Goal: Task Accomplishment & Management: Complete application form

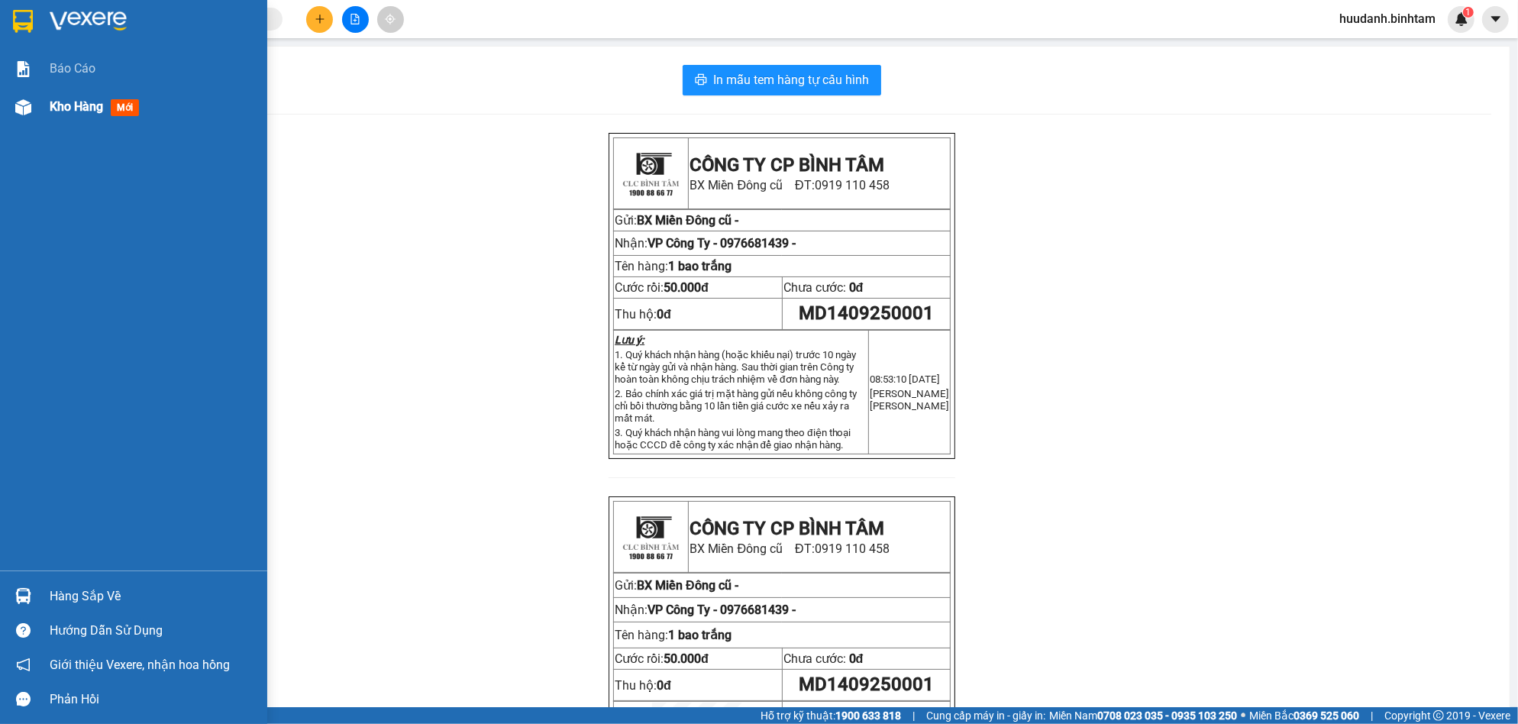
click at [56, 114] on span "Kho hàng" at bounding box center [76, 106] width 53 height 15
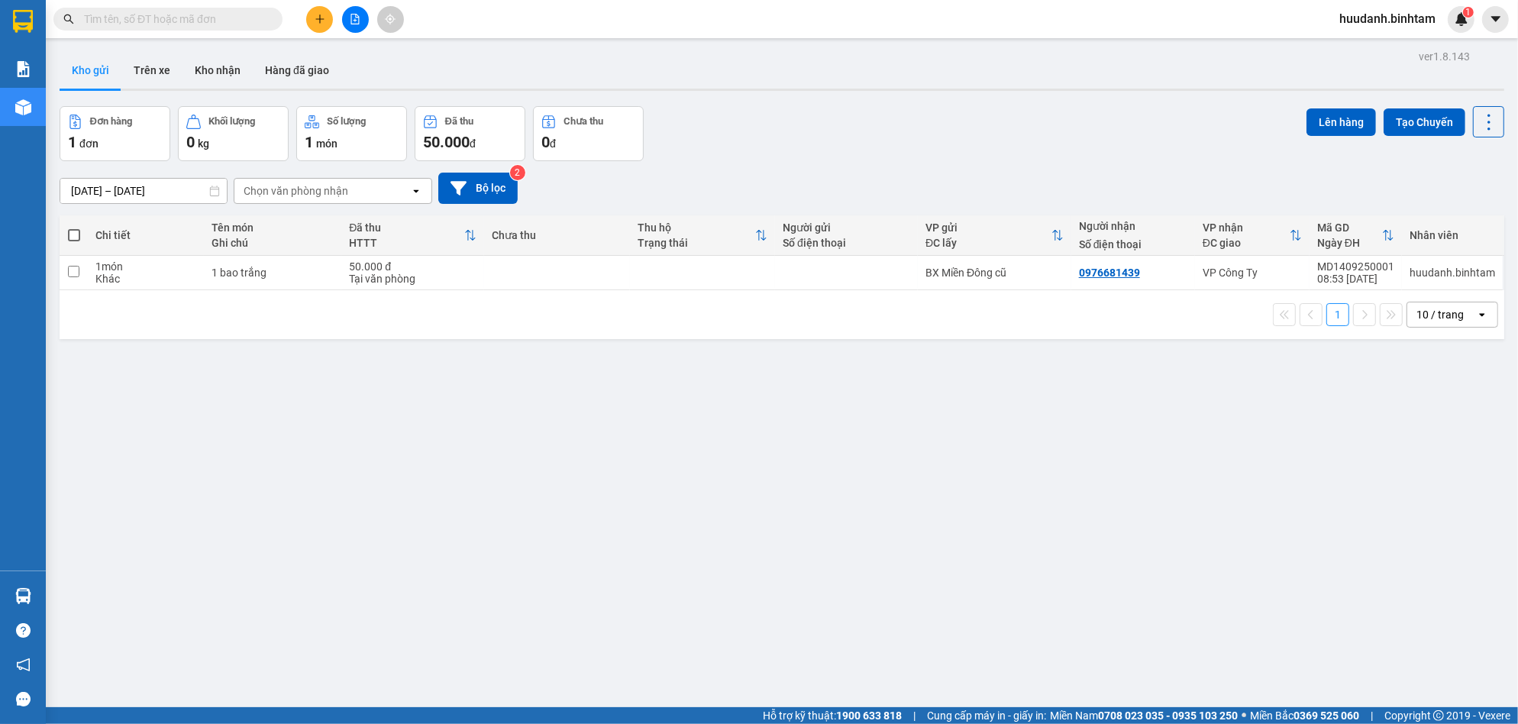
click at [150, 24] on input "text" at bounding box center [174, 19] width 180 height 17
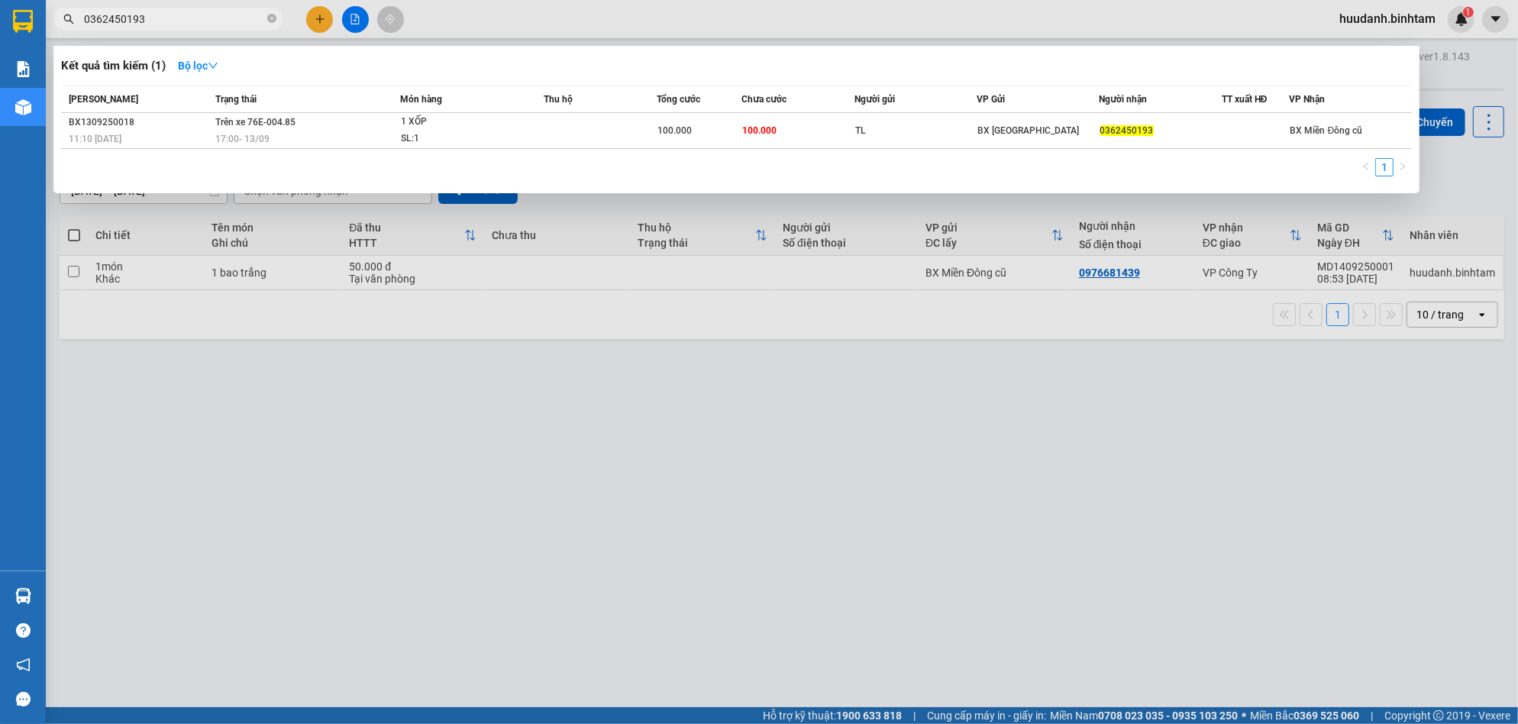
type input "0362450193"
click at [370, 422] on div at bounding box center [759, 362] width 1518 height 724
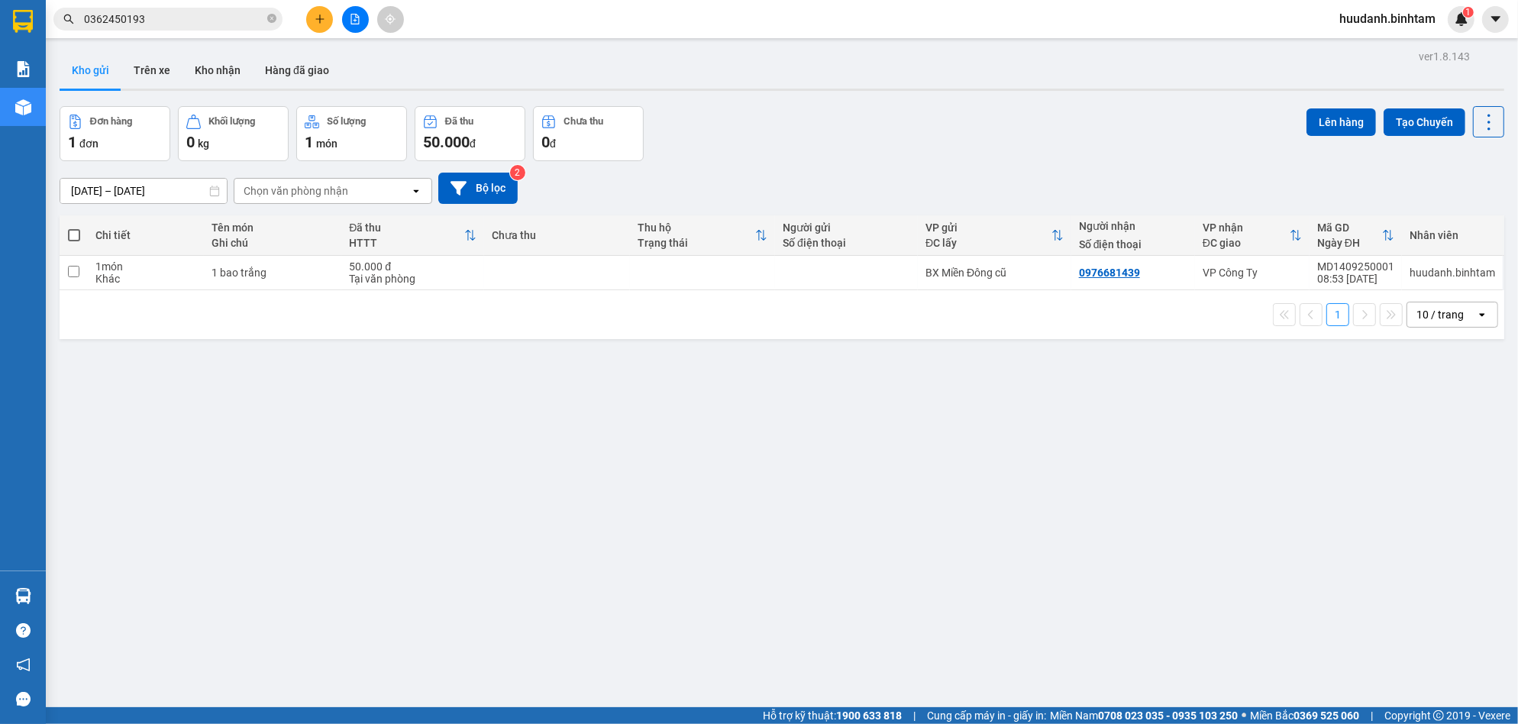
click at [313, 18] on button at bounding box center [319, 19] width 27 height 27
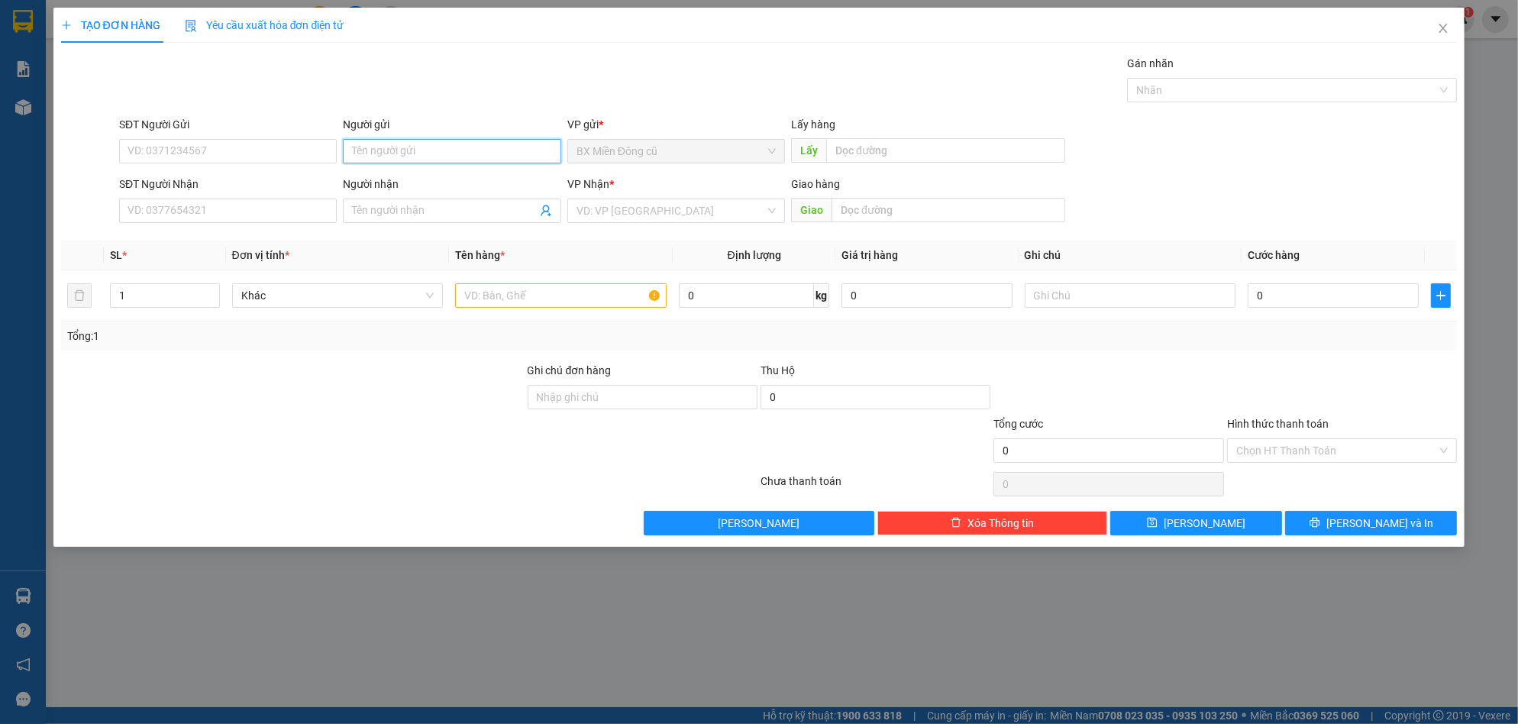
click at [444, 153] on input "Người gửi" at bounding box center [452, 151] width 218 height 24
type input "485"
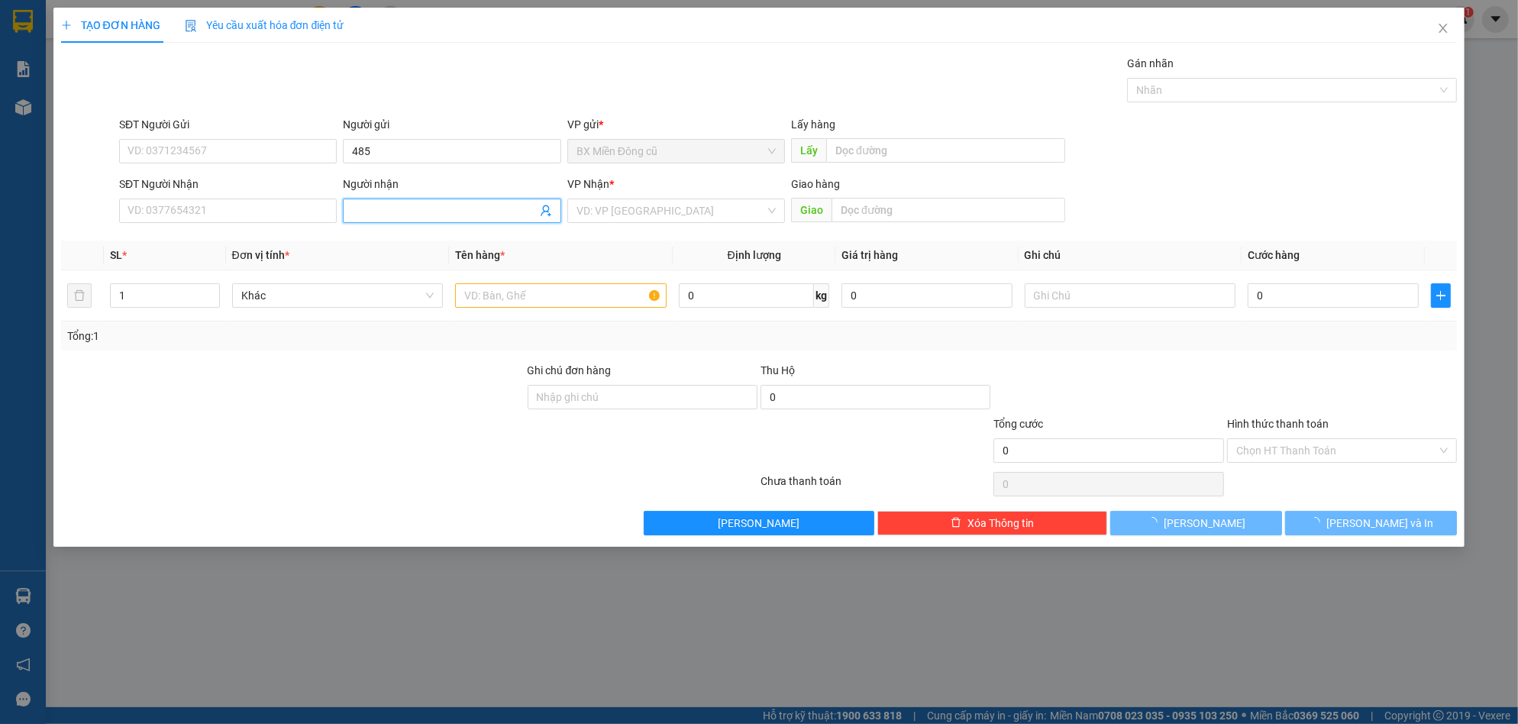
click at [440, 204] on span at bounding box center [452, 211] width 218 height 24
click at [441, 211] on body "Kết quả tìm kiếm ( 1 ) Bộ lọc Mã ĐH Trạng thái Món hàng Thu hộ Tổng cước Chưa c…" at bounding box center [759, 362] width 1518 height 724
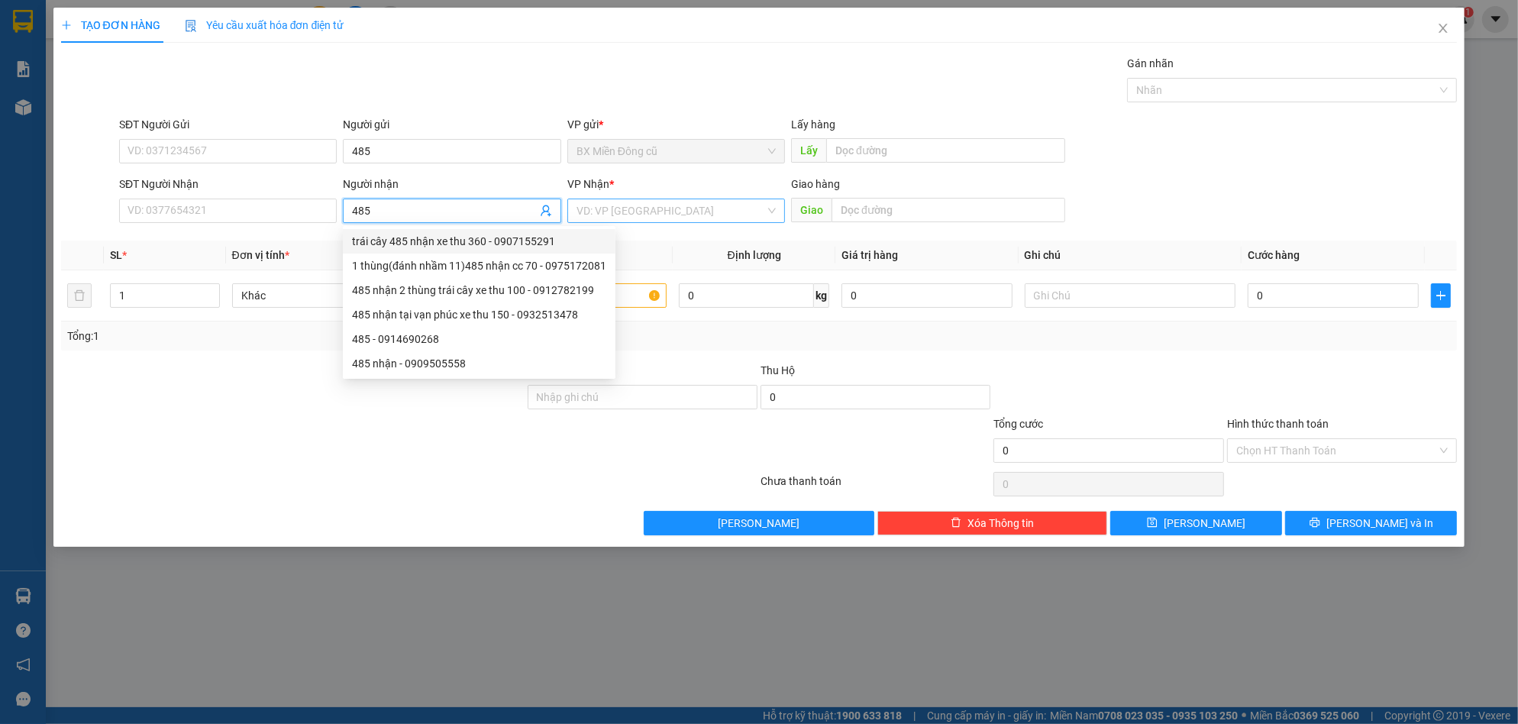
type input "485"
click at [652, 208] on input "search" at bounding box center [671, 210] width 189 height 23
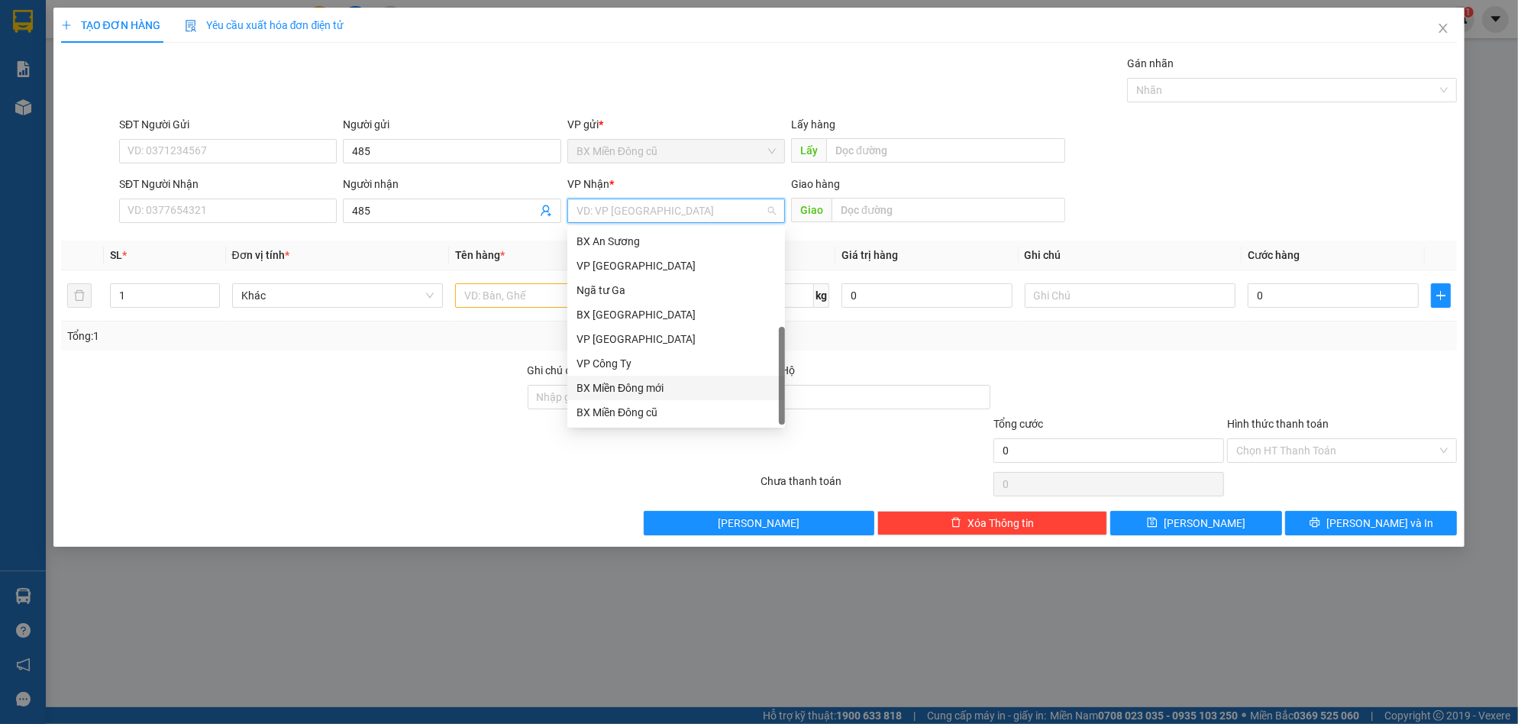
scroll to position [49, 0]
click at [648, 392] on div "Dọc đường" at bounding box center [676, 388] width 199 height 17
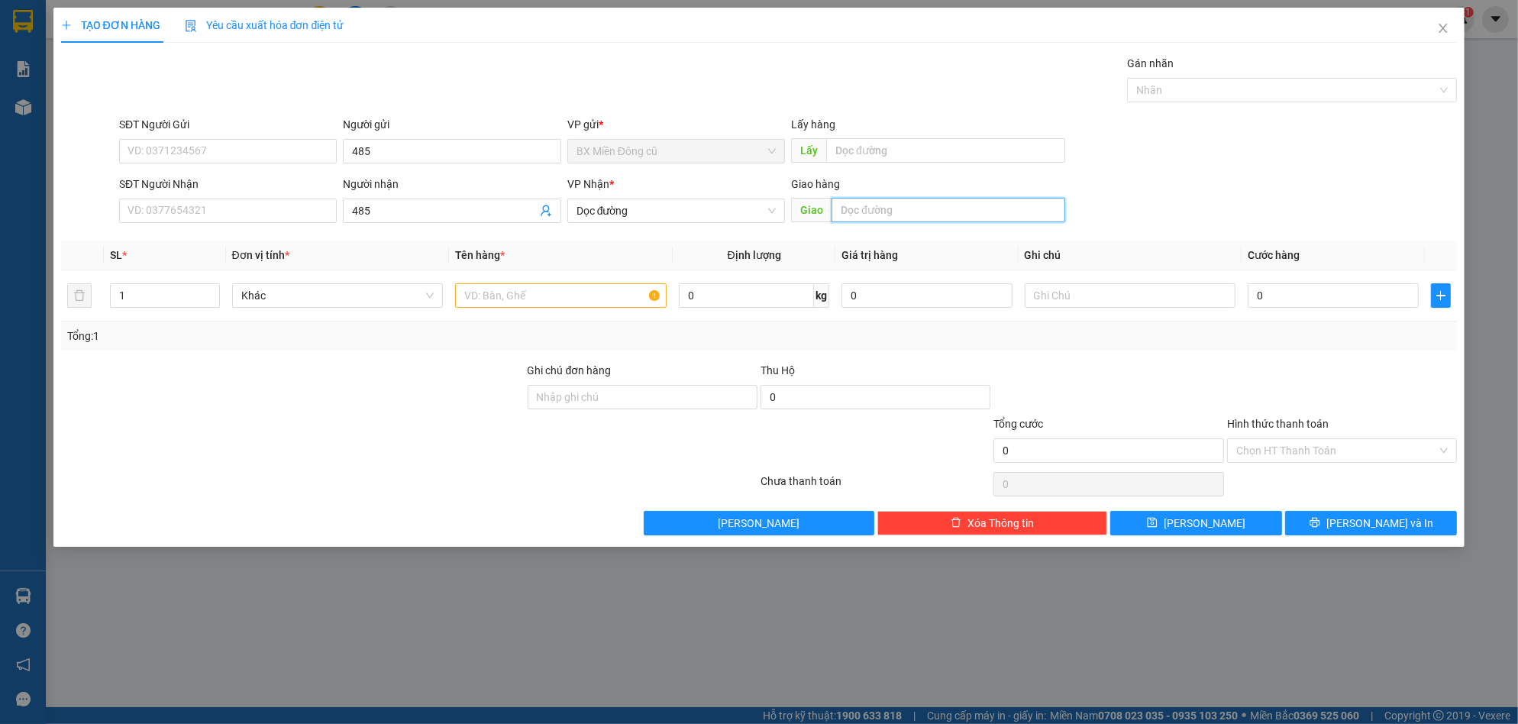
click at [866, 208] on input "text" at bounding box center [949, 210] width 234 height 24
paste input "ách"
paste input "đ"
type input "khách đi"
click at [574, 314] on td at bounding box center [561, 295] width 224 height 51
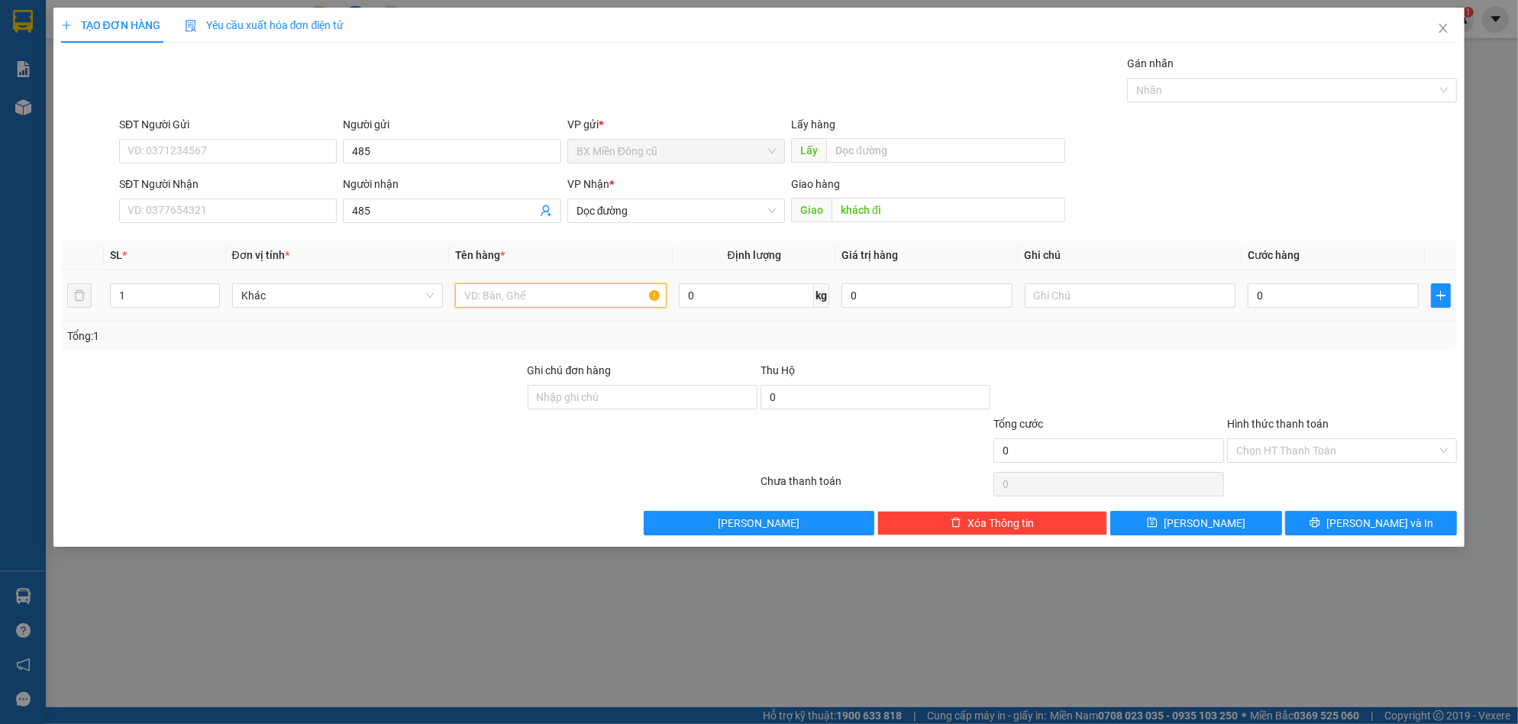
click at [578, 306] on input "text" at bounding box center [561, 295] width 212 height 24
paste input "ách"
paste input "đ"
type input "1 xe, khách đi 485"
click at [1276, 302] on input "0" at bounding box center [1333, 295] width 171 height 24
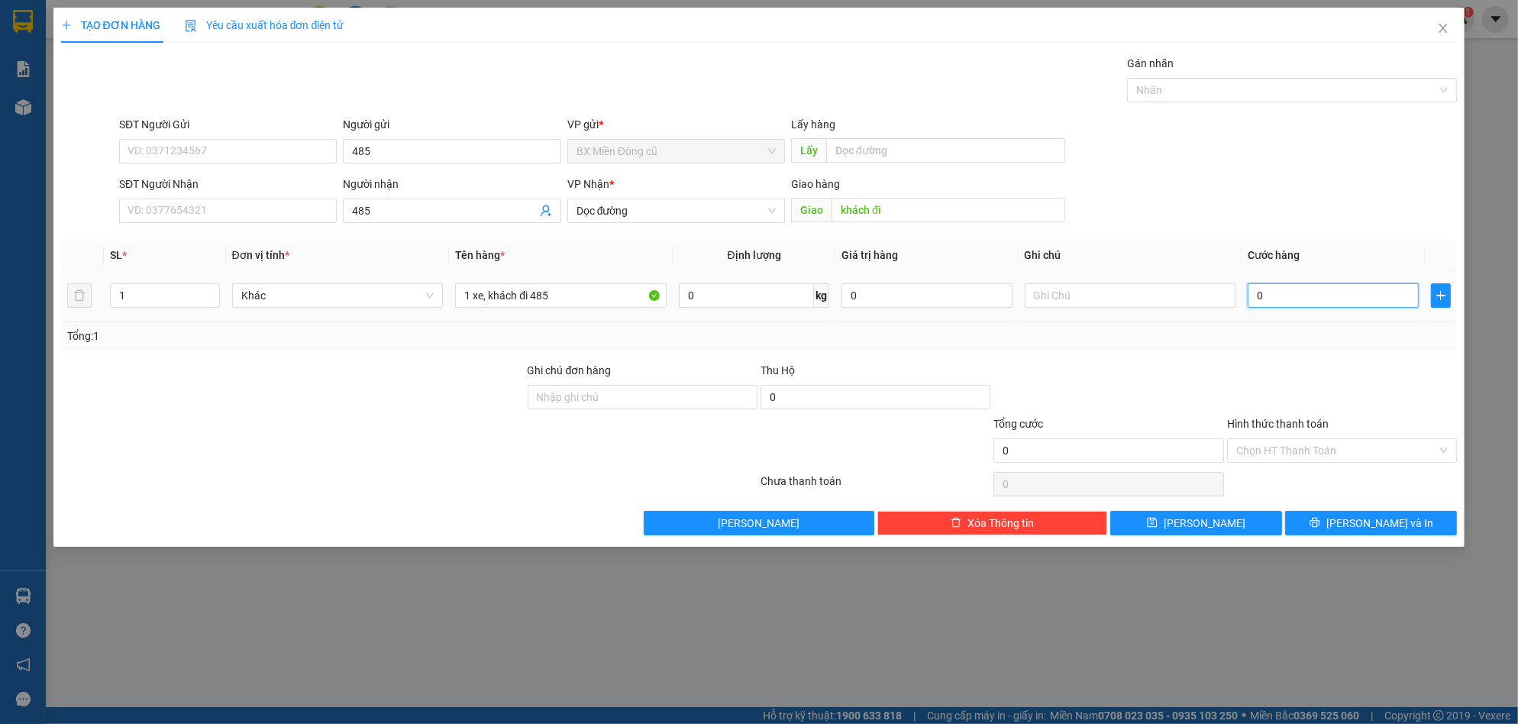
type input "4"
type input "40"
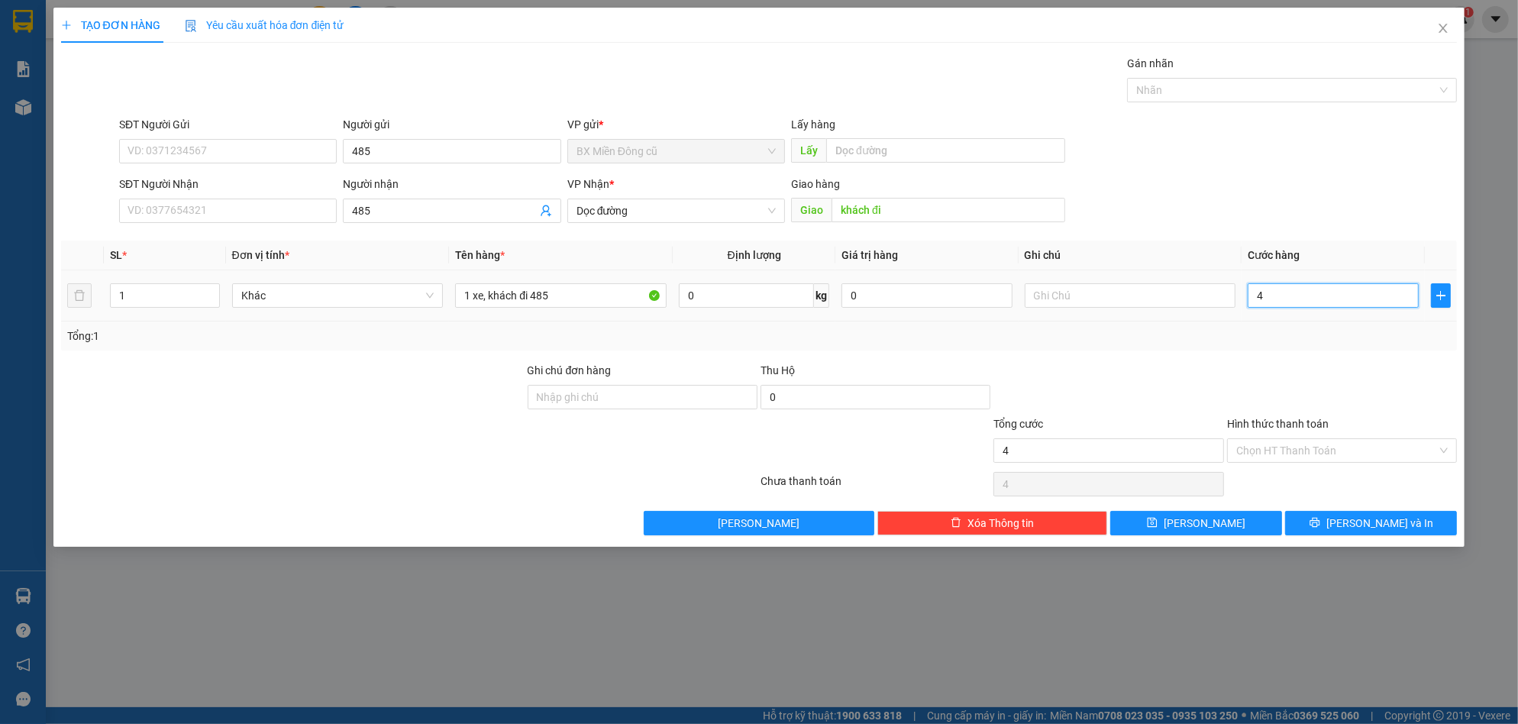
type input "40"
type input "400"
type input "4.000"
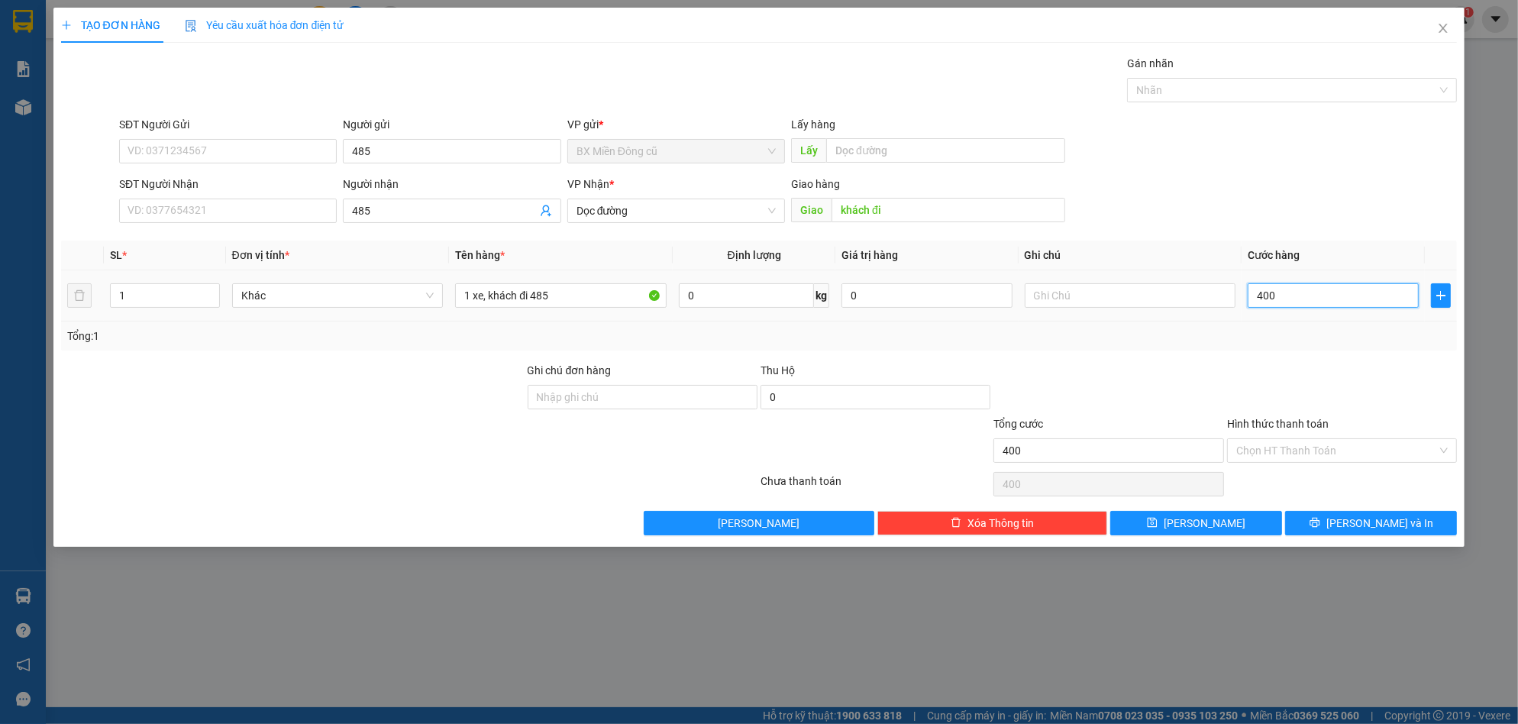
type input "4.000"
type input "40.000"
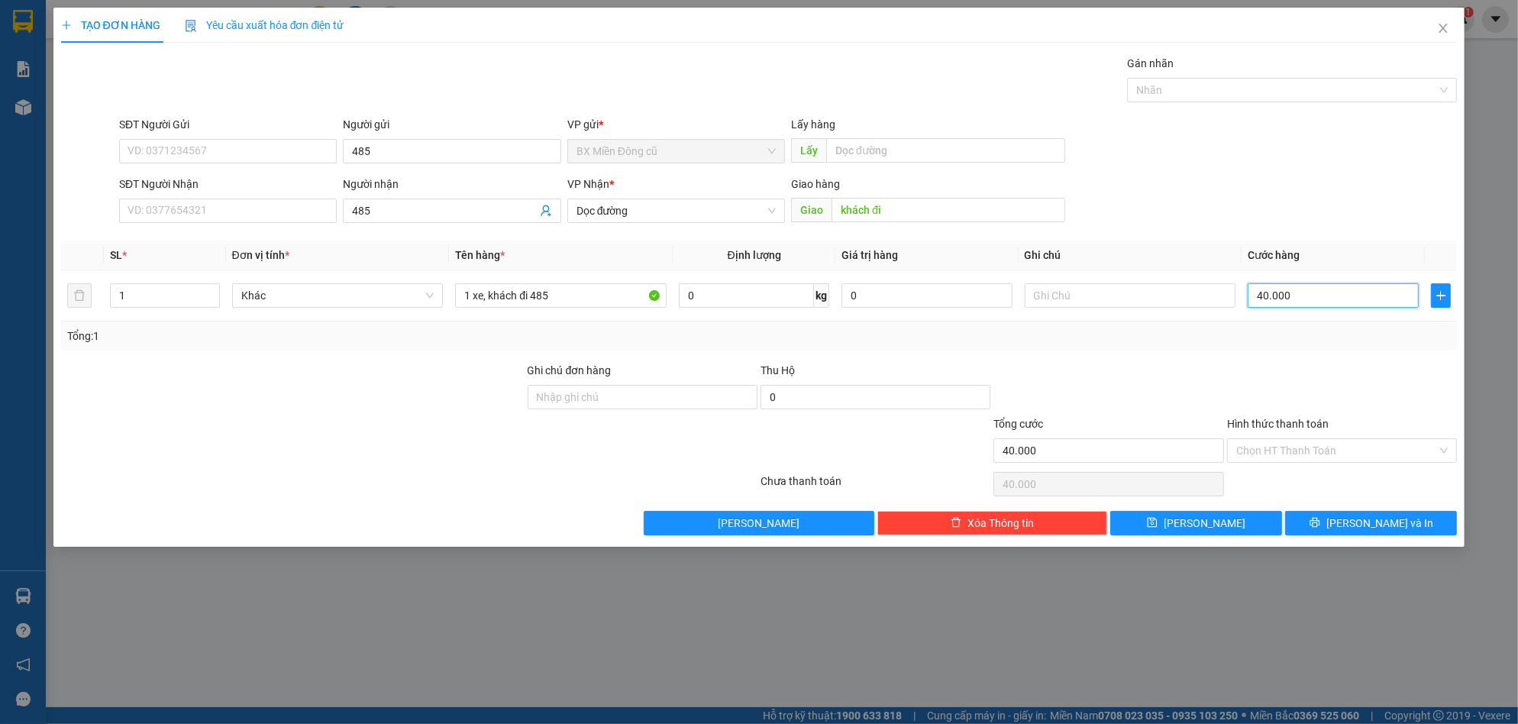
type input "400.000"
drag, startPoint x: 1268, startPoint y: 509, endPoint x: 1259, endPoint y: 517, distance: 11.9
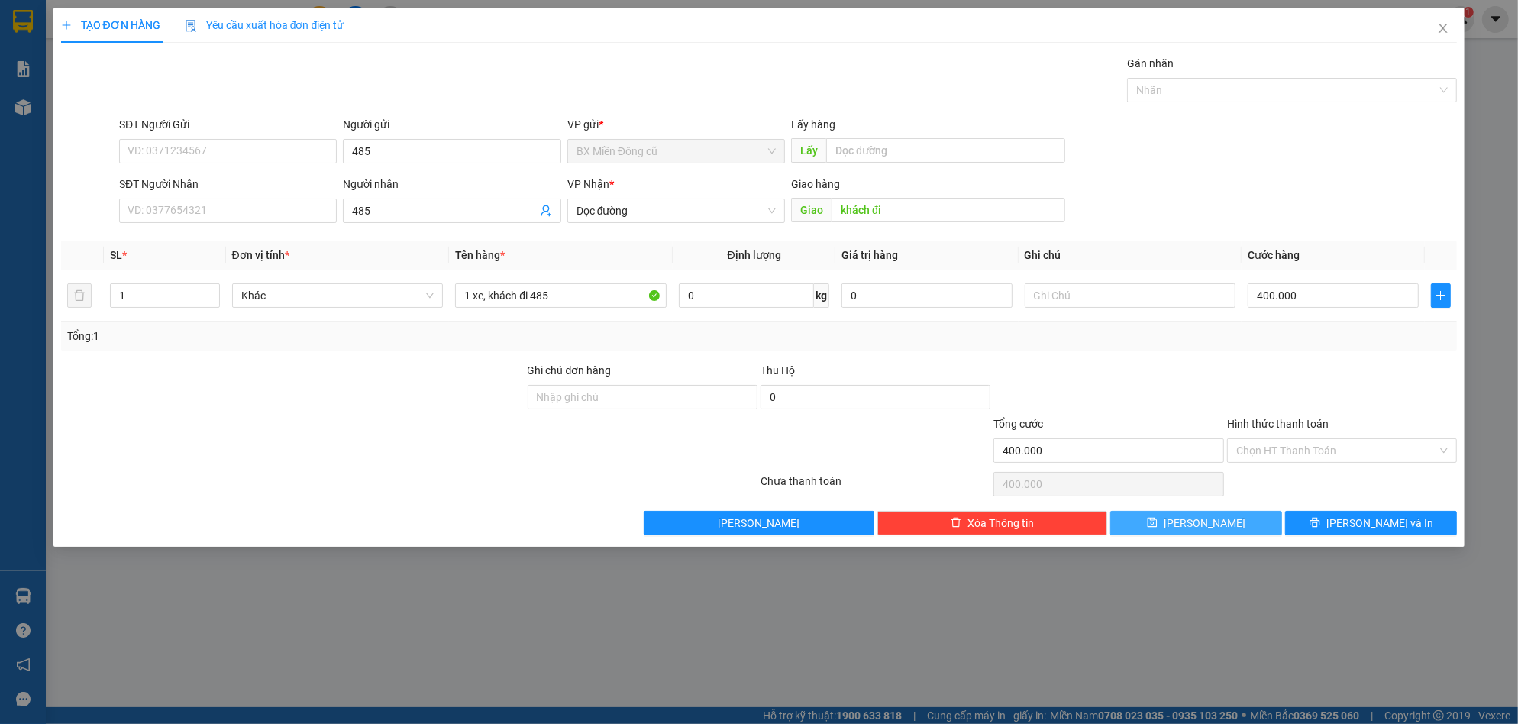
click at [1267, 509] on div "Transit Pickup Surcharge Ids Transit Deliver Surcharge Ids Transit Deliver Surc…" at bounding box center [759, 295] width 1397 height 480
click at [1252, 519] on button "Lưu" at bounding box center [1196, 523] width 172 height 24
type input "0"
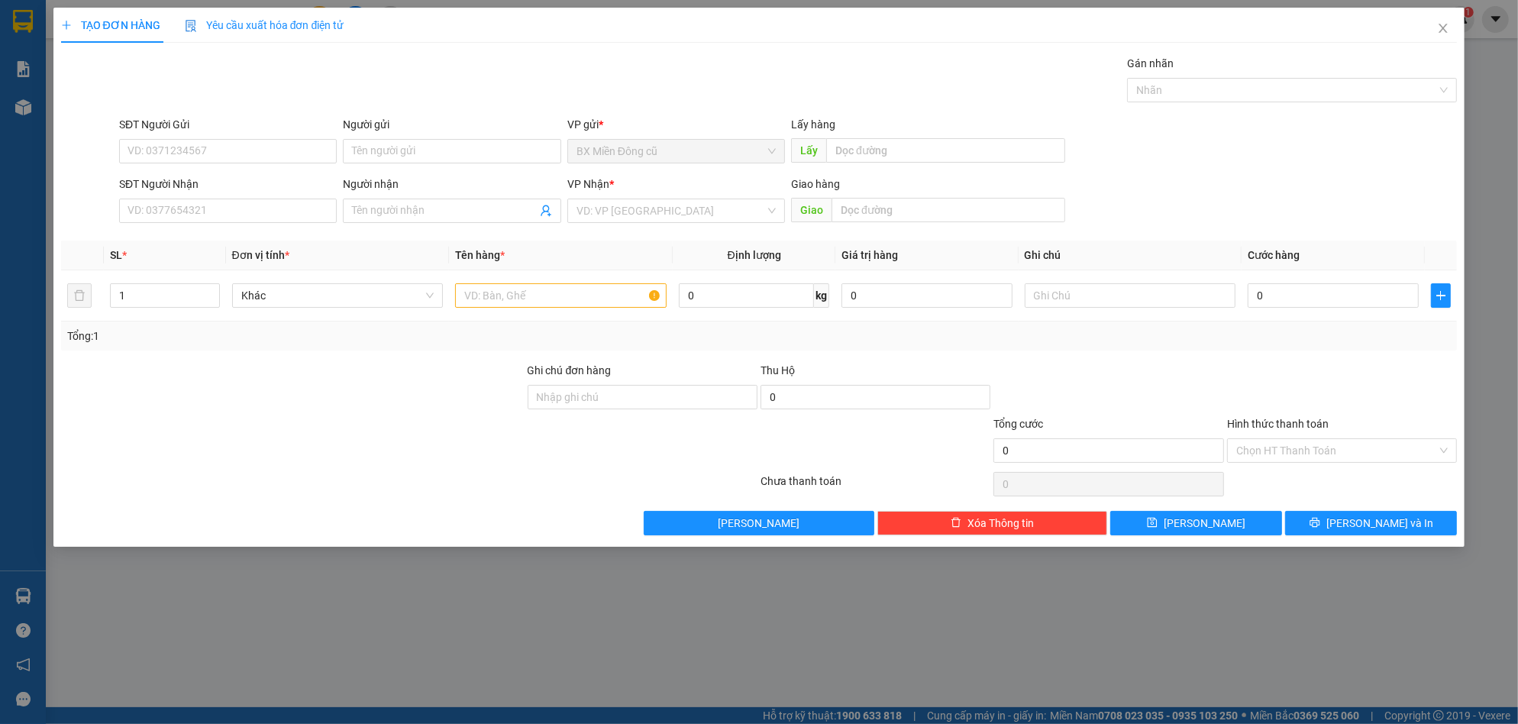
click at [290, 197] on div "SĐT Người Nhận" at bounding box center [228, 187] width 218 height 23
click at [276, 144] on input "SĐT Người Gửi" at bounding box center [228, 151] width 218 height 24
type input "0815215286"
click at [273, 196] on div "SĐT Người Nhận" at bounding box center [228, 187] width 218 height 23
drag, startPoint x: 273, startPoint y: 197, endPoint x: 273, endPoint y: 208, distance: 10.7
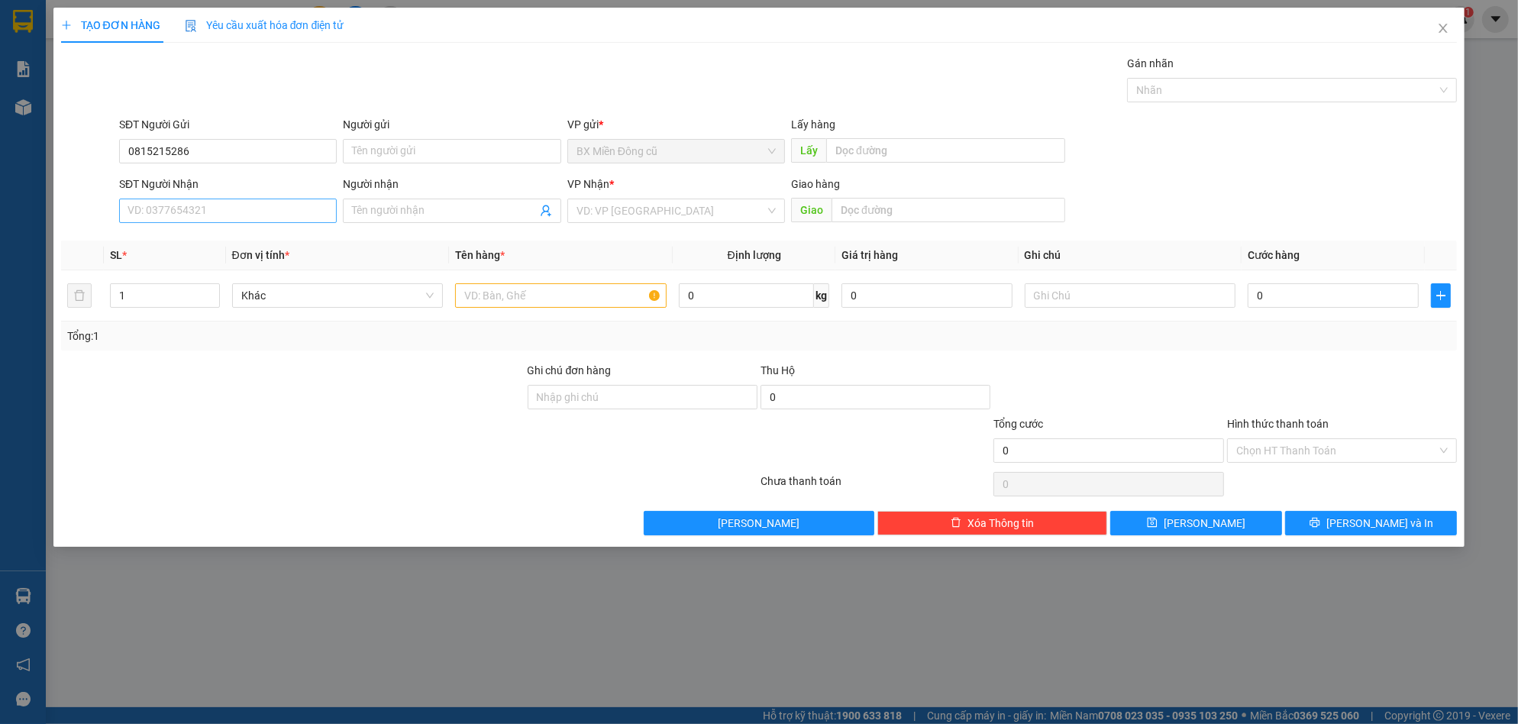
click at [273, 208] on div "SĐT Người Nhận VD: 0377654321" at bounding box center [228, 202] width 218 height 53
click at [273, 208] on input "SĐT Người Nhận" at bounding box center [228, 211] width 218 height 24
type input "0961765176"
click at [249, 237] on div "0961765176 - Quynh Trâm" at bounding box center [227, 241] width 199 height 17
type input "Quynh Trâm"
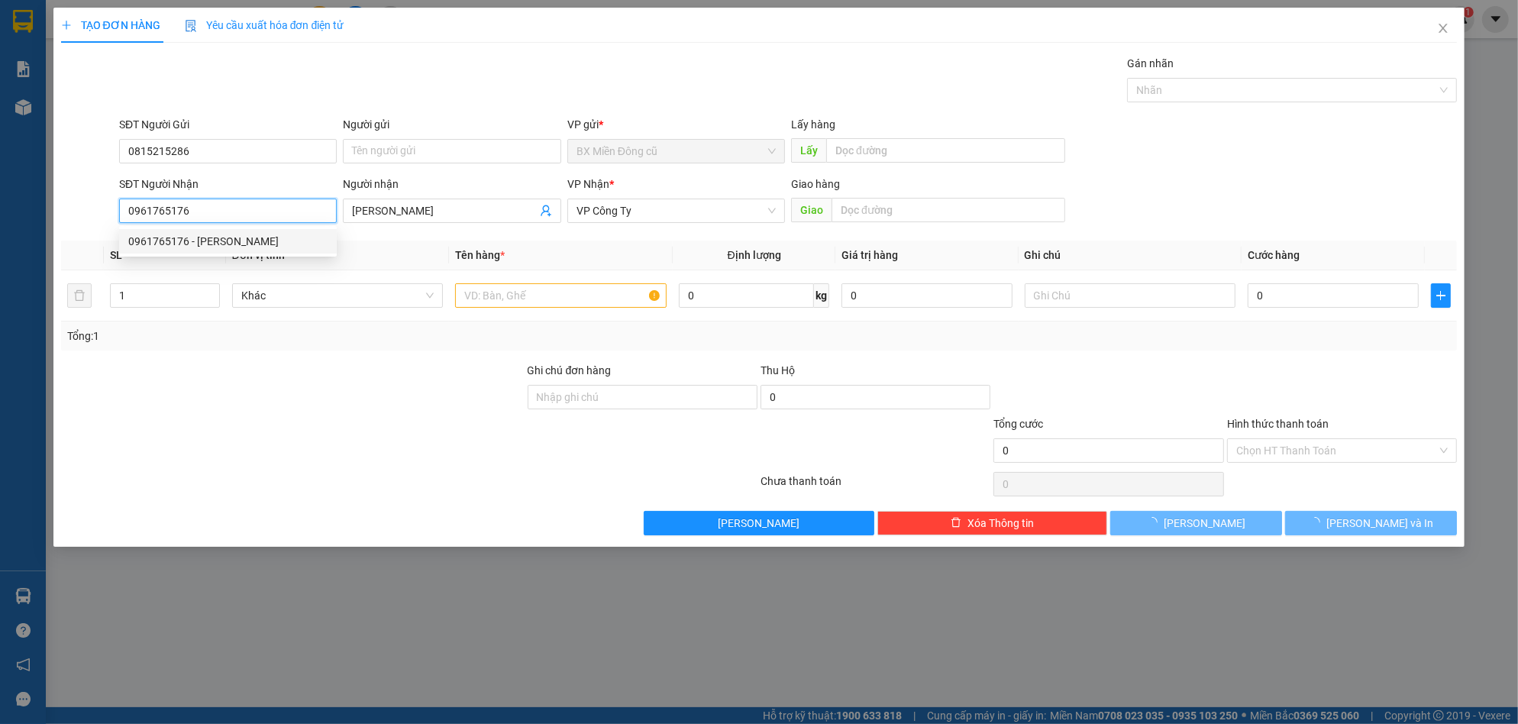
type input "50.000"
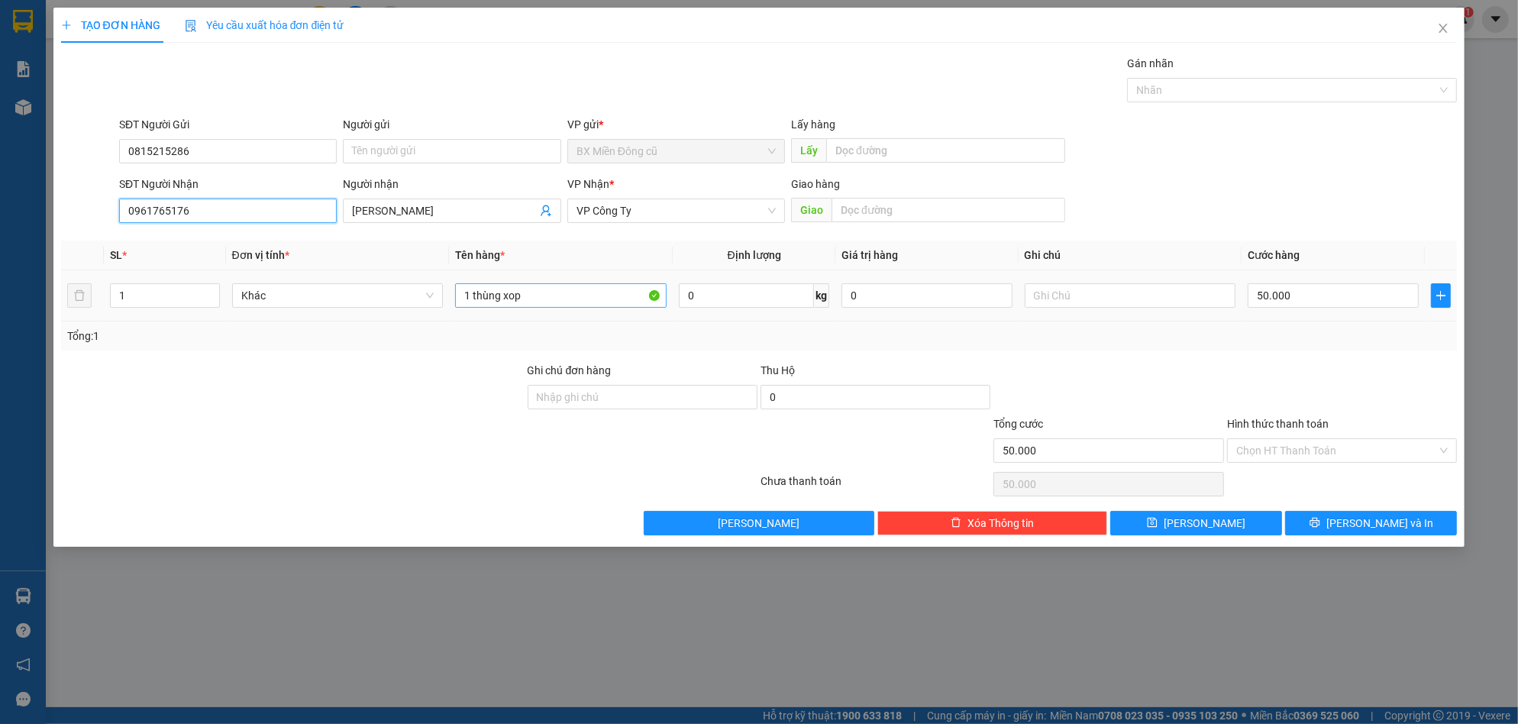
type input "0961765176"
click at [535, 290] on input "1 thùng xop" at bounding box center [561, 295] width 212 height 24
click at [536, 289] on input "1 thùng xop" at bounding box center [561, 295] width 212 height 24
paste input "ám"
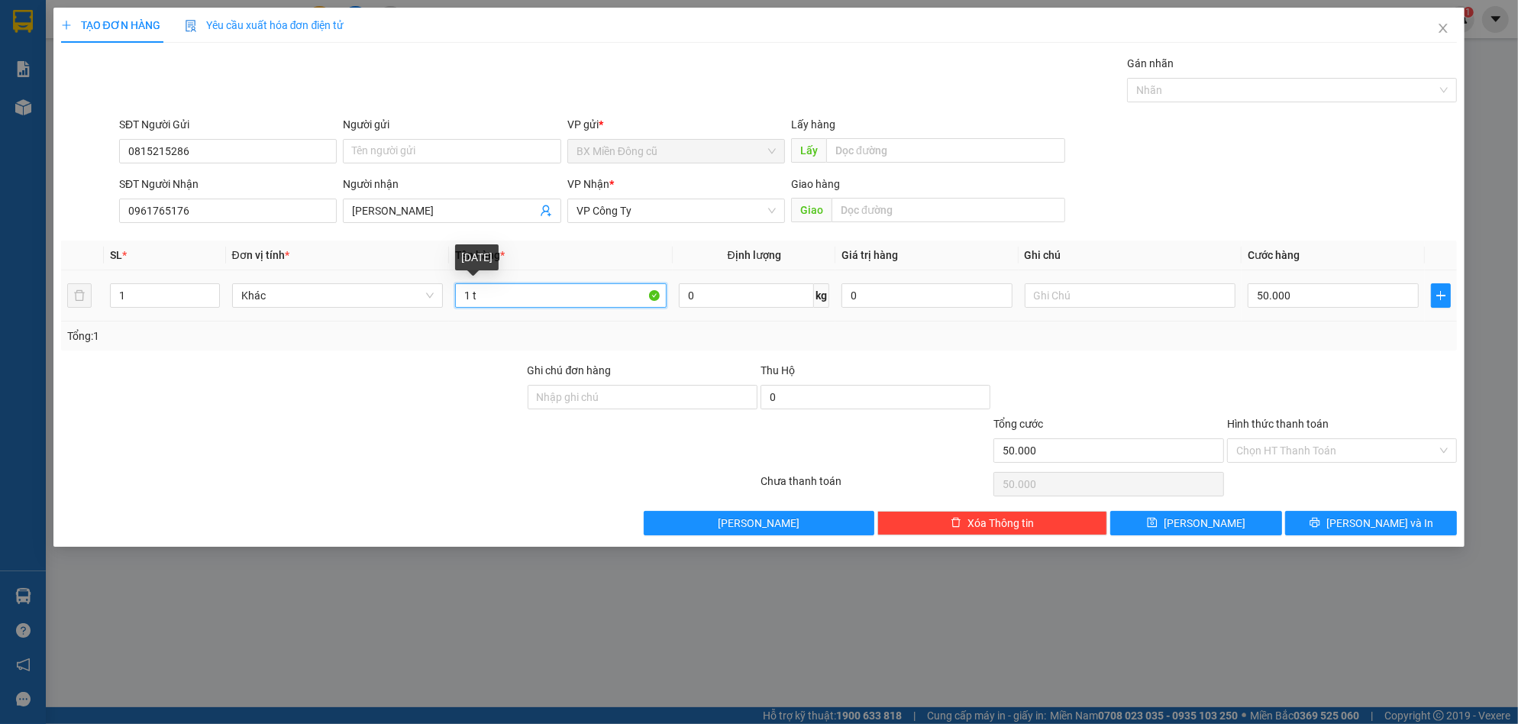
paste input "ấm"
paste input "ình"
paste input "ấy"
type input "1 tấm hình + 1 t. giấy"
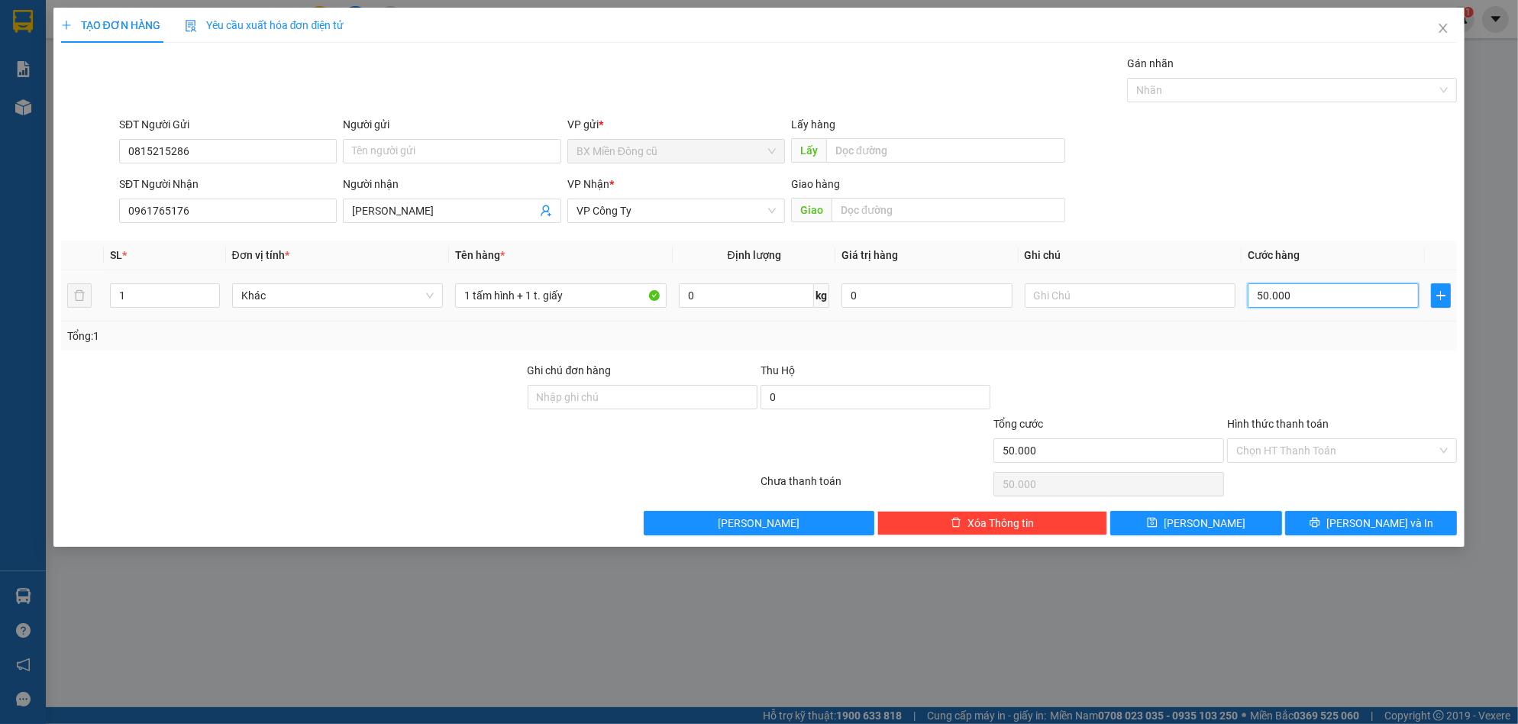
click at [1355, 293] on input "50.000" at bounding box center [1333, 295] width 171 height 24
type input "1"
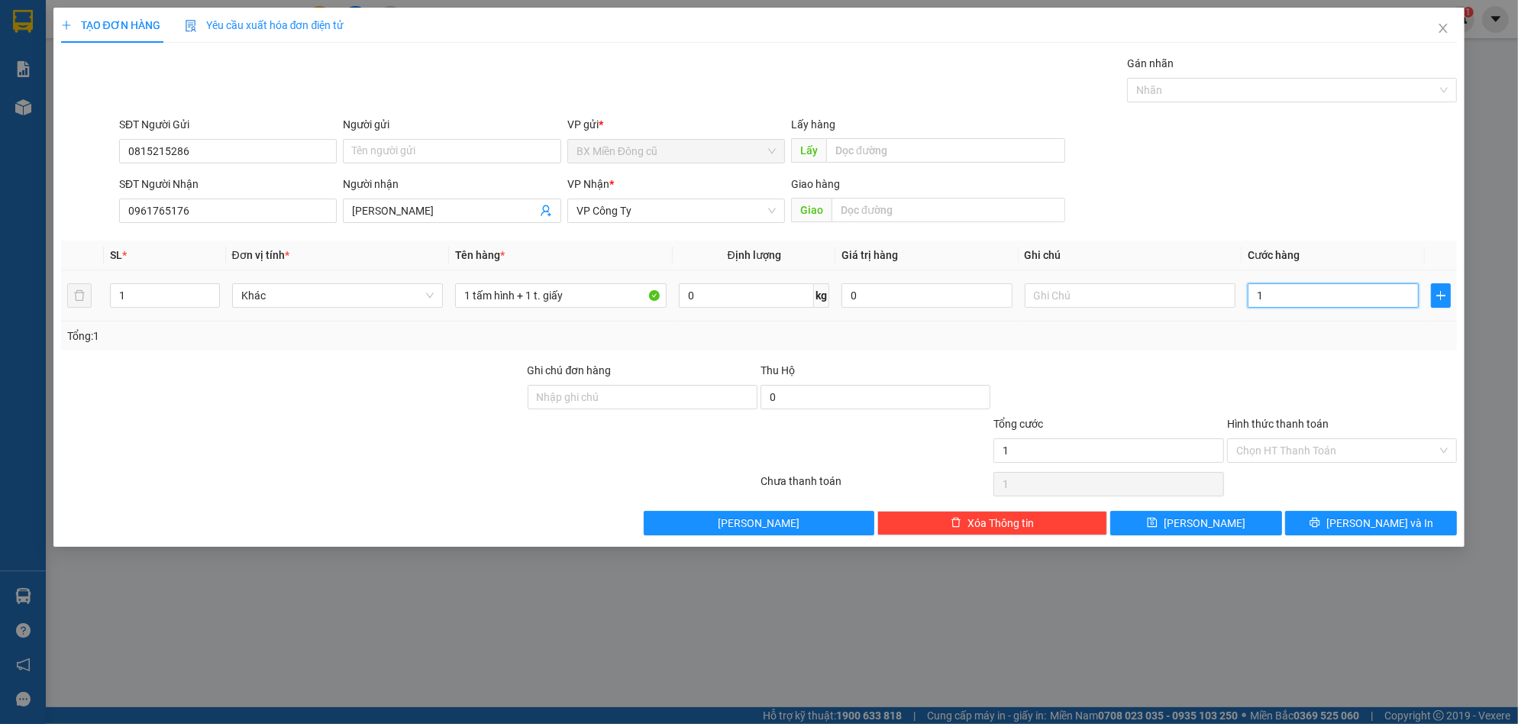
type input "15"
type input "150"
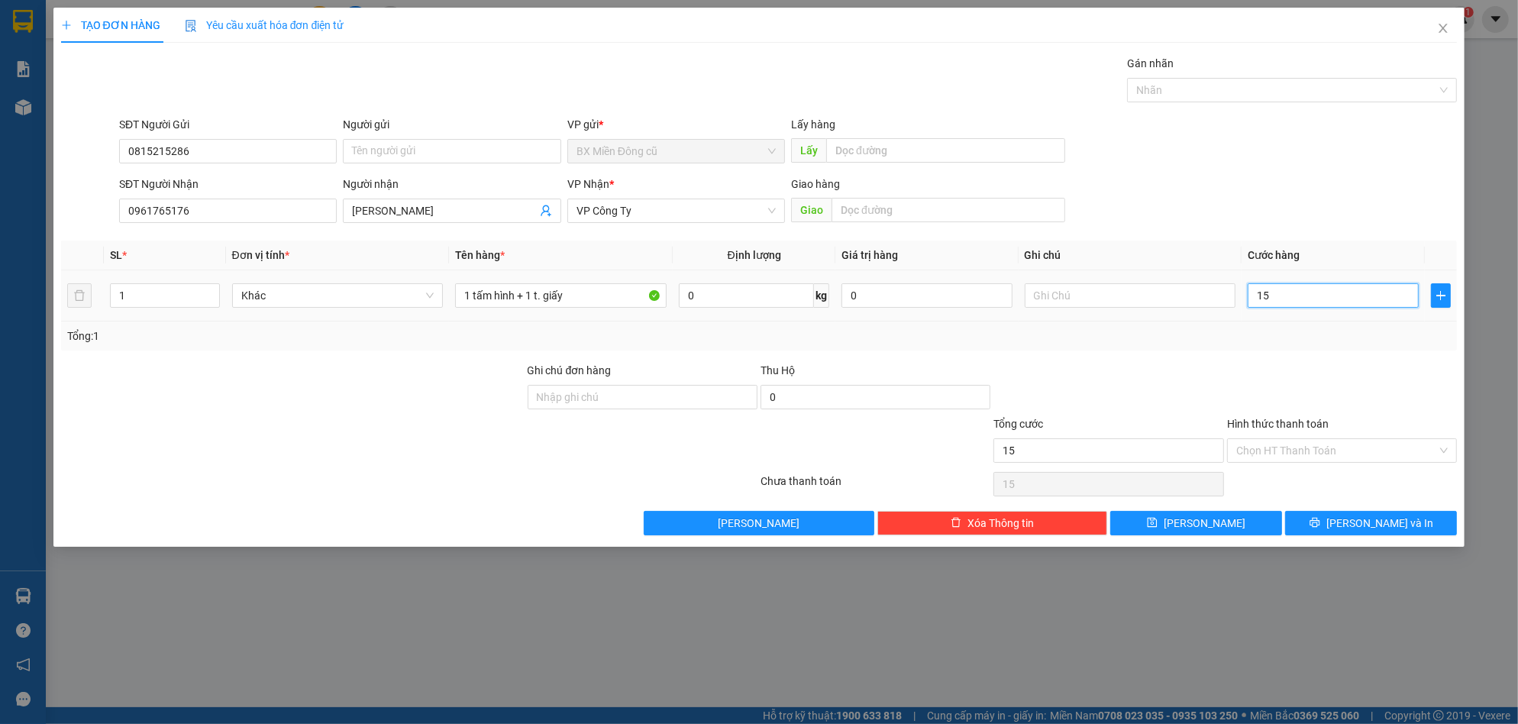
type input "150"
type input "1.500"
type input "15.000"
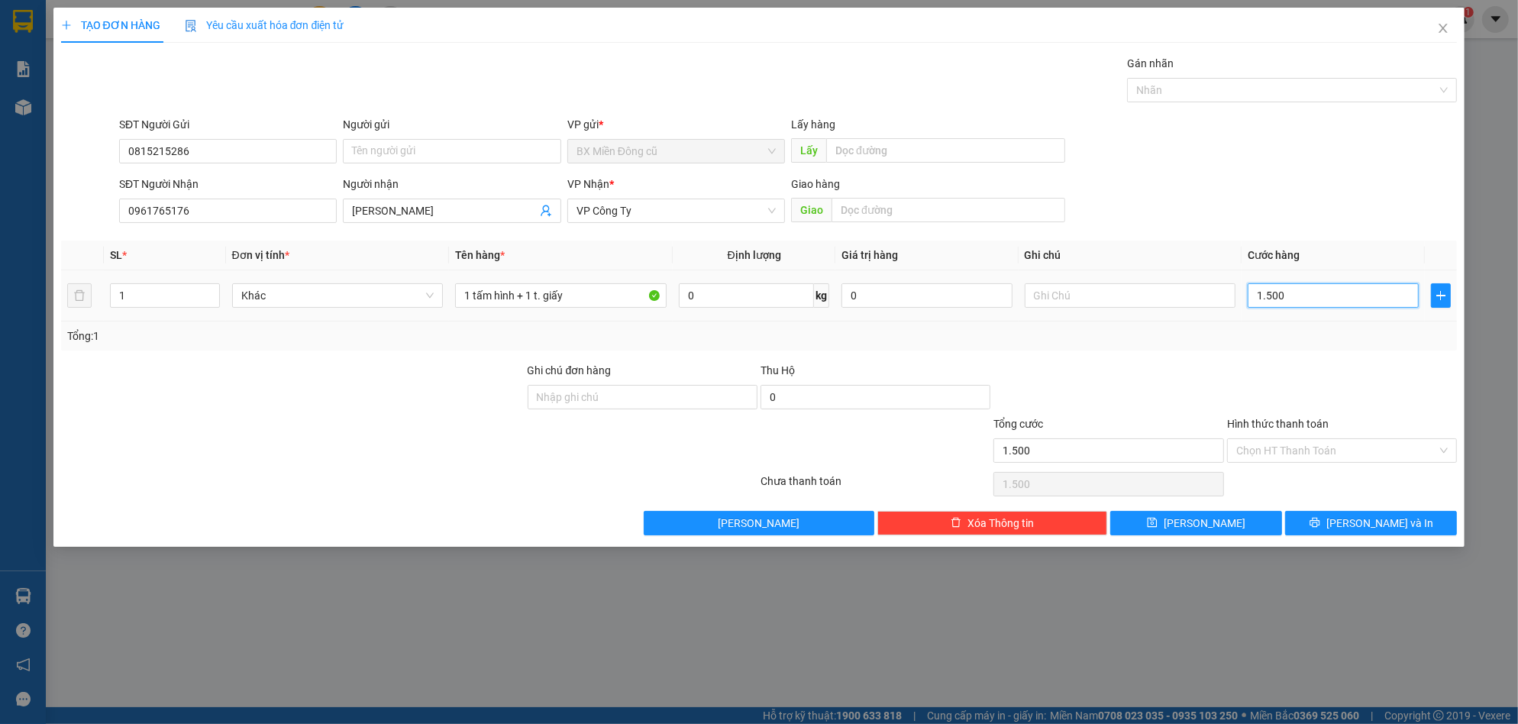
type input "15.000"
type input "150.000"
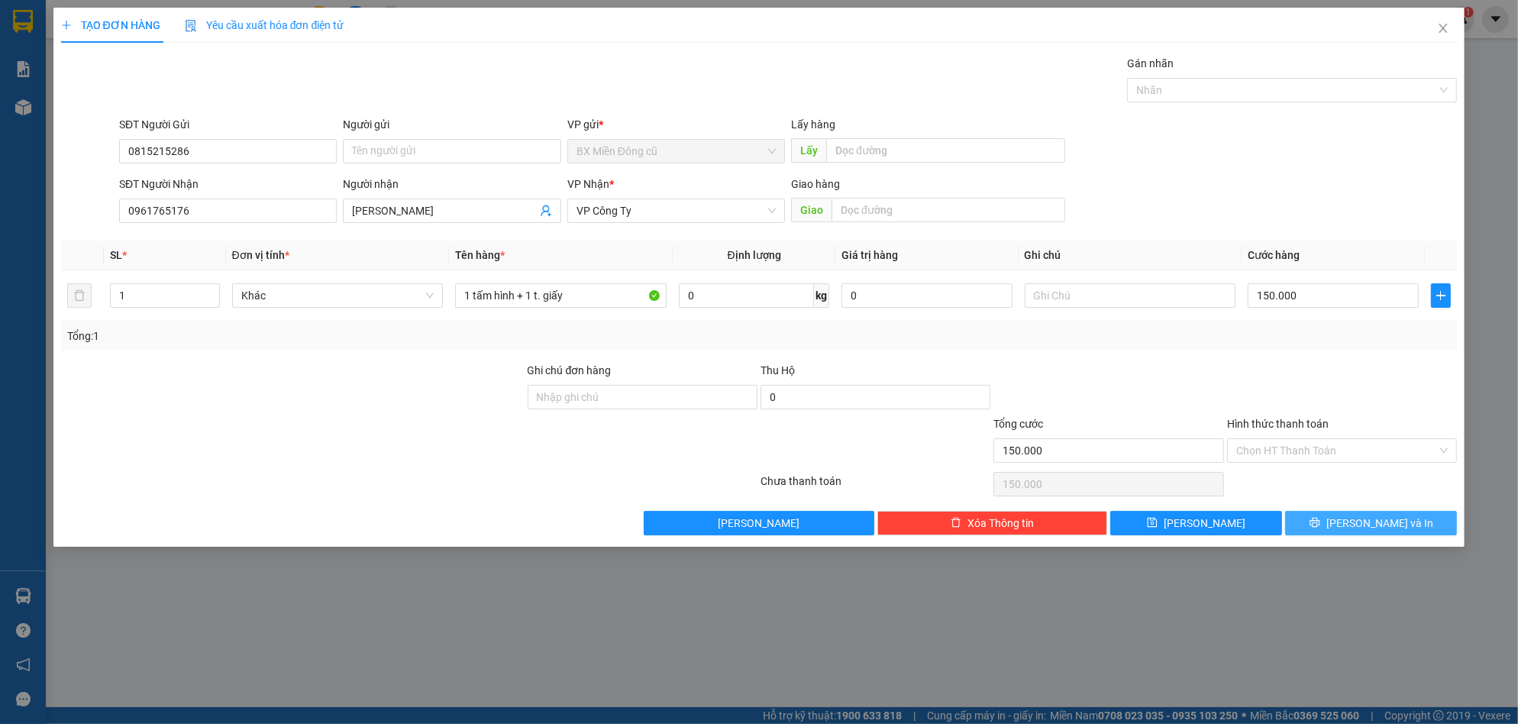
click at [1334, 520] on button "Lưu và In" at bounding box center [1371, 523] width 172 height 24
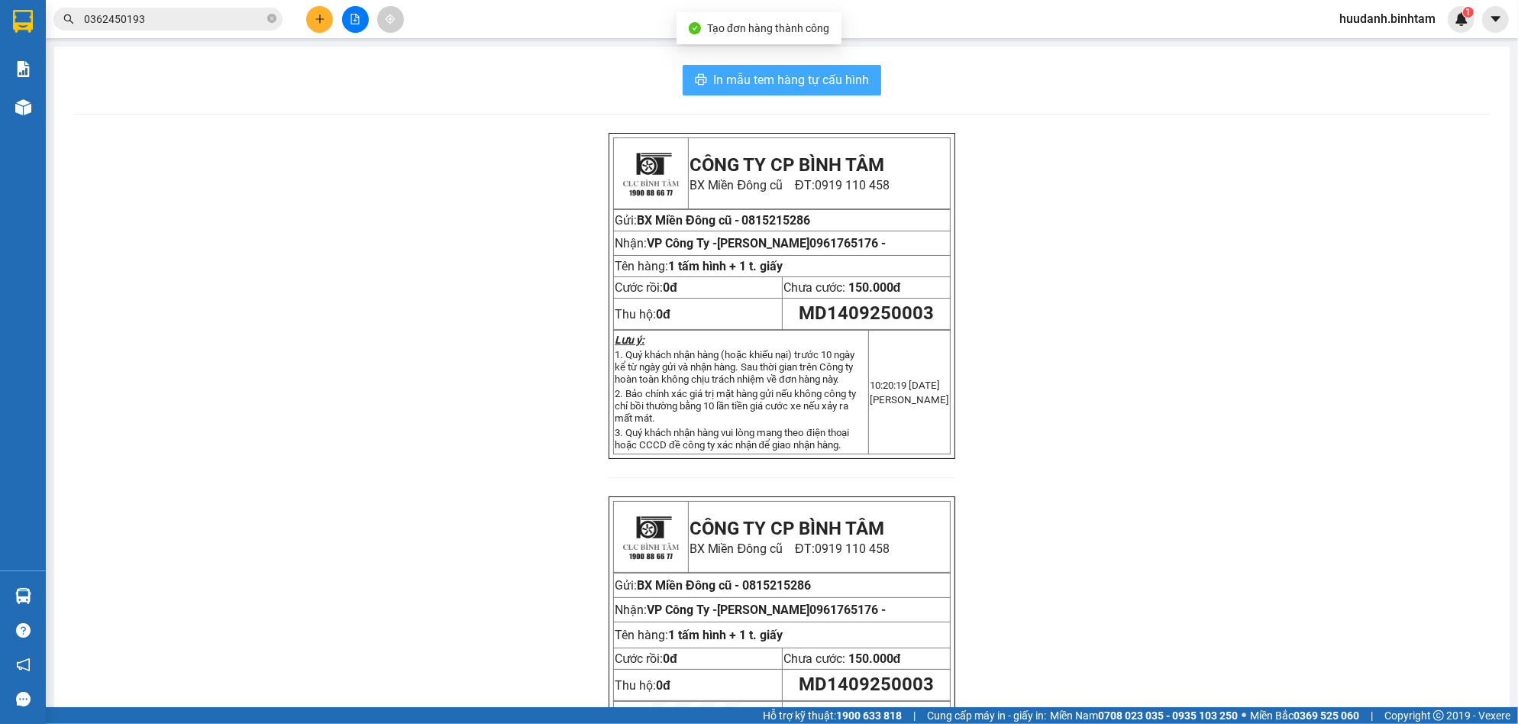
click at [804, 78] on span "In mẫu tem hàng tự cấu hình" at bounding box center [791, 79] width 156 height 19
click at [847, 83] on span "In mẫu tem hàng tự cấu hình" at bounding box center [791, 79] width 156 height 19
click at [326, 18] on button at bounding box center [319, 19] width 27 height 27
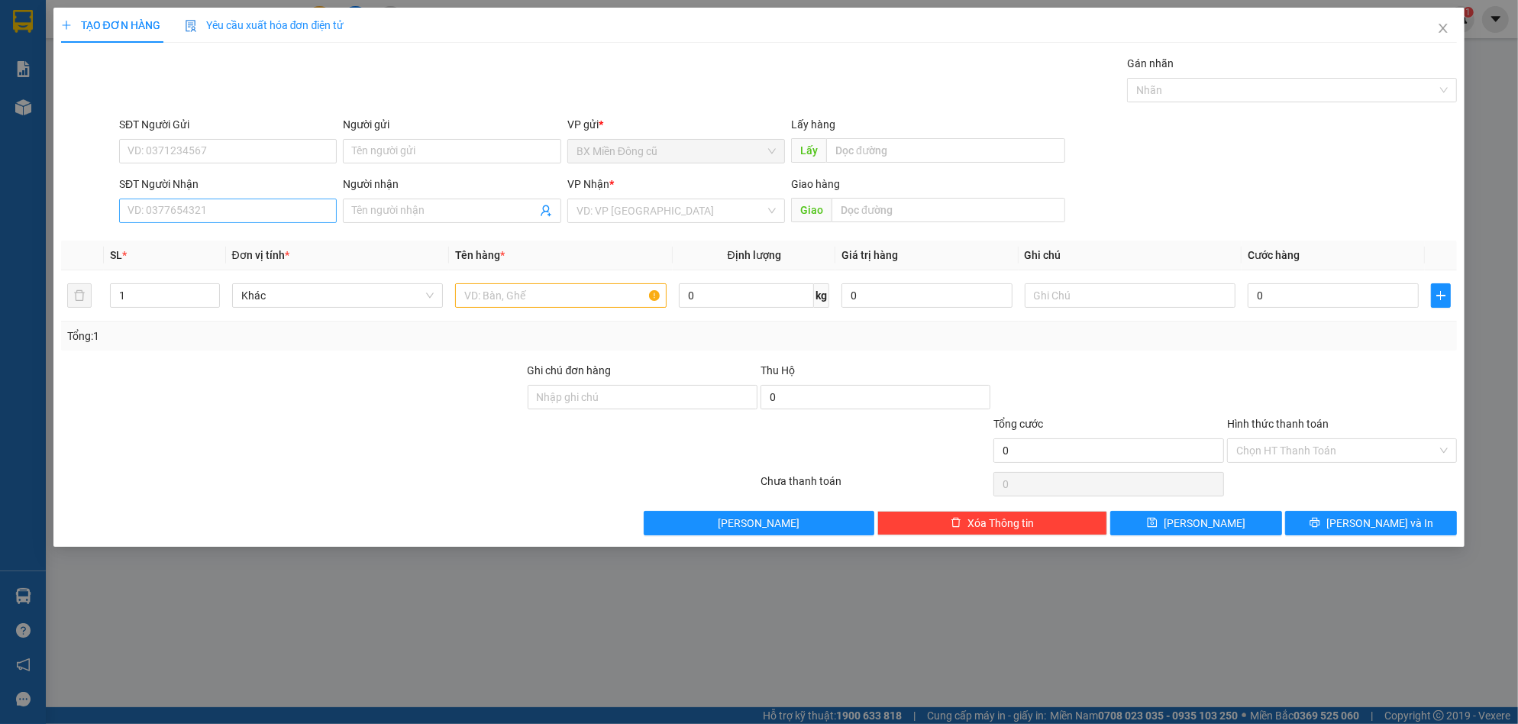
drag, startPoint x: 186, startPoint y: 197, endPoint x: 169, endPoint y: 208, distance: 20.3
click at [183, 199] on div "SĐT Người Nhận VD: 0377654321" at bounding box center [228, 202] width 218 height 53
click at [169, 208] on input "SĐT Người Nhận" at bounding box center [228, 211] width 218 height 24
type input "0353113627"
click at [222, 237] on div "0353113627 - Tro" at bounding box center [227, 241] width 199 height 17
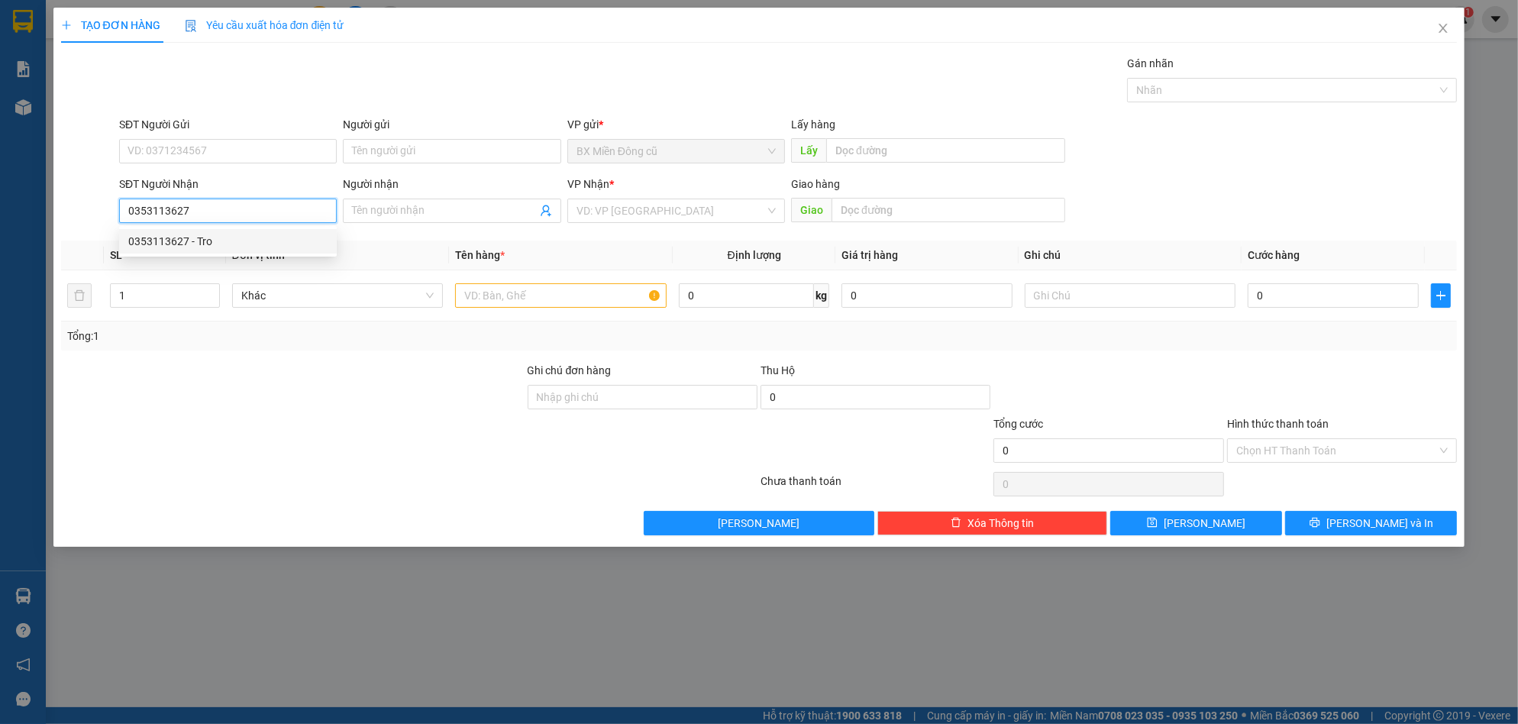
type input "Tro"
type input "hoàng tịnh khê1"
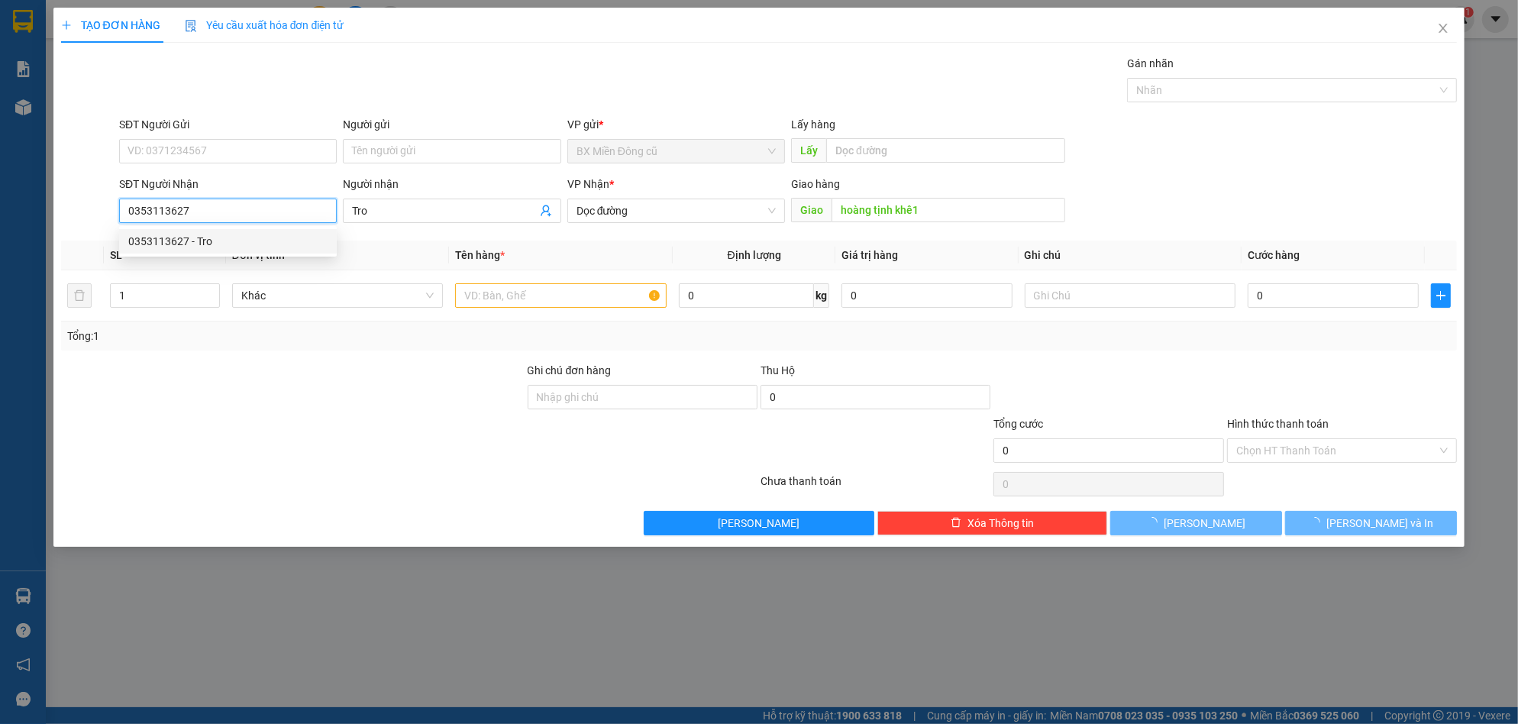
type input "150.000"
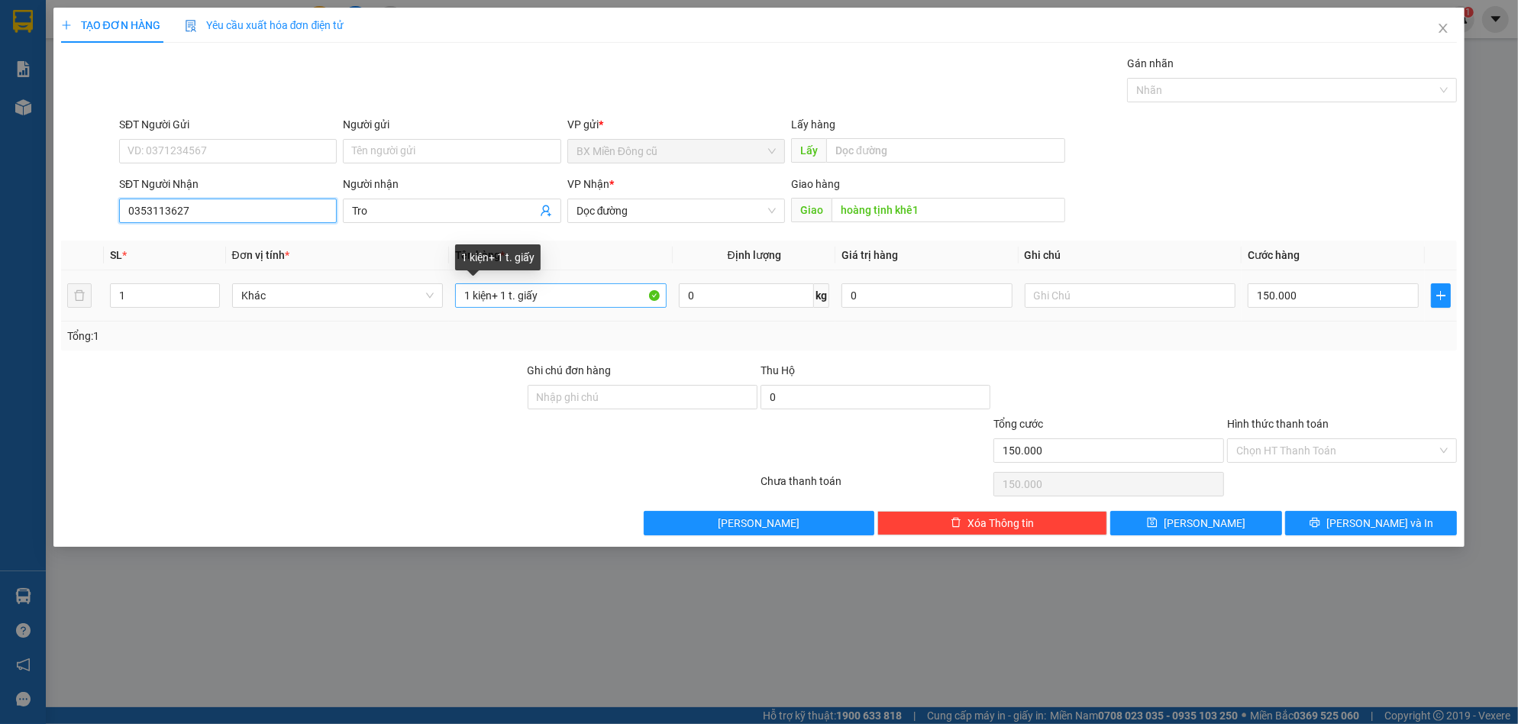
type input "0353113627"
click at [596, 304] on input "1 kiện+ 1 t. giấy" at bounding box center [561, 295] width 212 height 24
paste input "ấy"
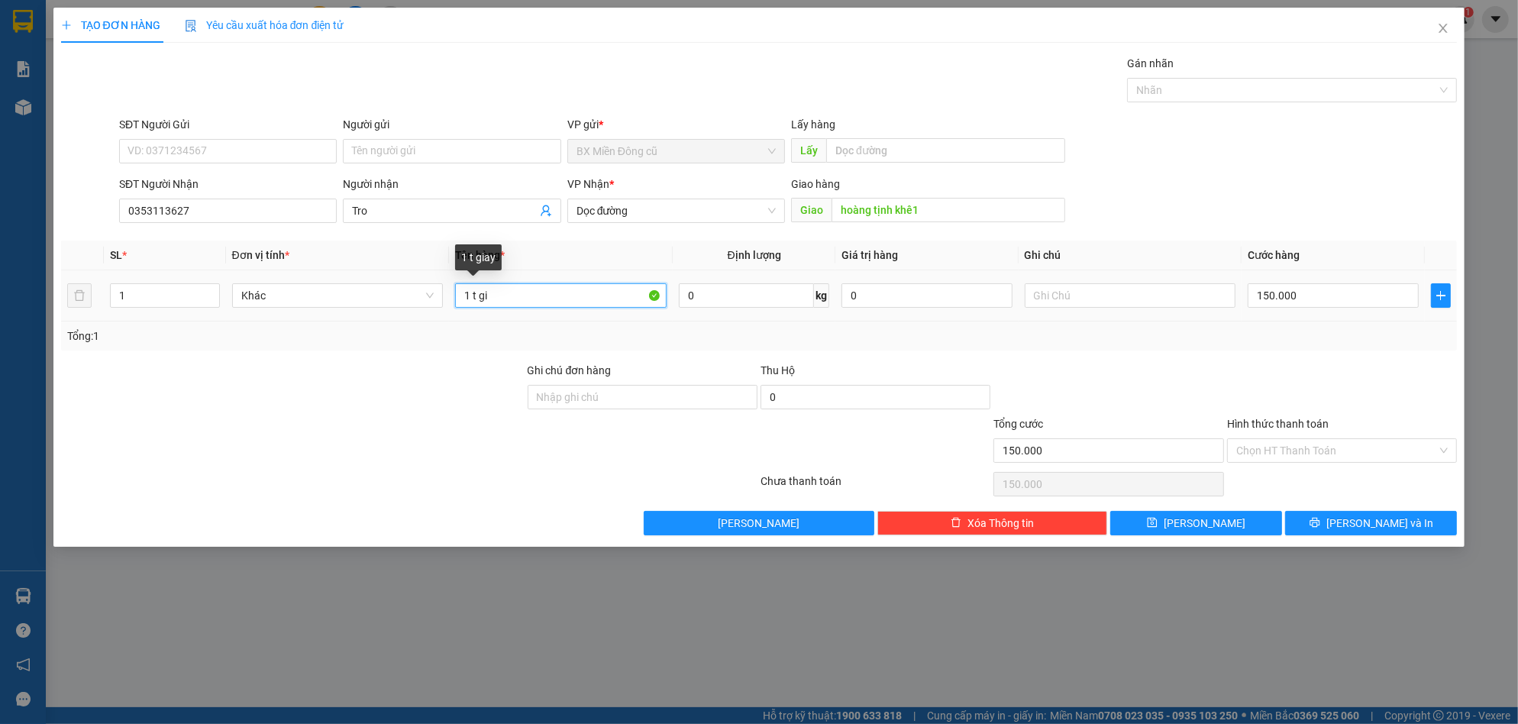
paste input "ấy"
type input "1 t giấy"
click at [1297, 299] on input "150.000" at bounding box center [1333, 295] width 171 height 24
type input "7"
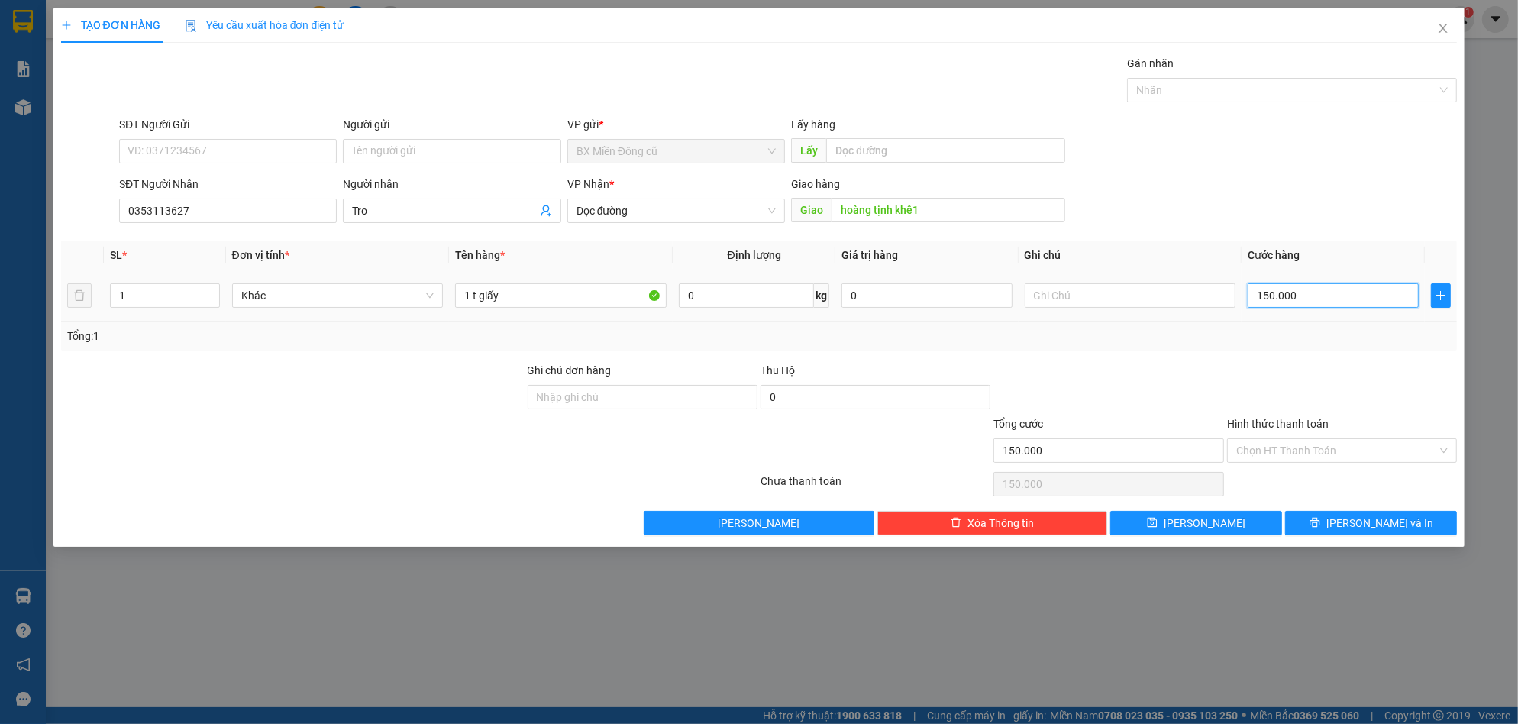
type input "7"
type input "70"
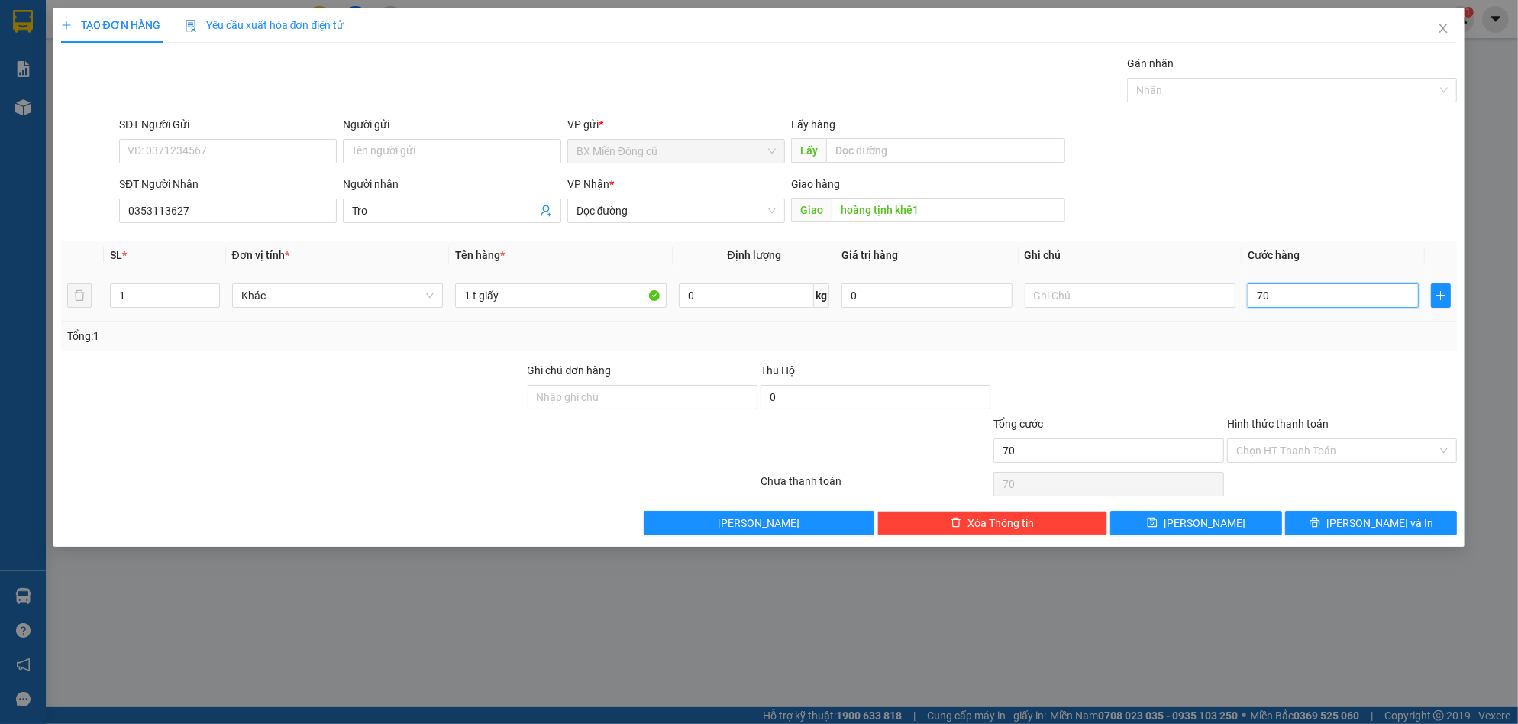
type input "700"
type input "7.000"
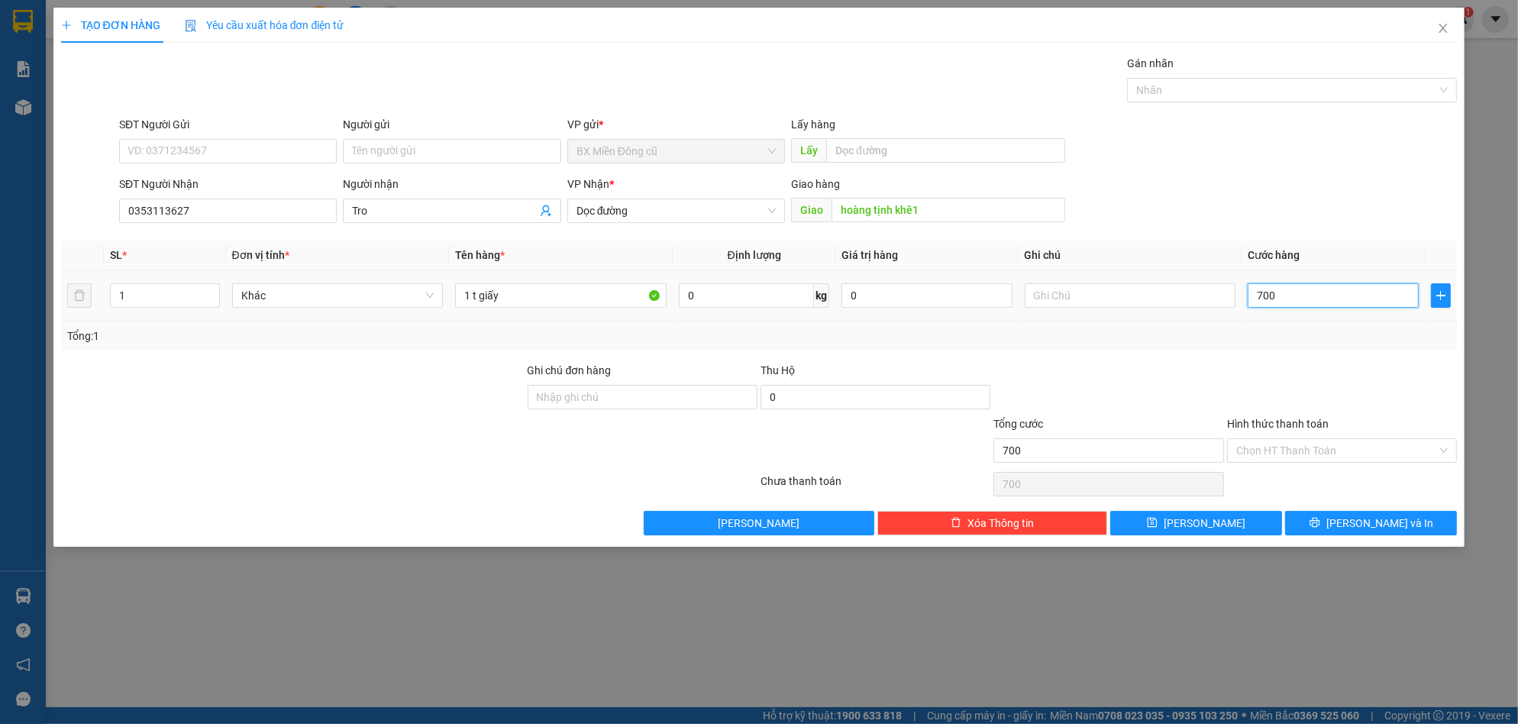
type input "7.000"
type input "70.000"
type input "700.000"
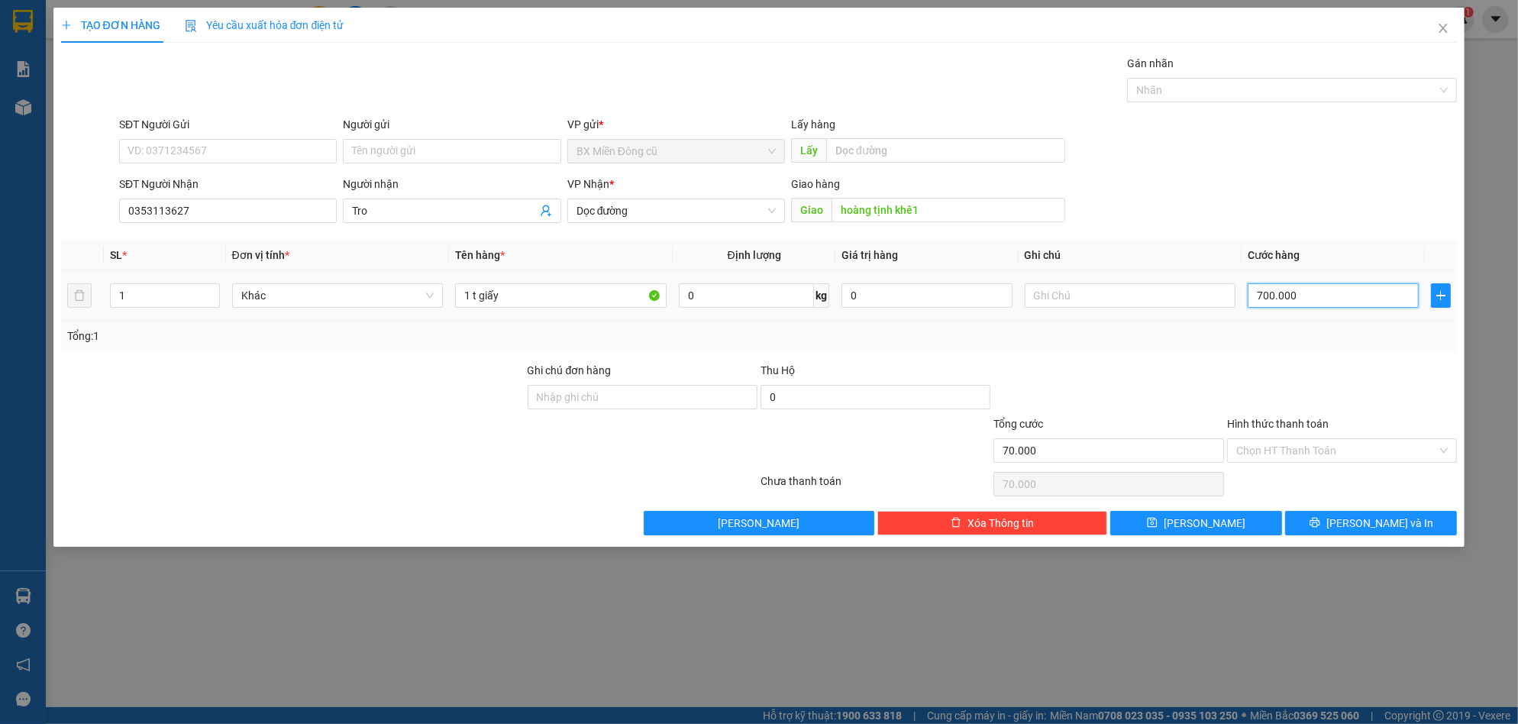
type input "700.000"
type input "70.000"
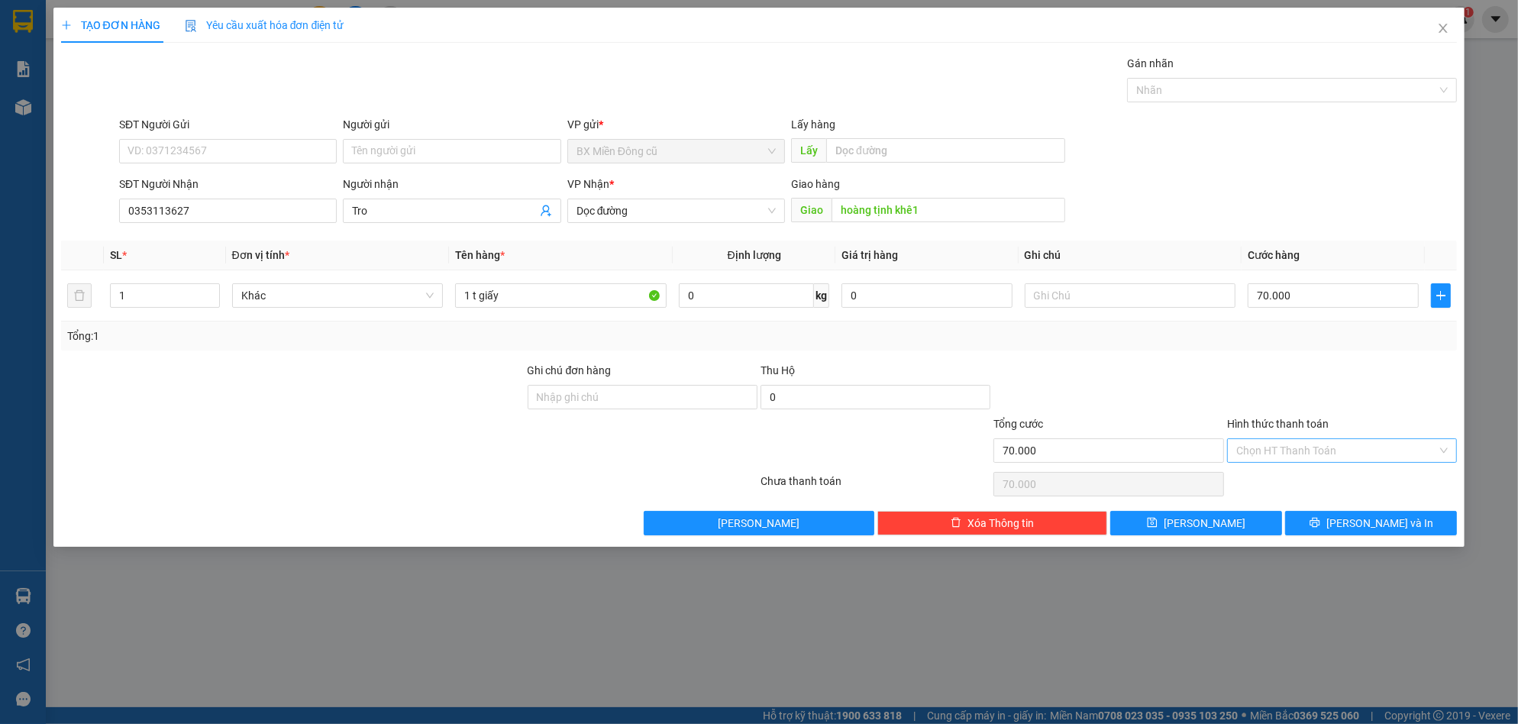
click at [1307, 450] on input "Hình thức thanh toán" at bounding box center [1336, 450] width 201 height 23
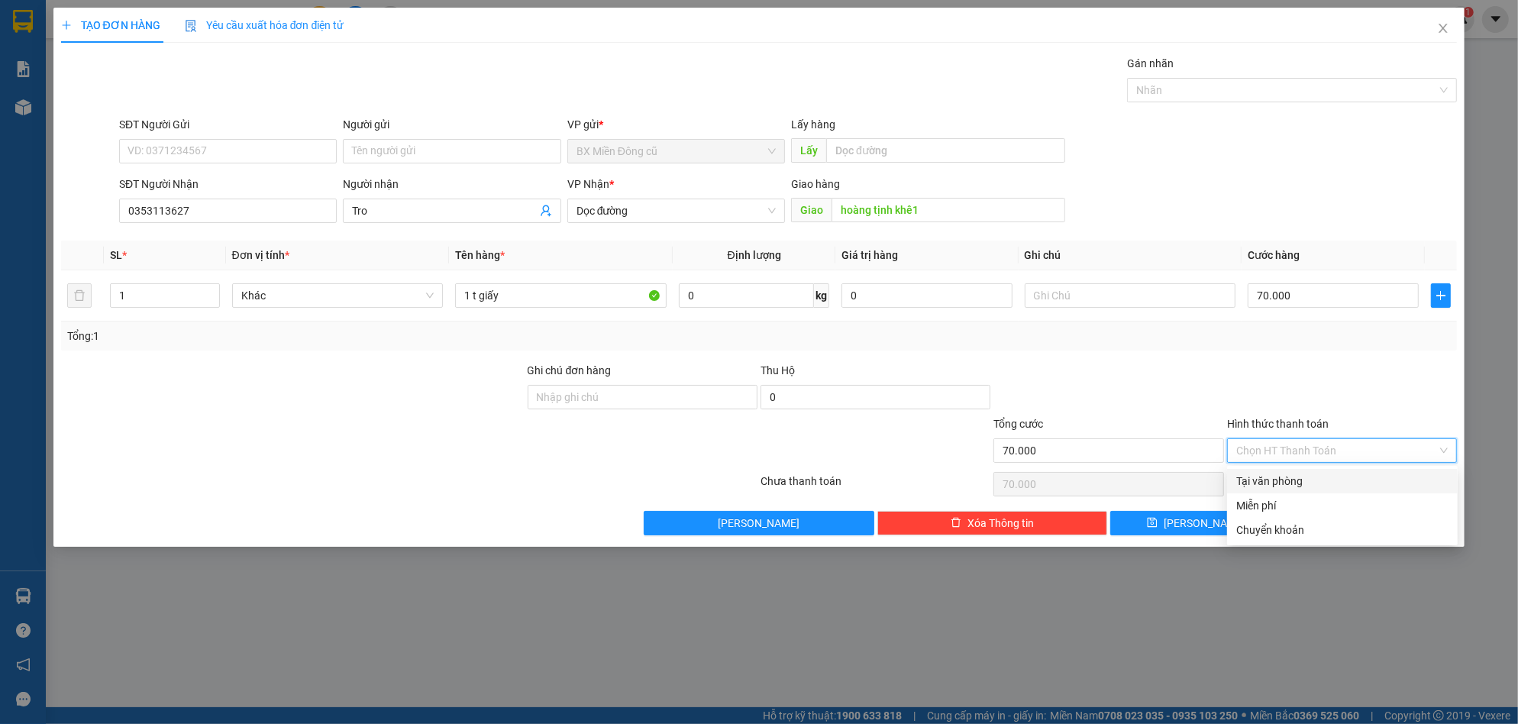
click at [1291, 475] on div "Tại văn phòng" at bounding box center [1342, 481] width 212 height 17
type input "0"
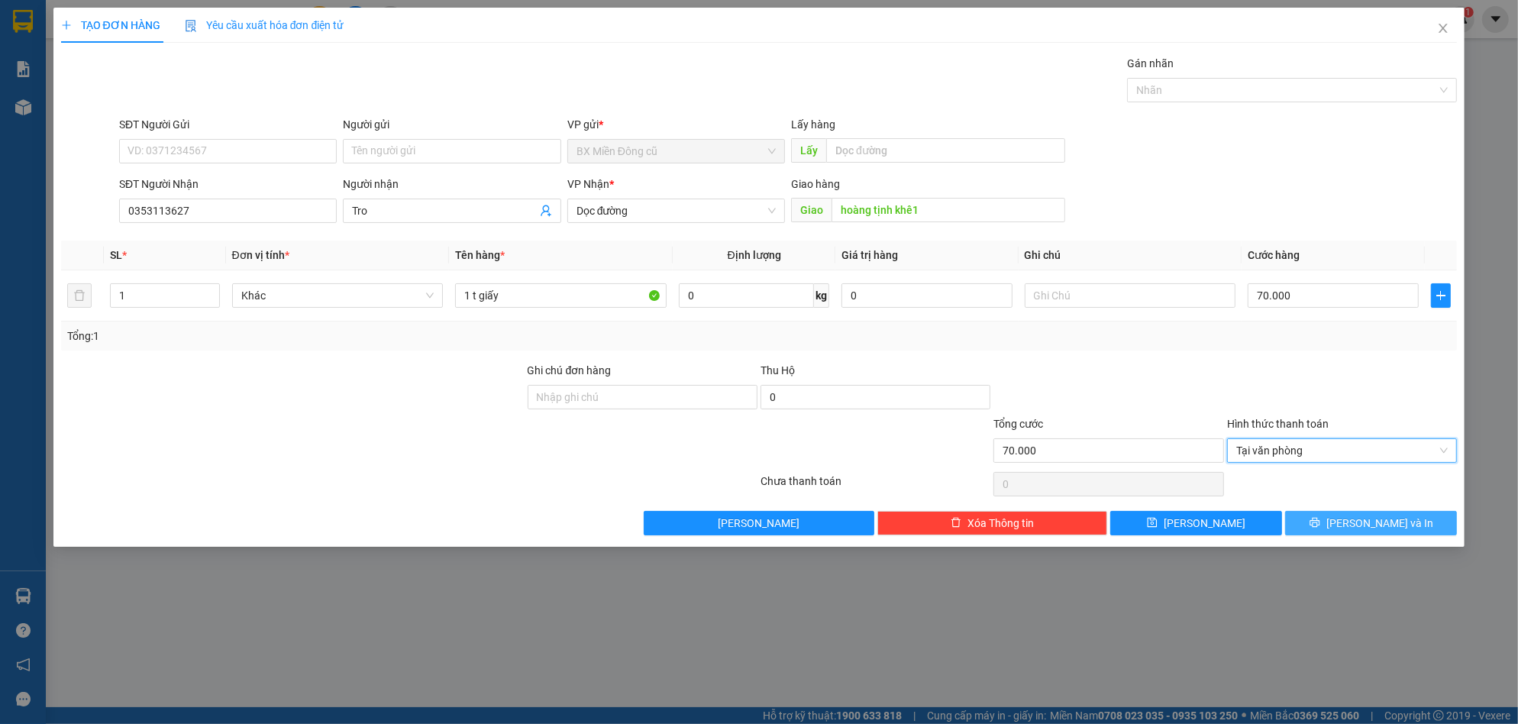
click at [1320, 516] on button "Lưu và In" at bounding box center [1371, 523] width 172 height 24
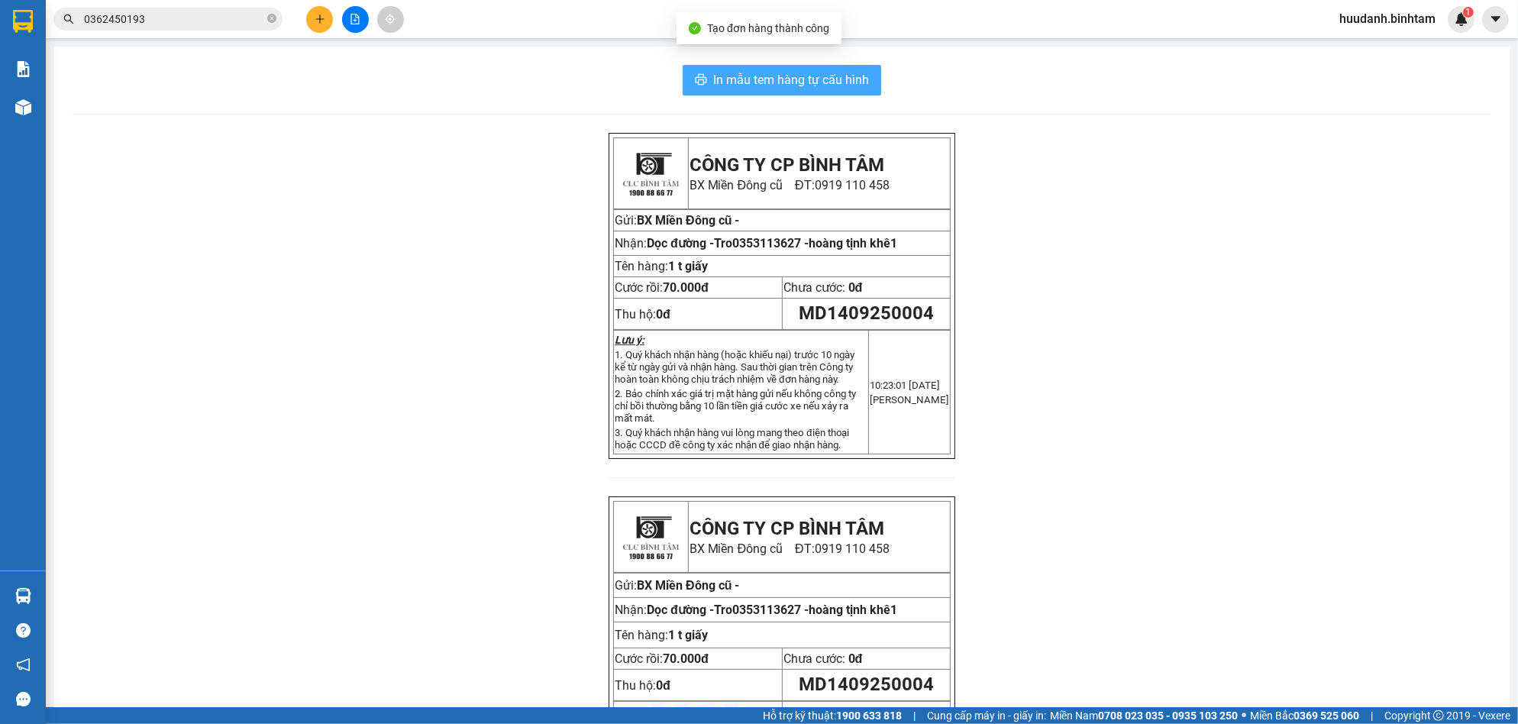
click at [827, 81] on span "In mẫu tem hàng tự cấu hình" at bounding box center [791, 79] width 156 height 19
click at [199, 1] on div "Kết quả tìm kiếm ( 1 ) Bộ lọc Mã ĐH Trạng thái Món hàng Thu hộ Tổng cước Chưa c…" at bounding box center [759, 19] width 1518 height 38
click at [202, 11] on input "0362450193" at bounding box center [174, 19] width 180 height 17
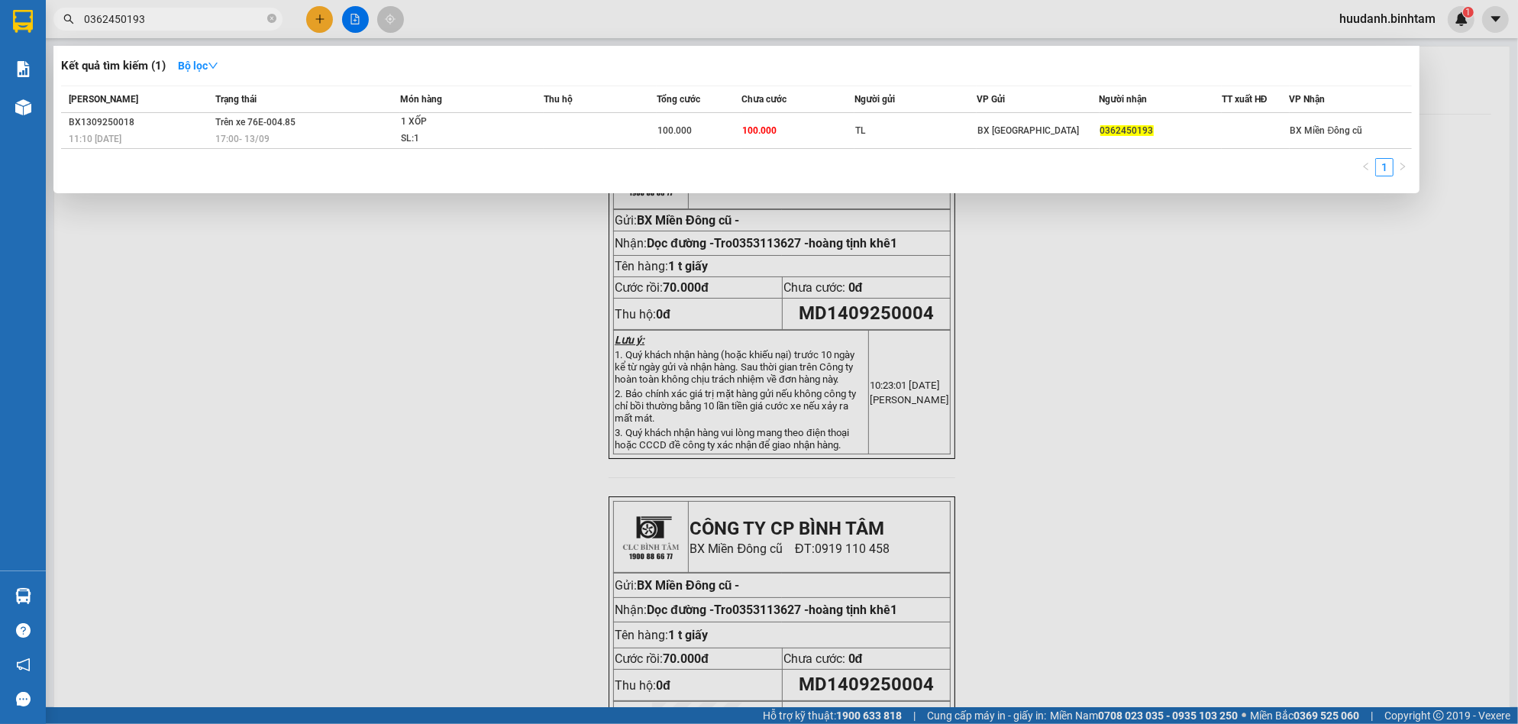
click at [202, 11] on input "0362450193" at bounding box center [174, 19] width 180 height 17
click at [200, 11] on input "0362450193" at bounding box center [174, 19] width 180 height 17
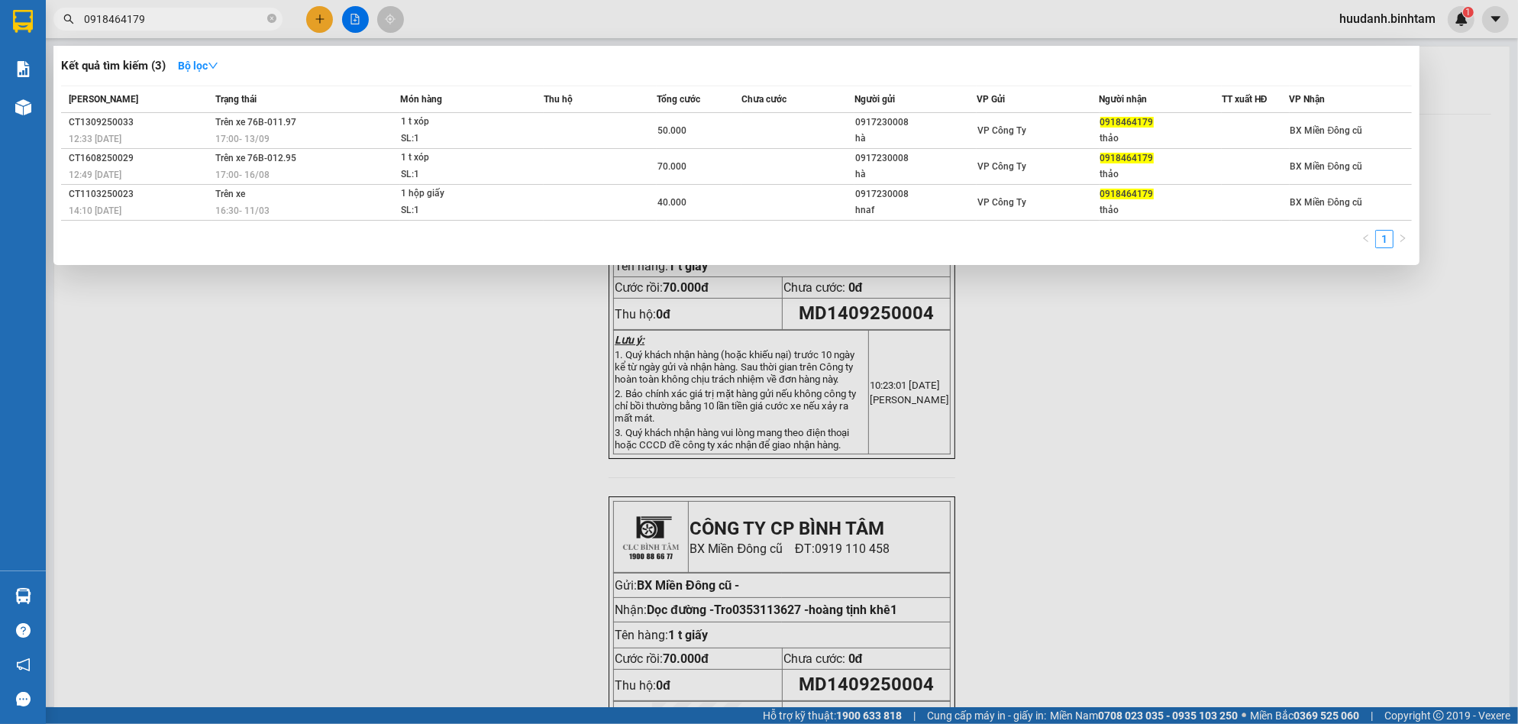
type input "0918464179"
click at [326, 26] on div at bounding box center [759, 362] width 1518 height 724
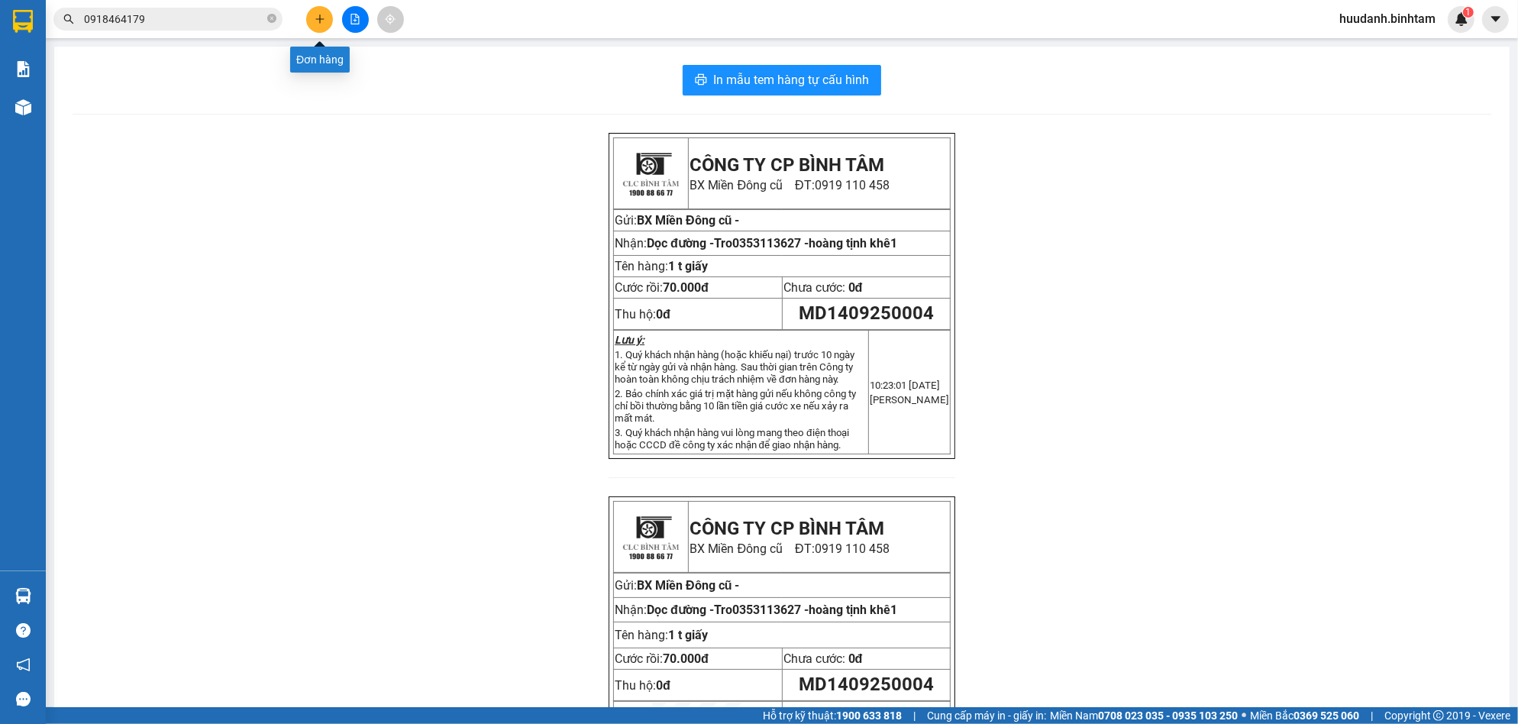
click at [326, 24] on button at bounding box center [319, 19] width 27 height 27
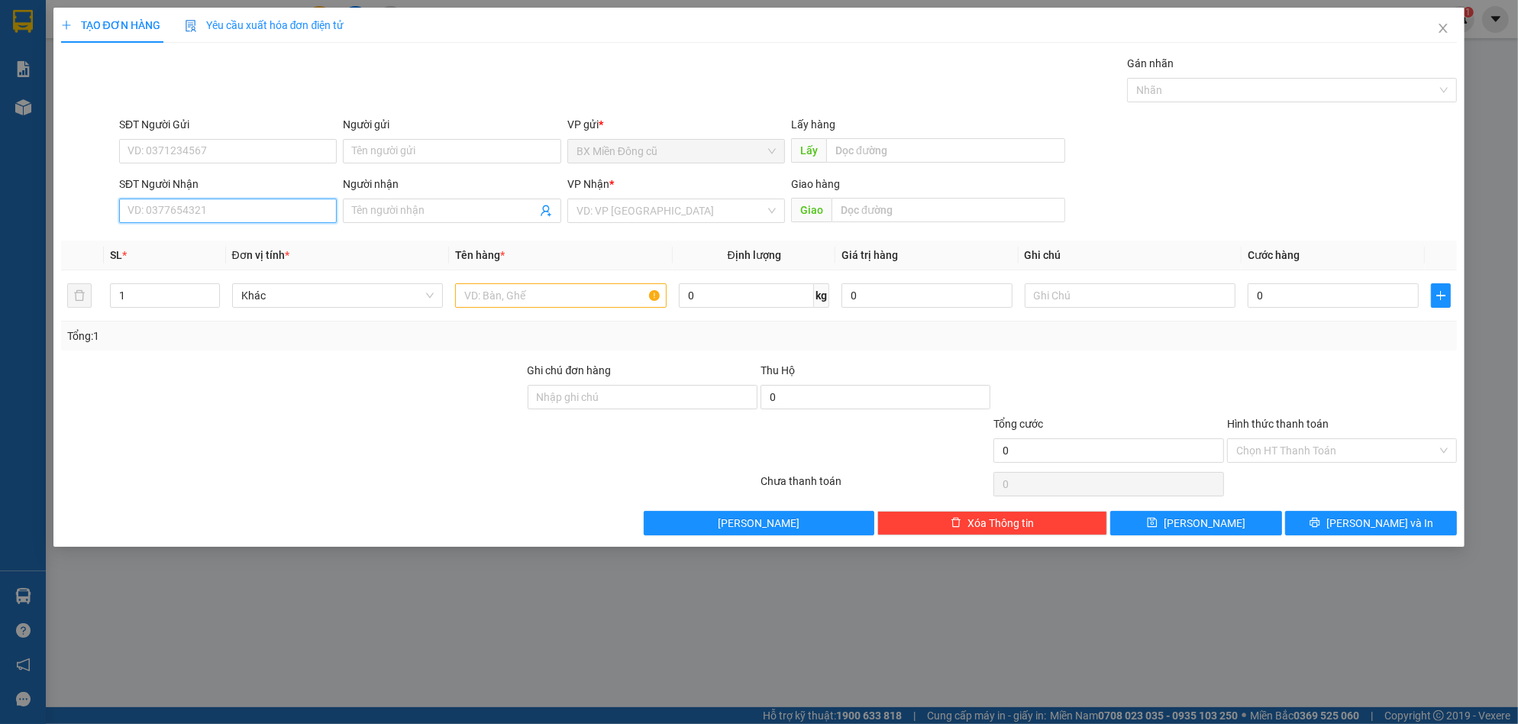
click at [210, 205] on input "SĐT Người Nhận" at bounding box center [228, 211] width 218 height 24
type input "0989409250"
click at [581, 208] on input "search" at bounding box center [671, 210] width 189 height 23
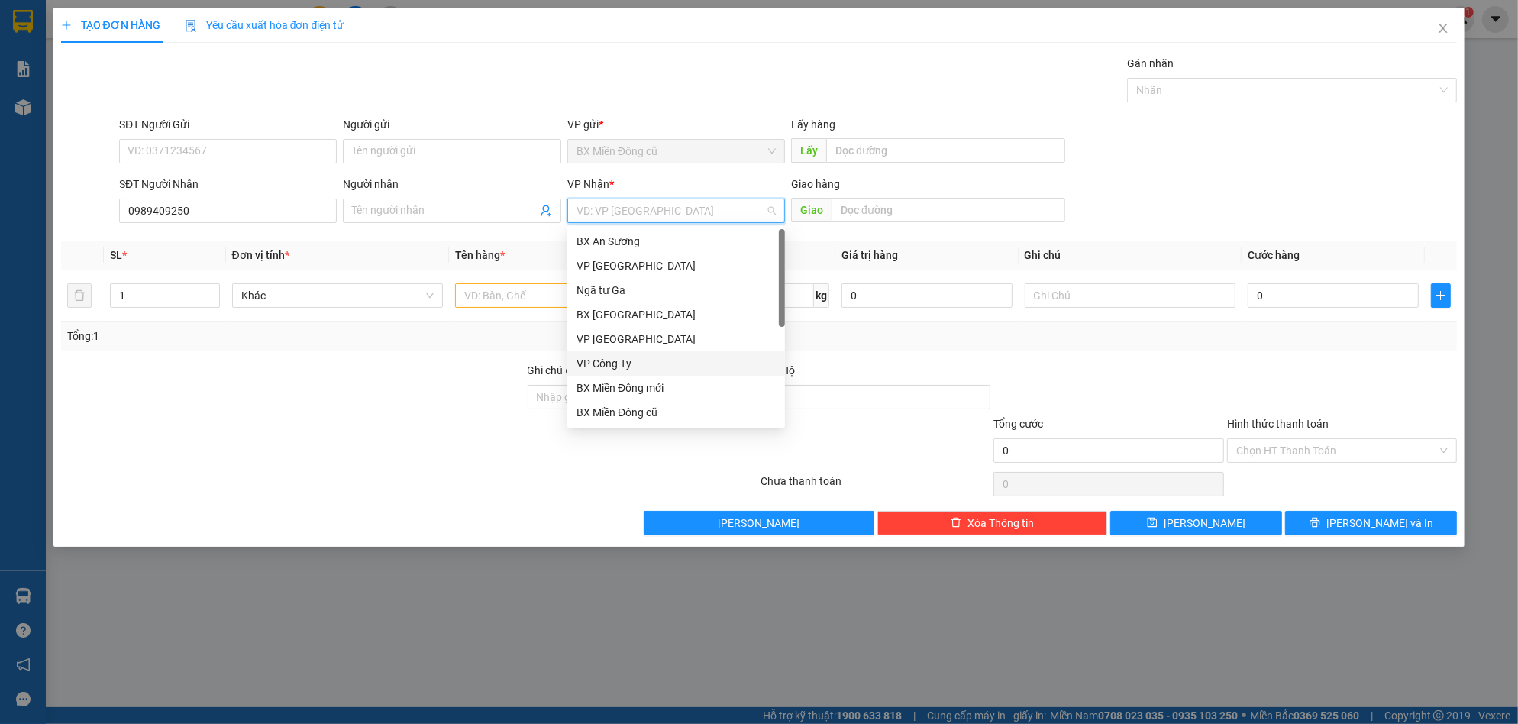
click at [628, 359] on div "VP Công Ty" at bounding box center [676, 363] width 199 height 17
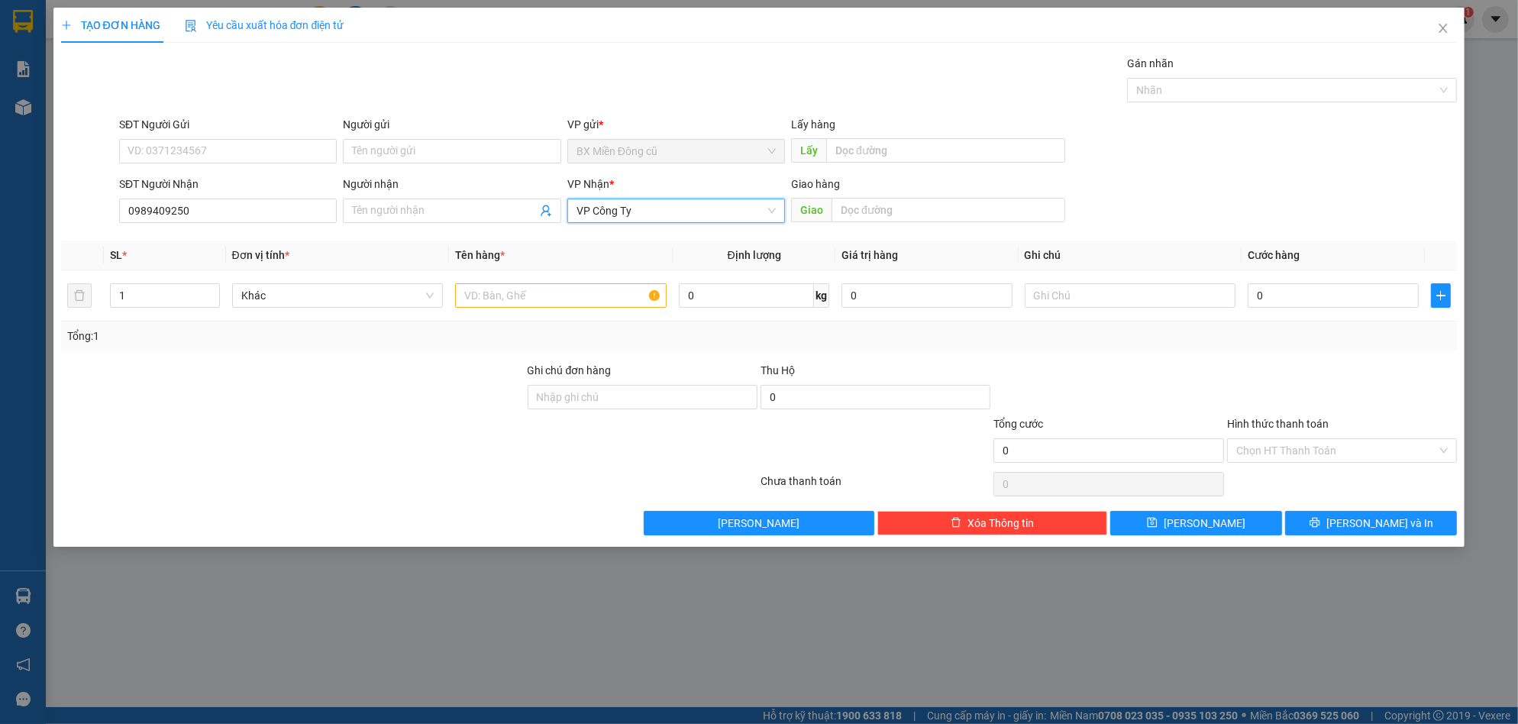
click at [674, 199] on div "VP Công Ty" at bounding box center [676, 211] width 218 height 24
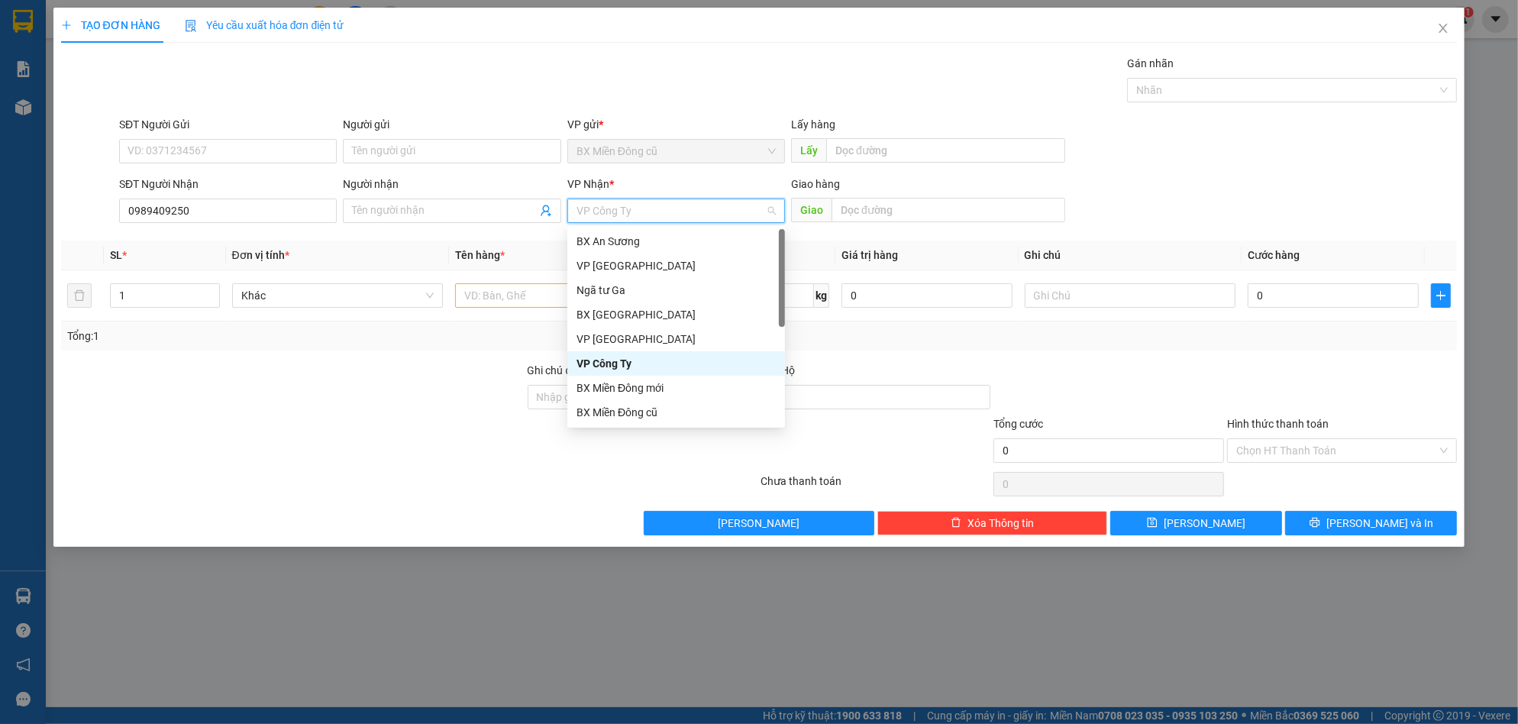
click at [677, 205] on span "VP Công Ty" at bounding box center [676, 210] width 199 height 23
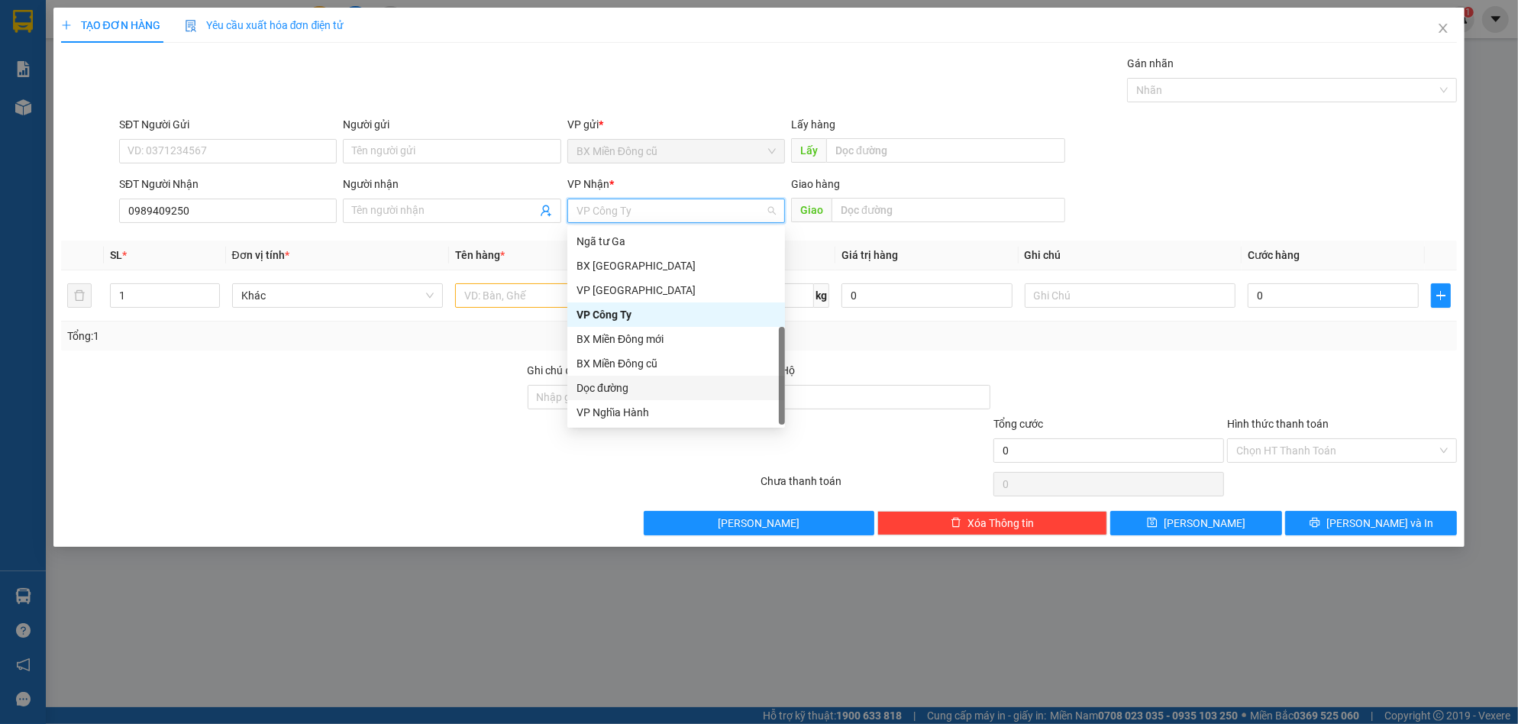
click at [648, 386] on div "Dọc đường" at bounding box center [676, 388] width 199 height 17
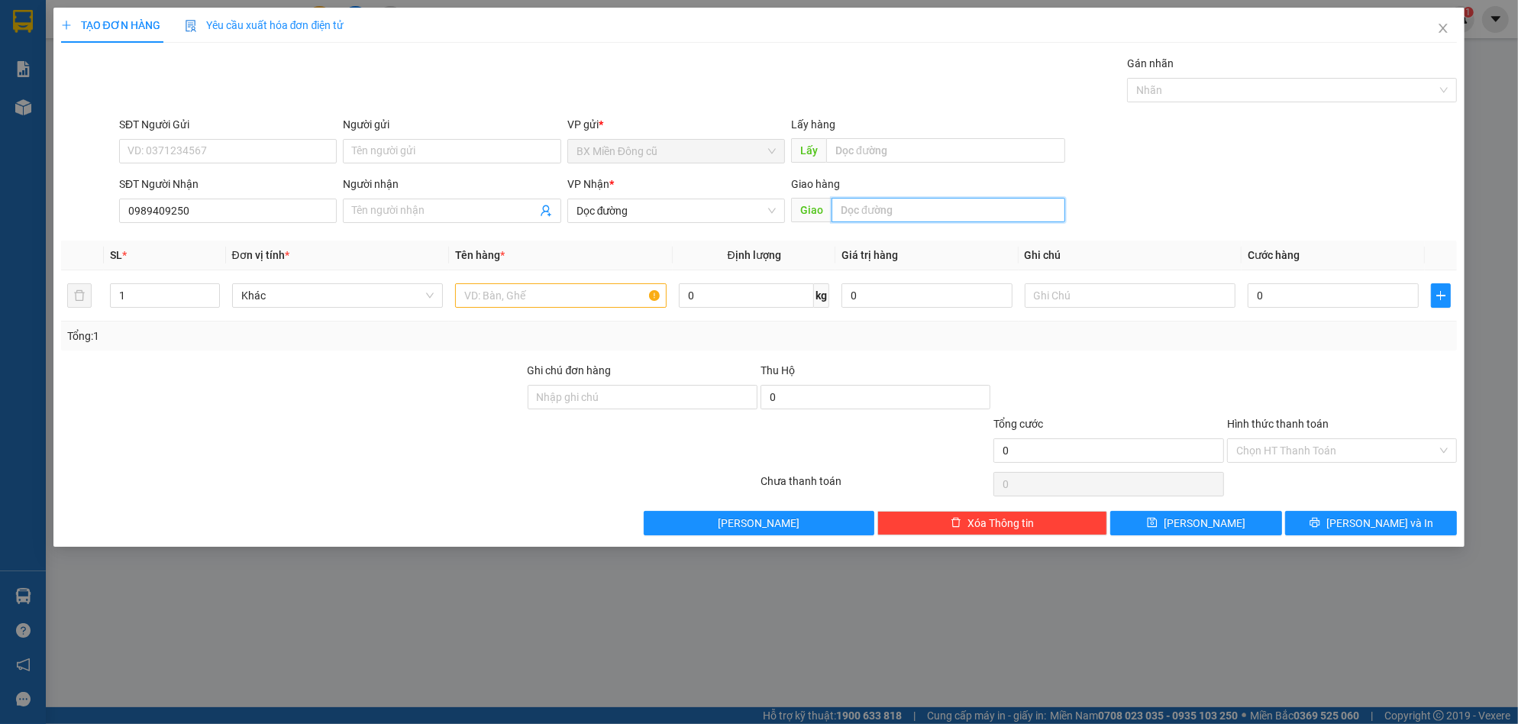
click at [855, 219] on input "text" at bounding box center [949, 210] width 234 height 24
click at [853, 218] on input "text" at bounding box center [949, 210] width 234 height 24
paste input "ịnh"
paste input "ê"
type input "tịnh khê"
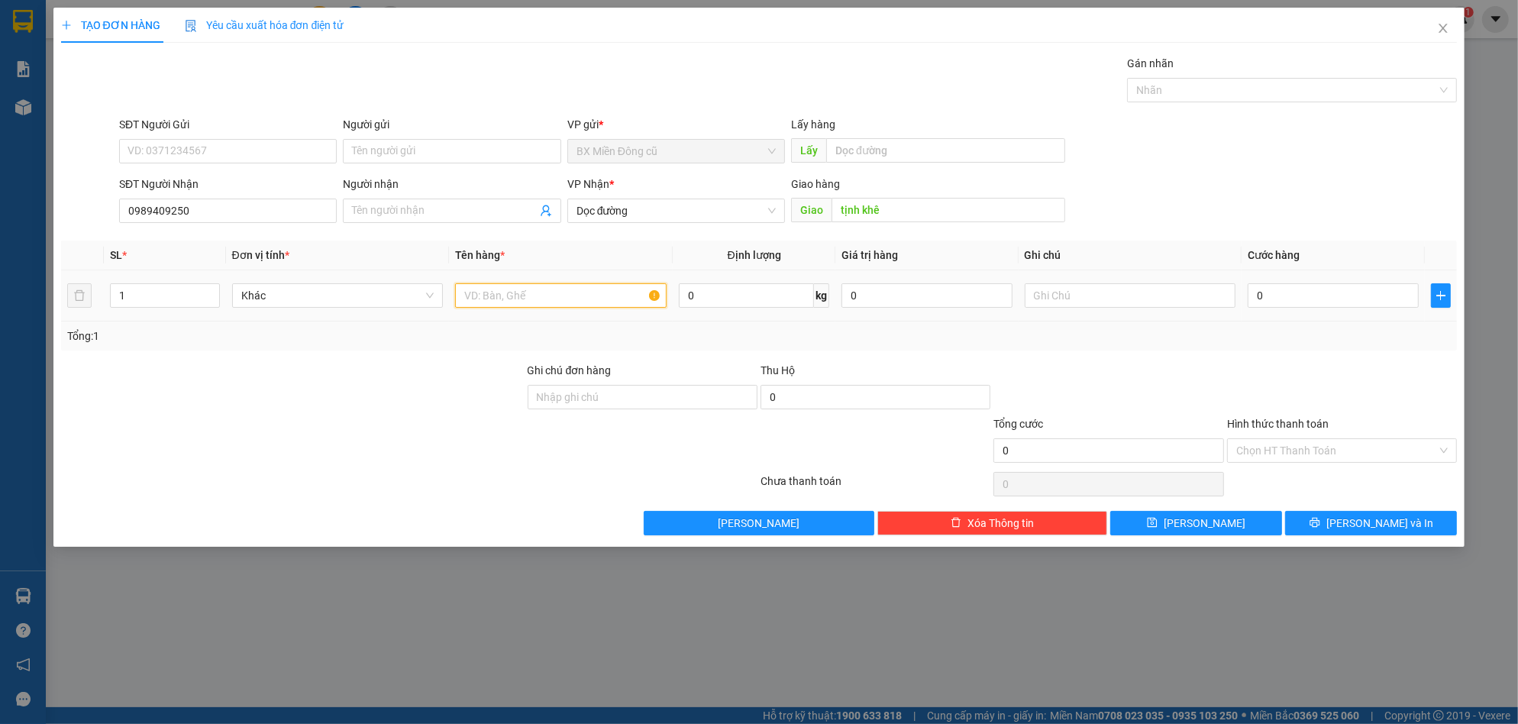
click at [651, 291] on input "text" at bounding box center [561, 295] width 212 height 24
paste input "ùng"
paste input "ấy"
type input "1 thùng giấy"
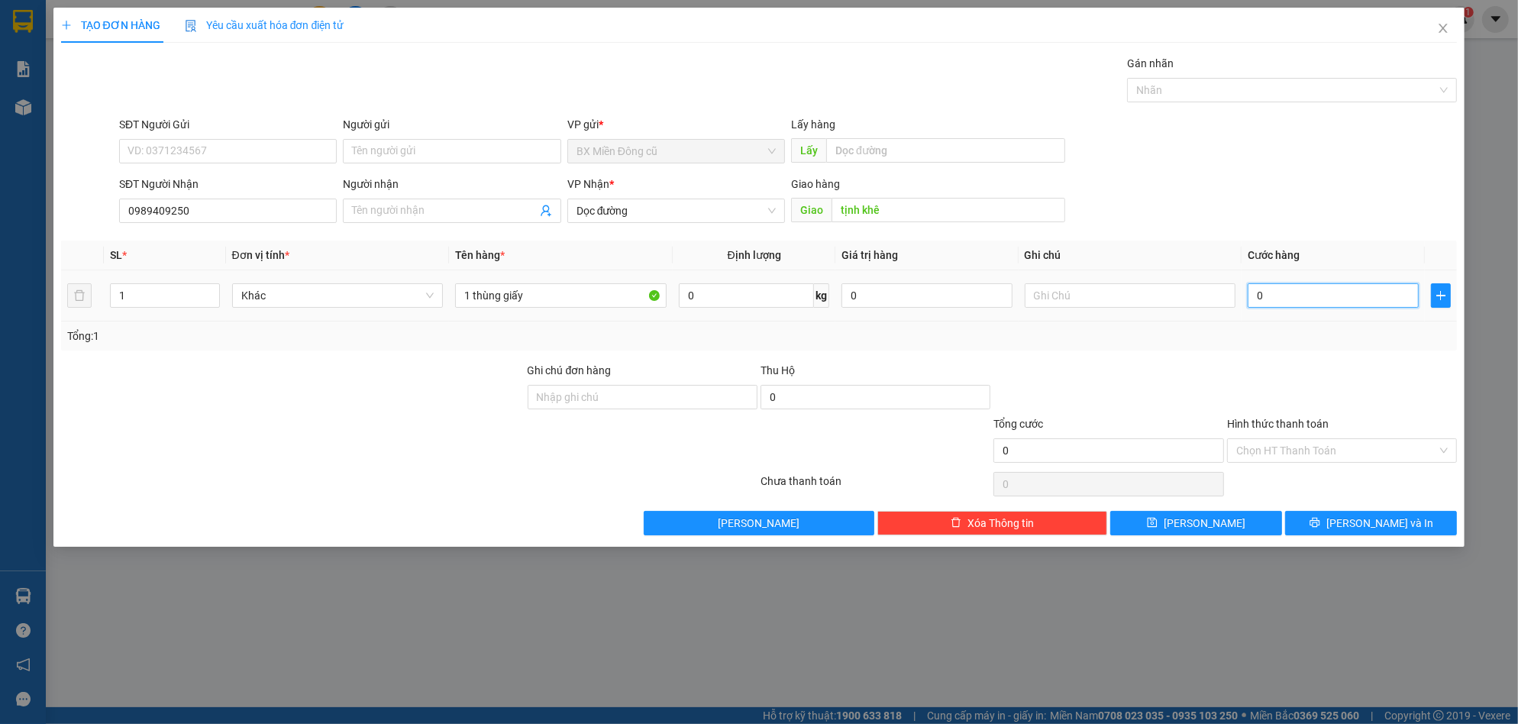
click at [1323, 305] on input "0" at bounding box center [1333, 295] width 171 height 24
type input "8"
type input "80"
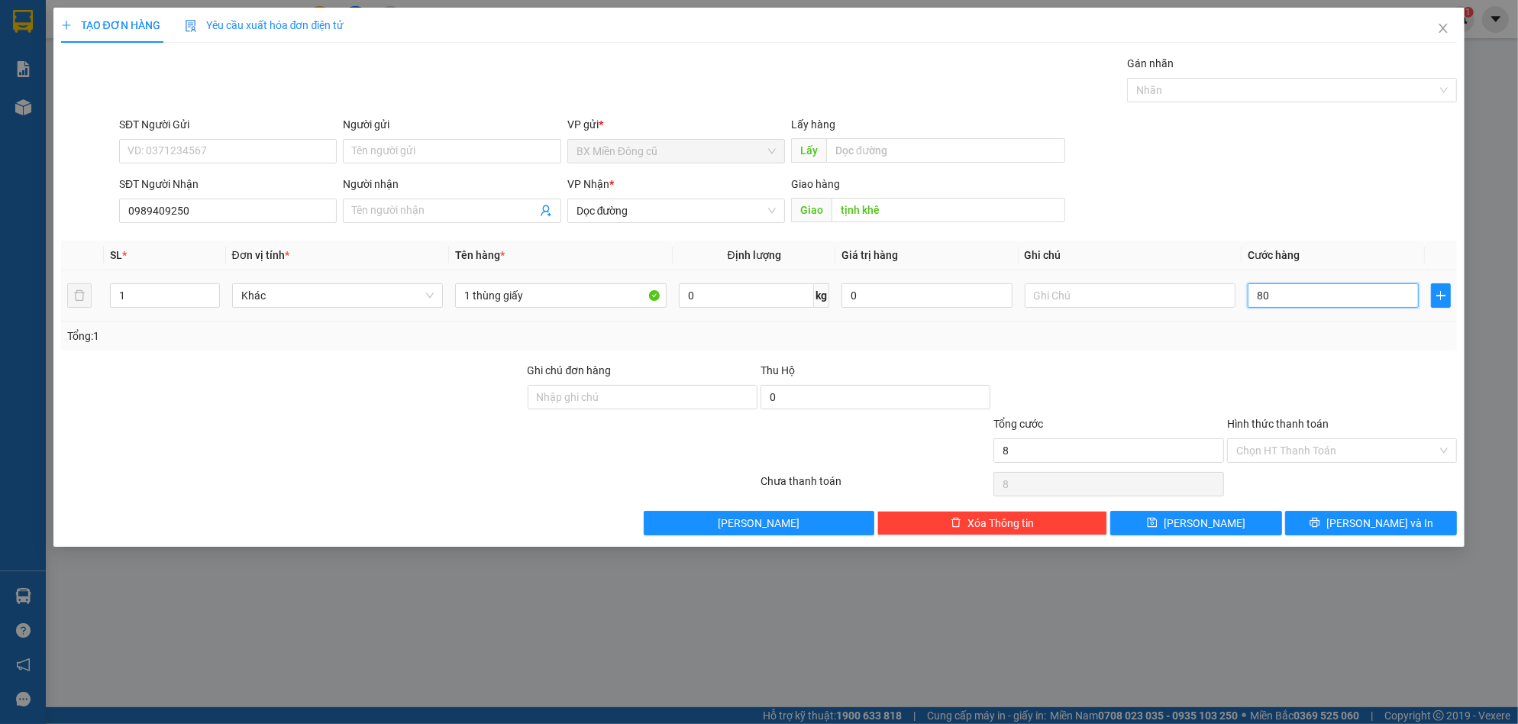
type input "80"
type input "800"
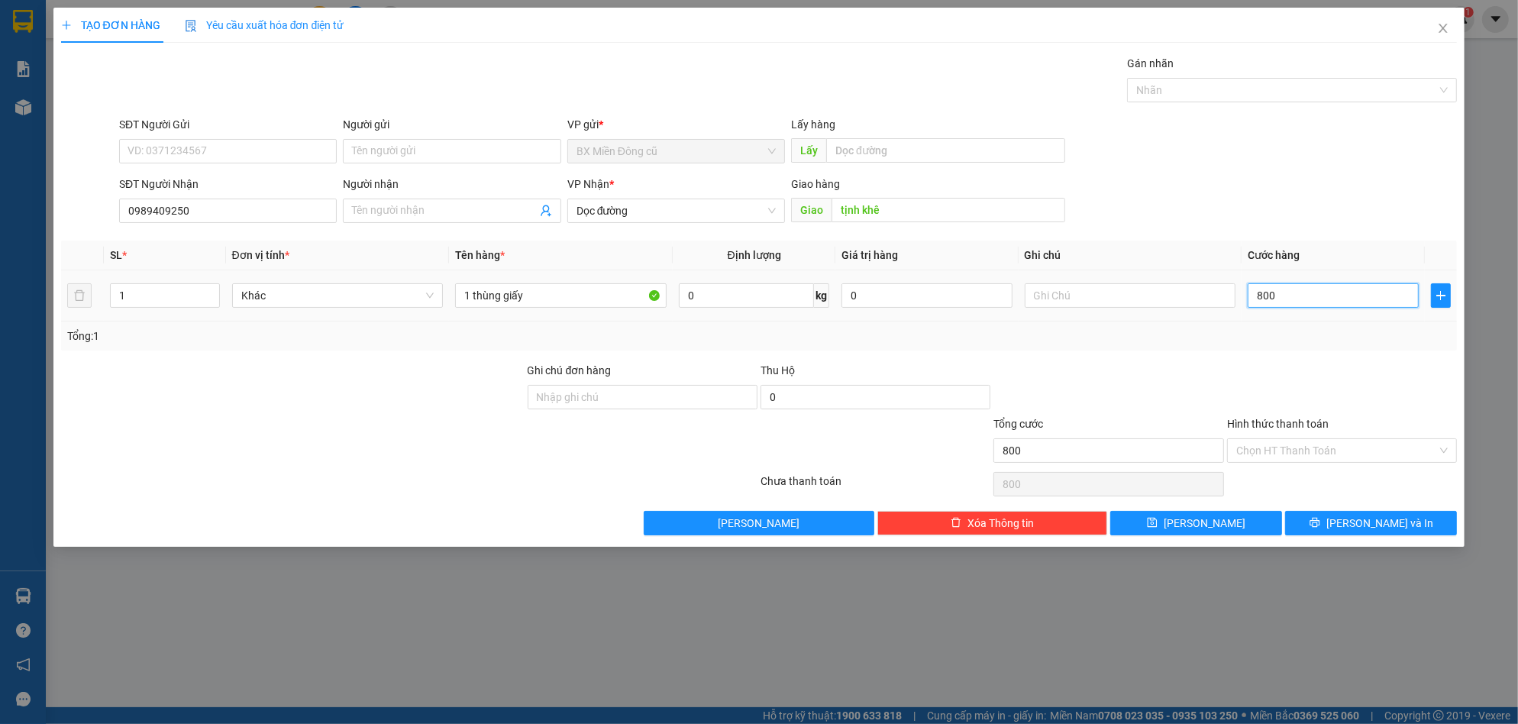
type input "8.000"
type input "80.000"
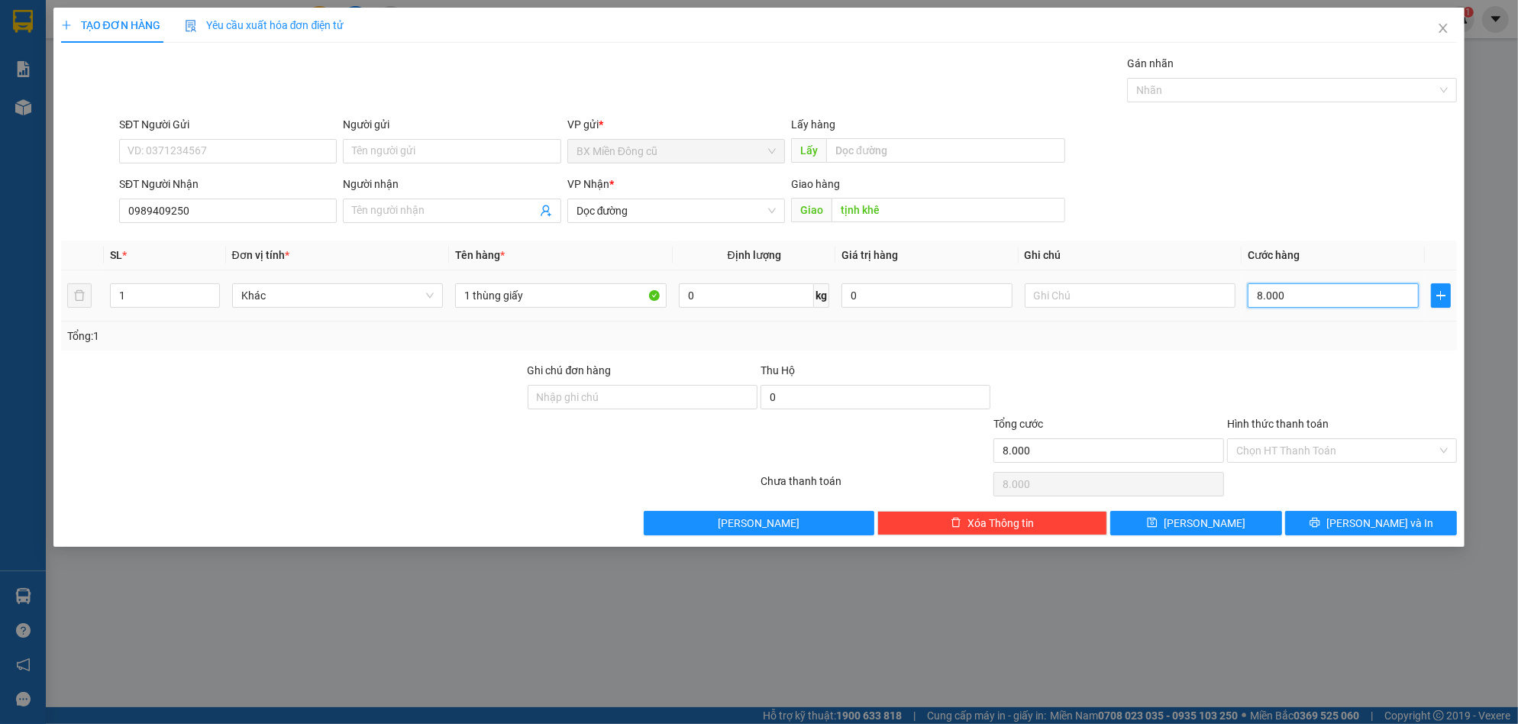
type input "80.000"
click at [1286, 457] on input "Hình thức thanh toán" at bounding box center [1336, 450] width 201 height 23
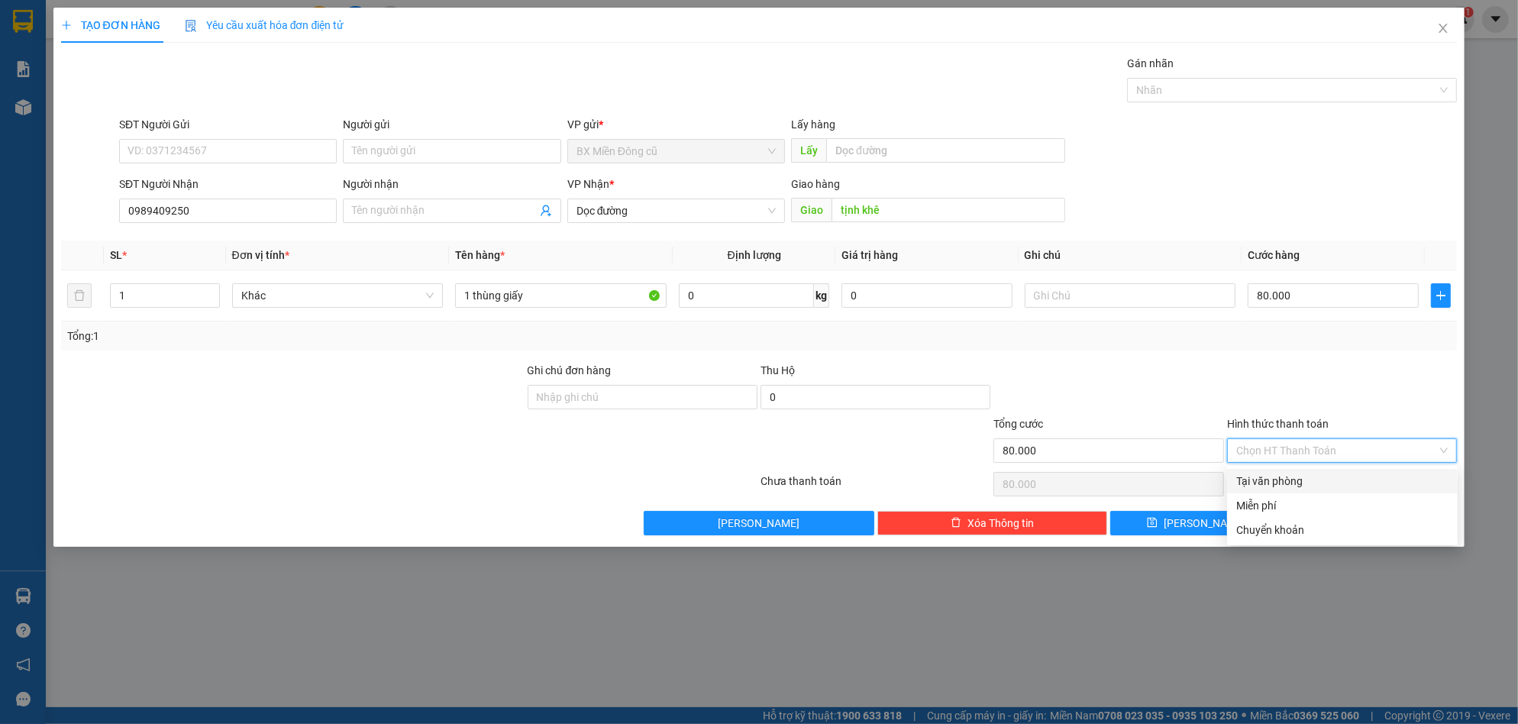
click at [1281, 486] on div "Tại văn phòng" at bounding box center [1342, 481] width 212 height 17
type input "0"
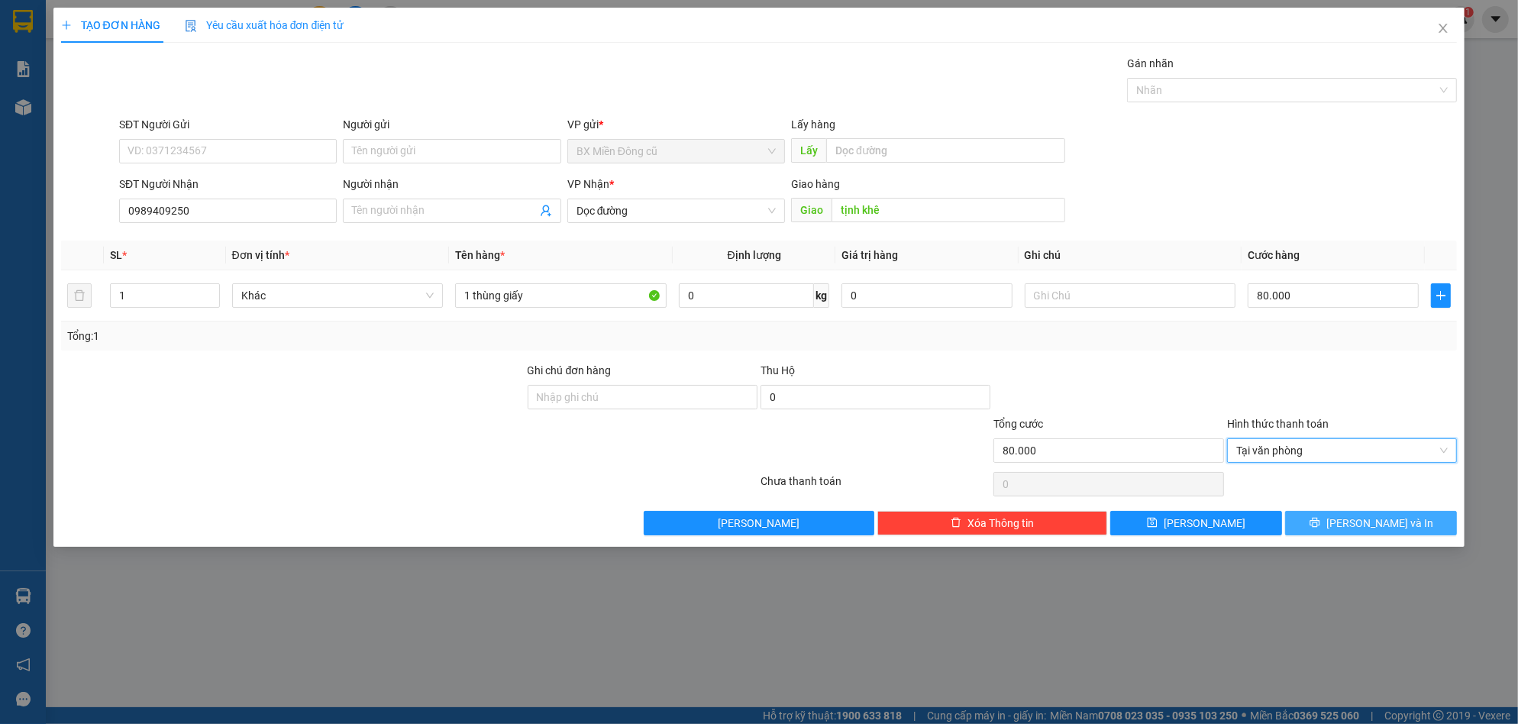
click at [1318, 527] on button "Lưu và In" at bounding box center [1371, 523] width 172 height 24
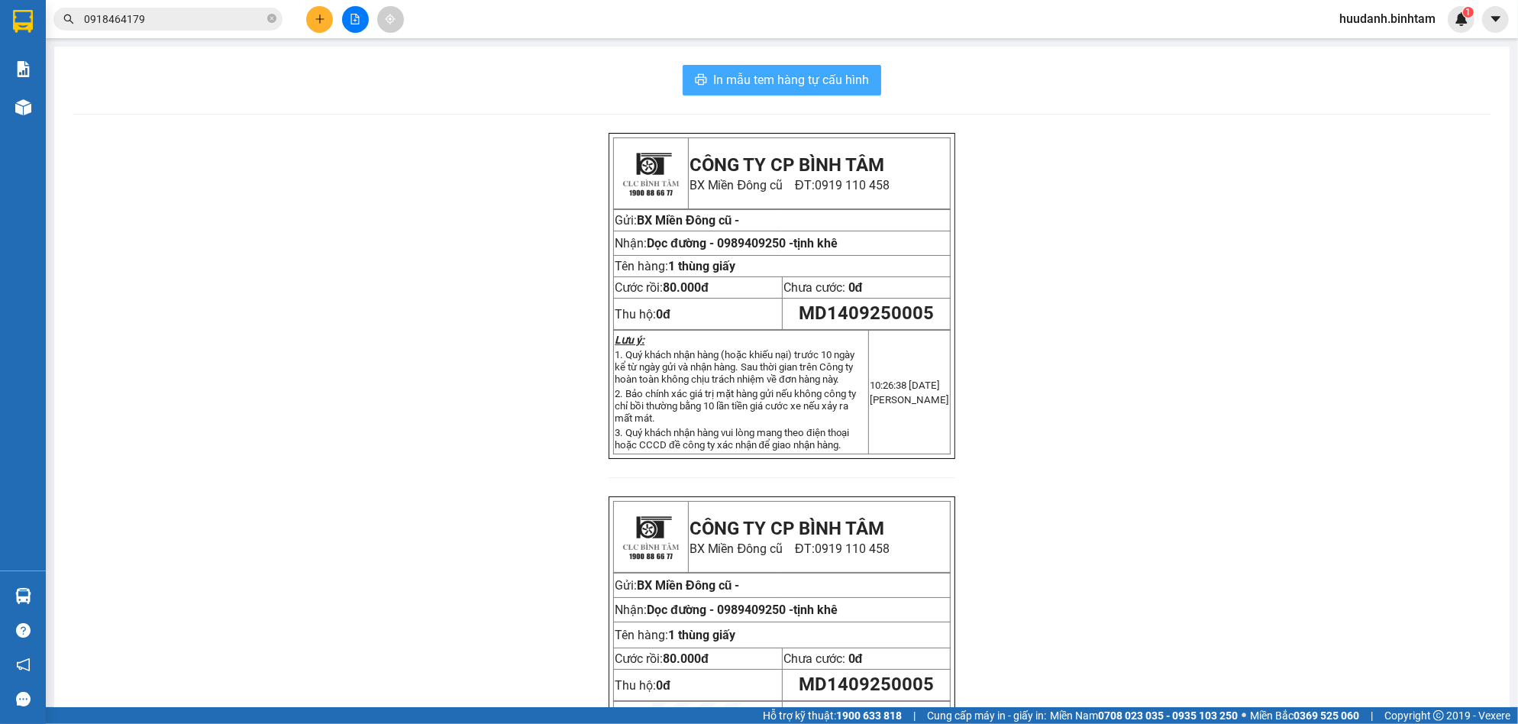
click at [836, 80] on span "In mẫu tem hàng tự cấu hình" at bounding box center [791, 79] width 156 height 19
click at [312, 21] on button at bounding box center [319, 19] width 27 height 27
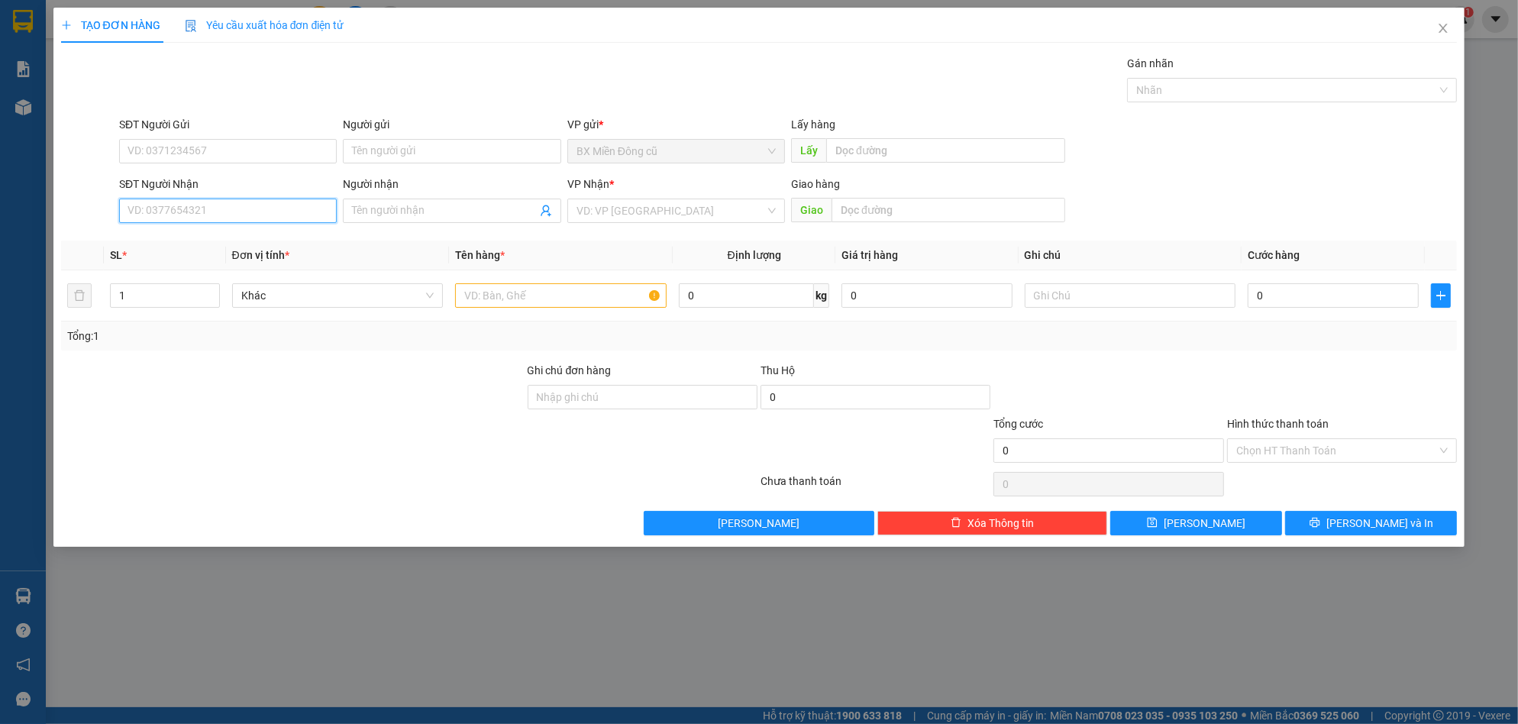
click at [228, 199] on input "SĐT Người Nhận" at bounding box center [228, 211] width 218 height 24
click at [213, 216] on input "SĐT Người Nhận" at bounding box center [228, 211] width 218 height 24
type input "0376085664"
click at [593, 219] on input "search" at bounding box center [671, 210] width 189 height 23
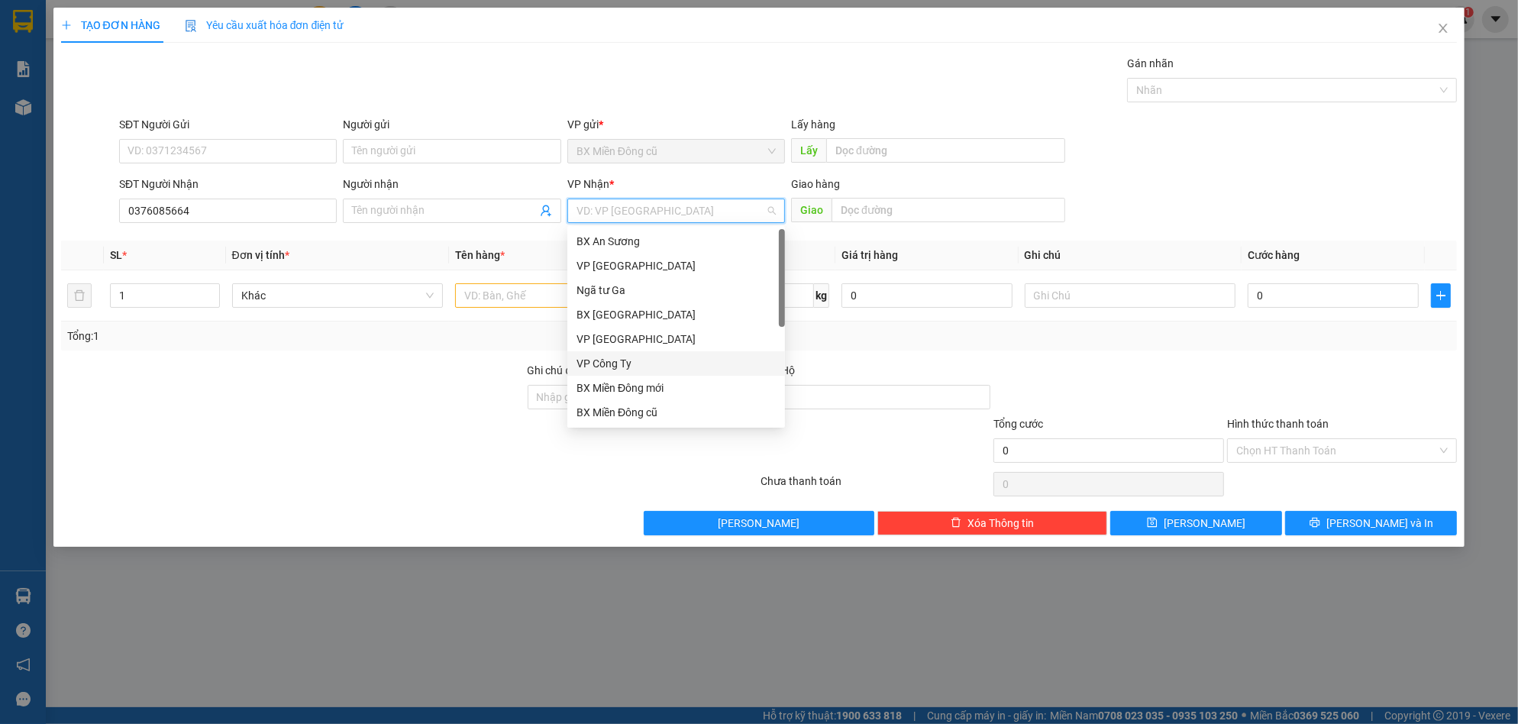
click at [617, 370] on div "VP Công Ty" at bounding box center [676, 363] width 199 height 17
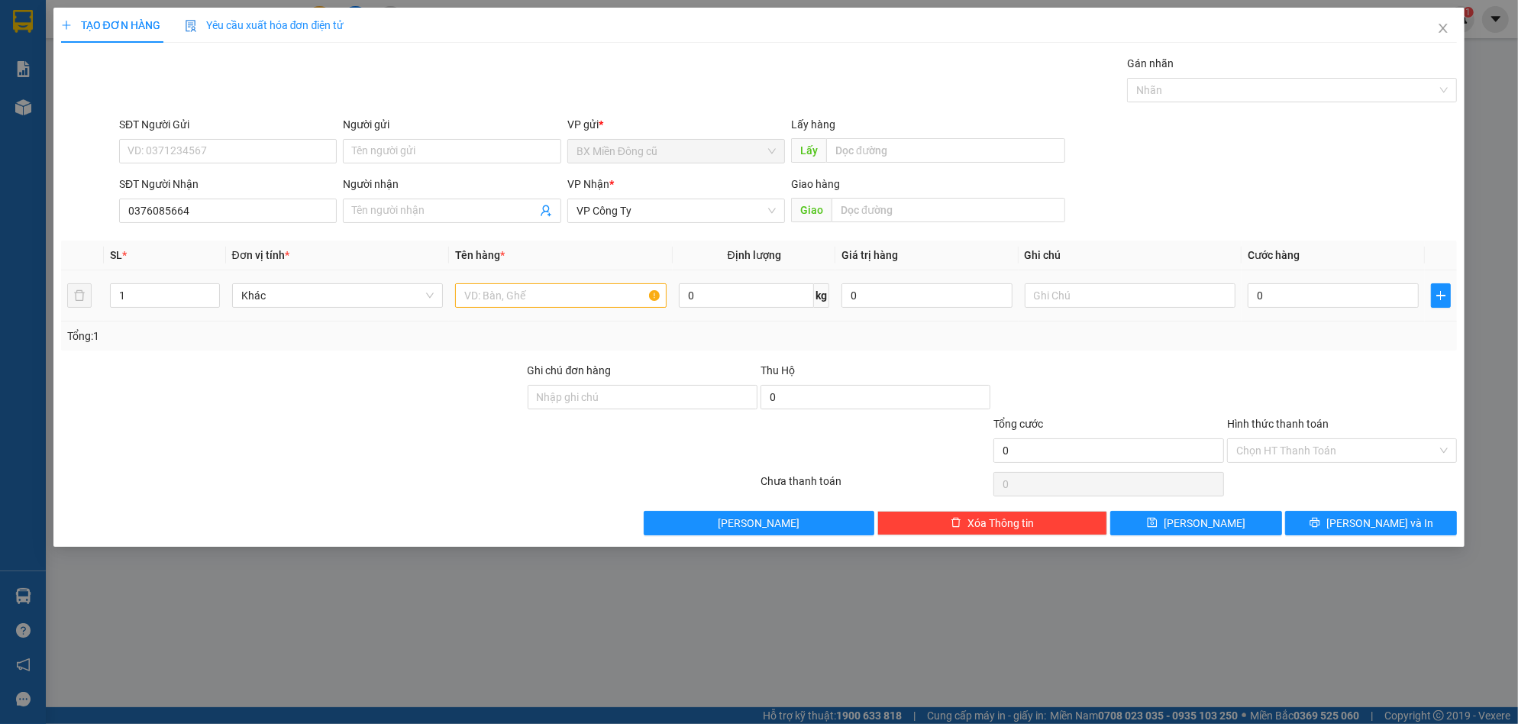
click at [607, 310] on div at bounding box center [561, 295] width 212 height 31
click at [605, 303] on input "text" at bounding box center [561, 295] width 212 height 24
paste input "ôp"
paste input "ộp"
paste input "ấy"
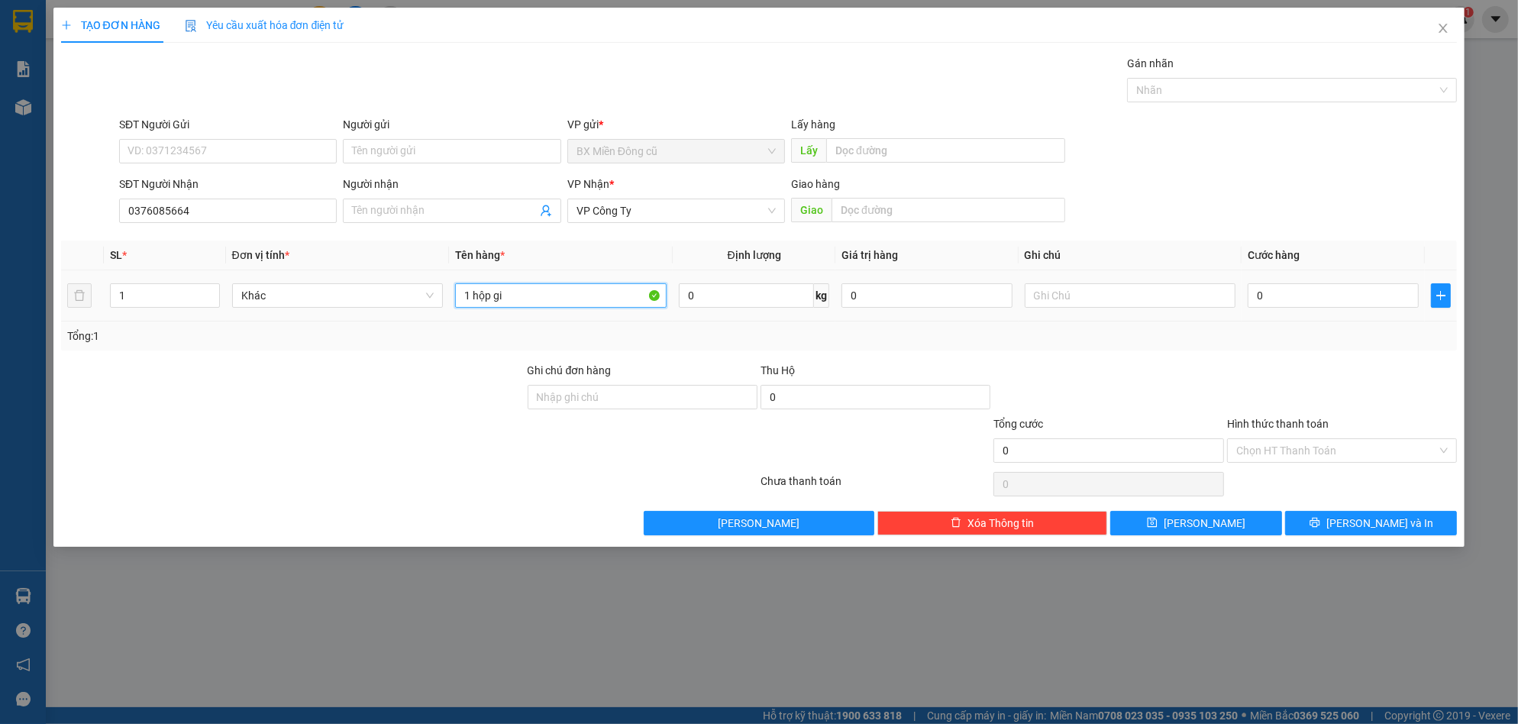
paste input "ấy"
type input "1 hộp giấy"
click at [1256, 311] on div "0" at bounding box center [1333, 295] width 171 height 31
click at [1262, 300] on input "0" at bounding box center [1333, 295] width 171 height 24
type input "5"
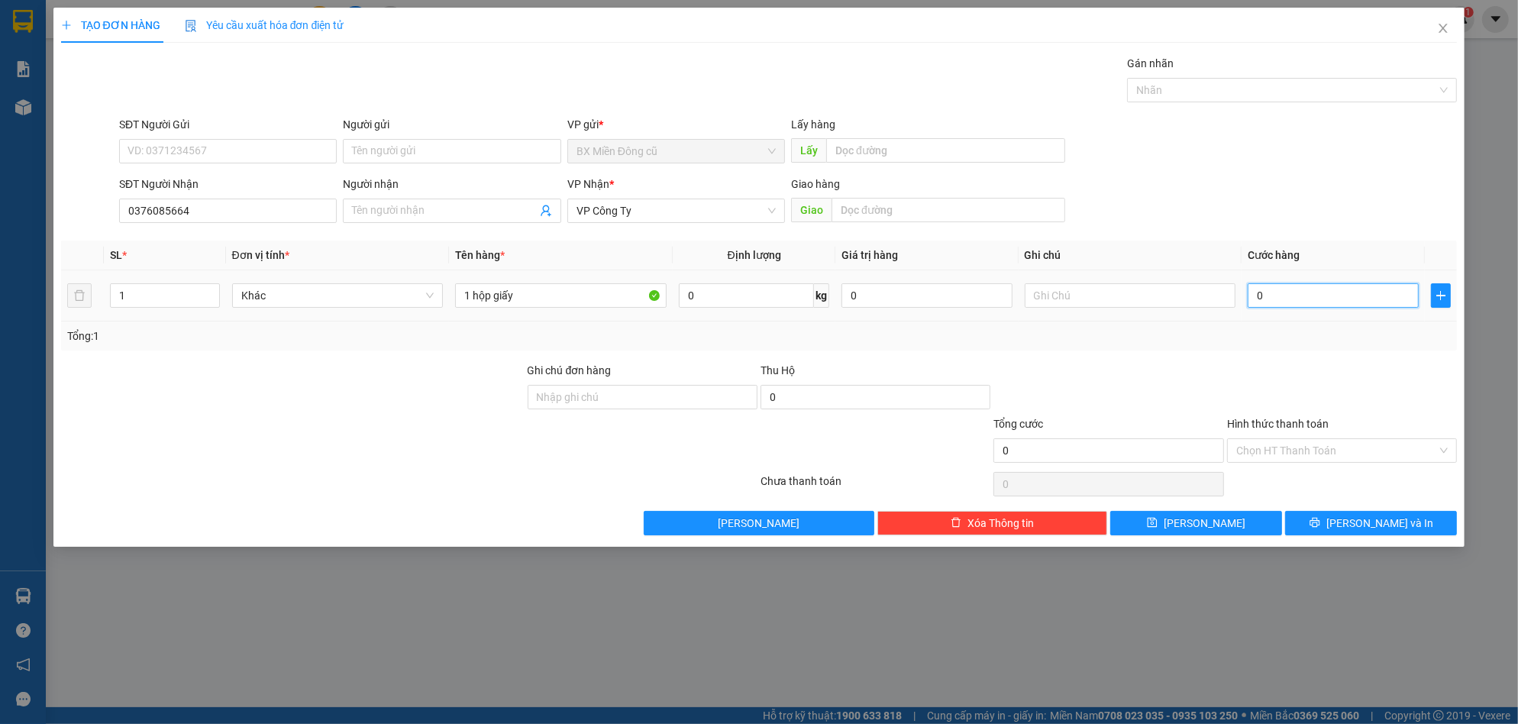
type input "5"
type input "50"
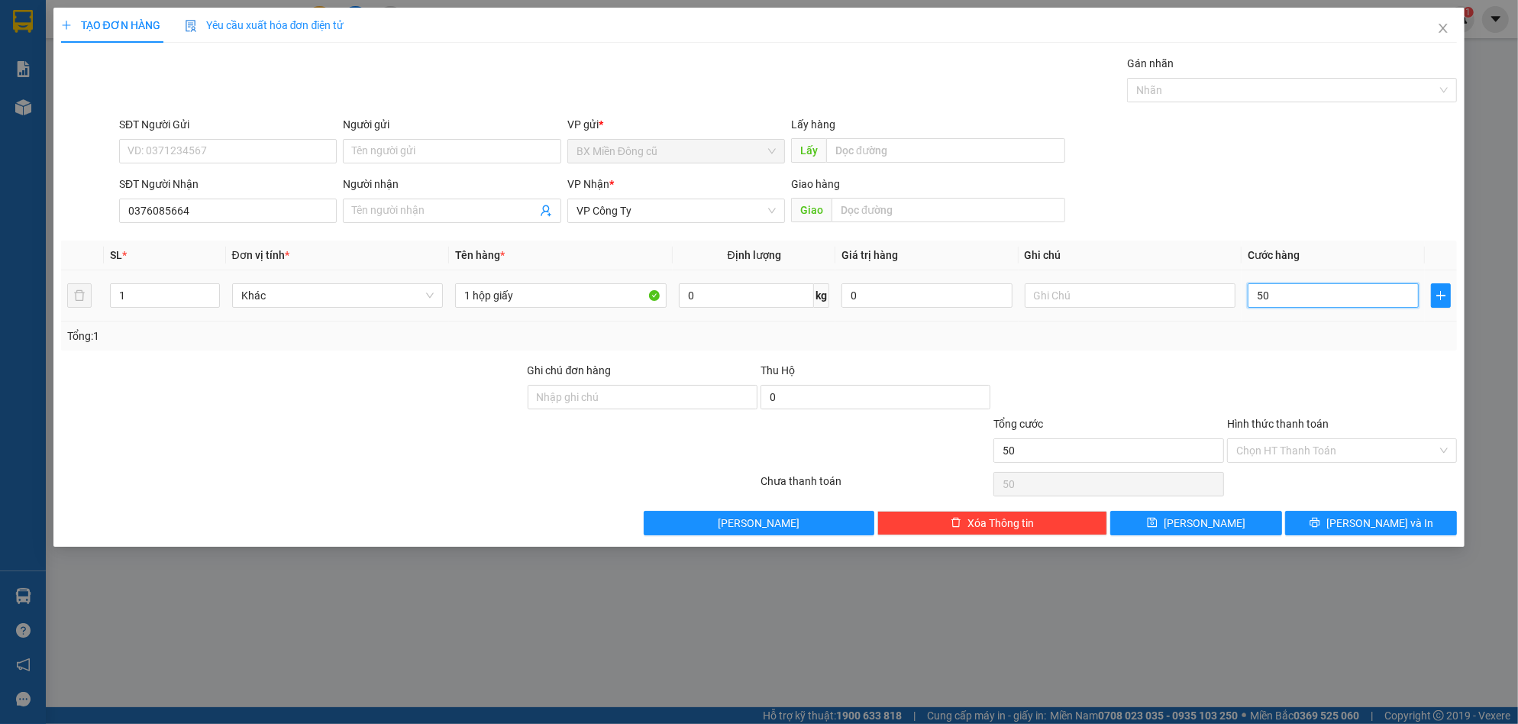
type input "500"
type input "5.000"
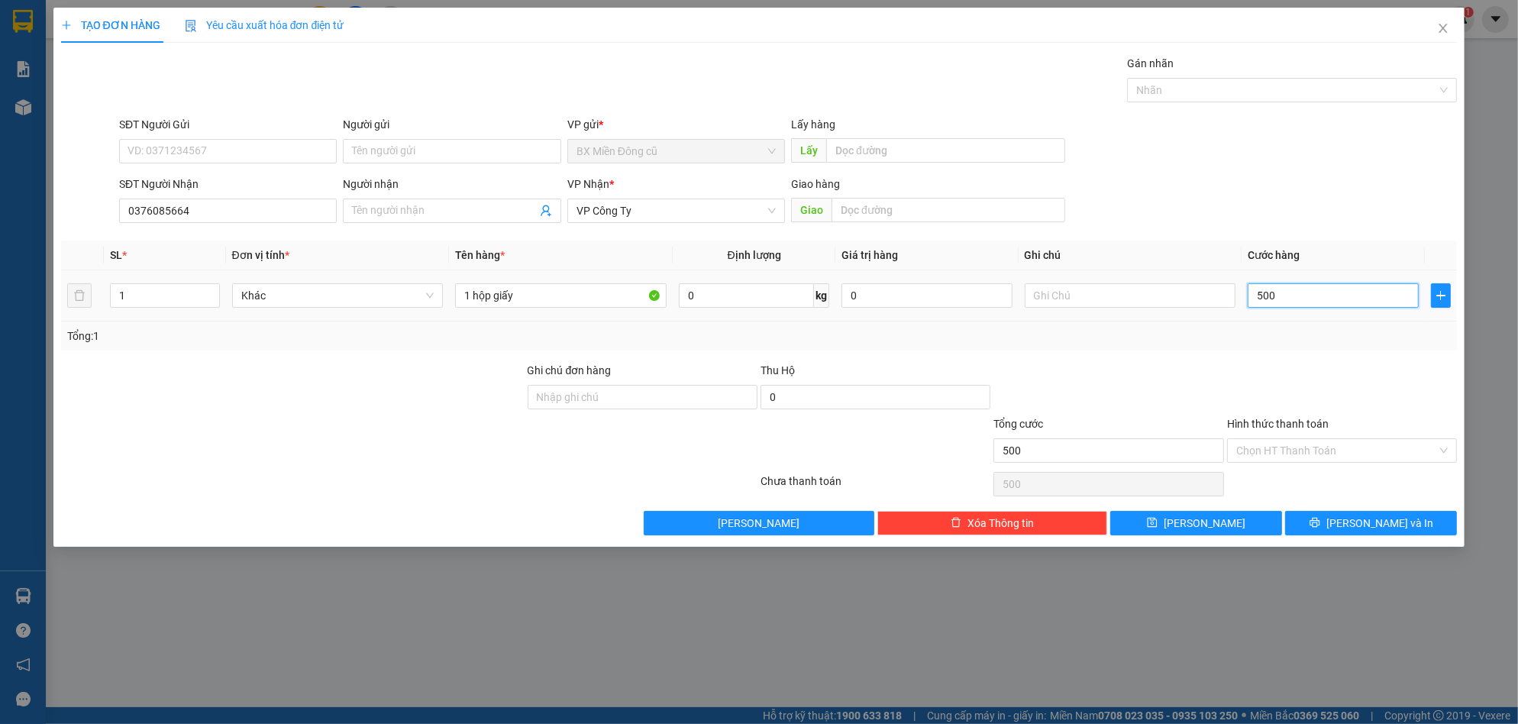
type input "5.000"
type input "50.000"
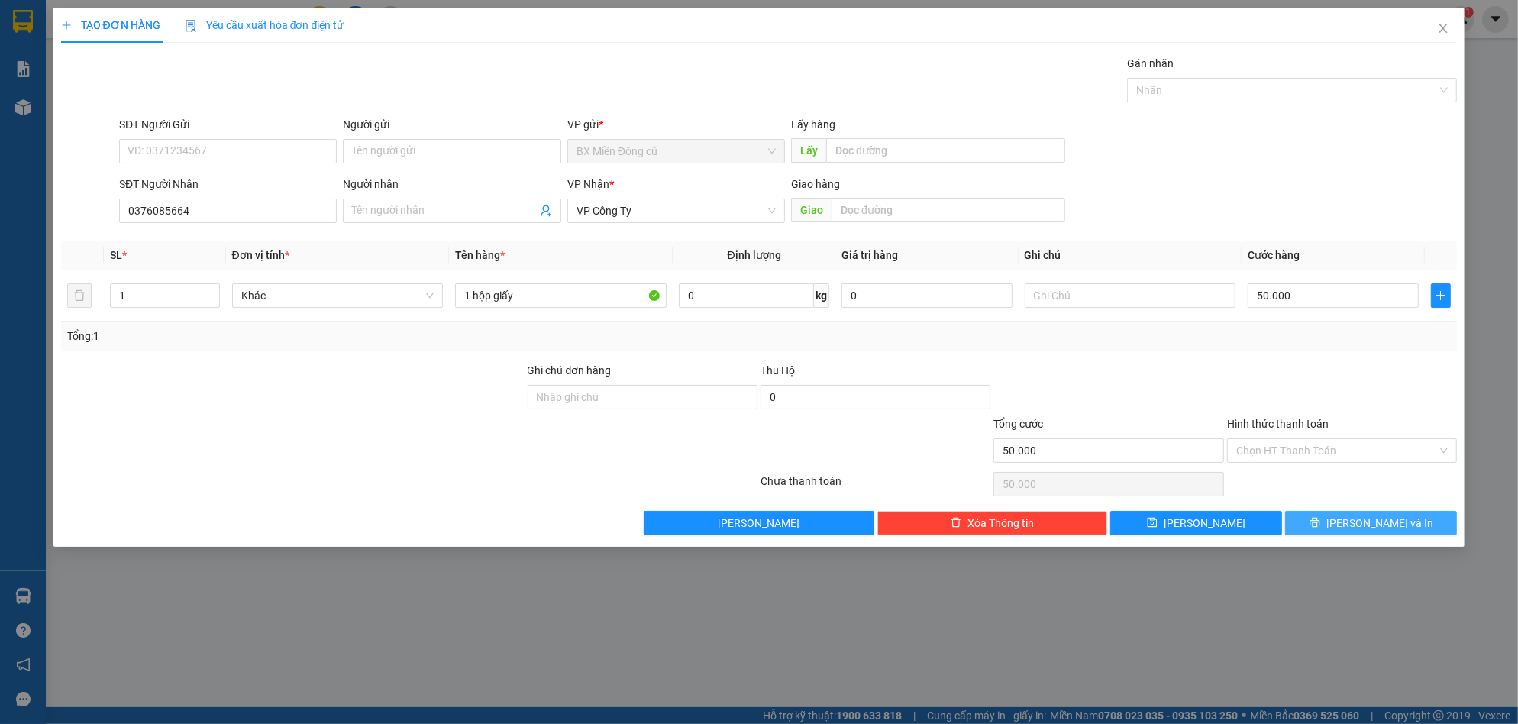
click at [1329, 520] on button "Lưu và In" at bounding box center [1371, 523] width 172 height 24
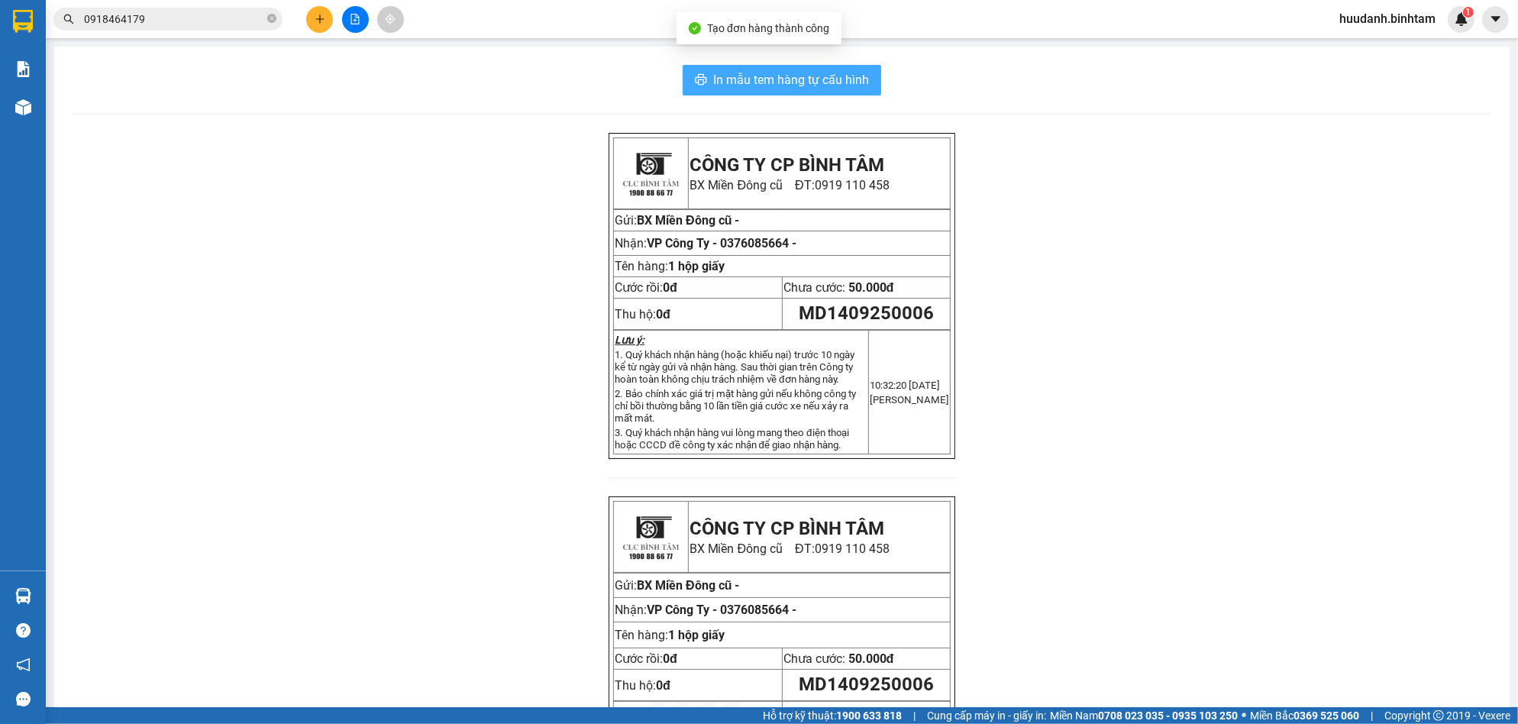
click at [836, 92] on button "In mẫu tem hàng tự cấu hình" at bounding box center [782, 80] width 199 height 31
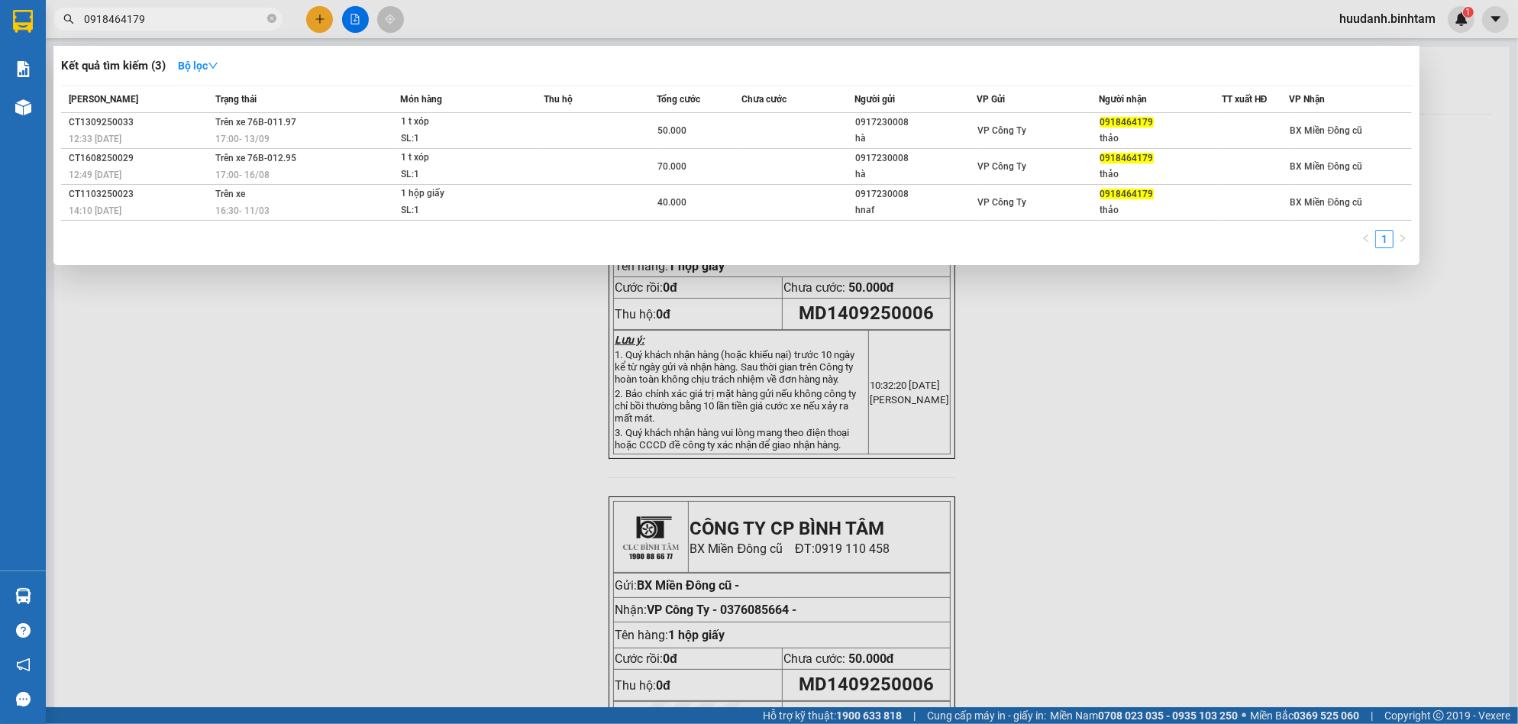
click at [211, 8] on span "0918464179" at bounding box center [167, 19] width 229 height 23
click at [211, 9] on span "0918464179" at bounding box center [167, 19] width 229 height 23
click at [211, 11] on input "0918464179" at bounding box center [174, 19] width 180 height 17
click at [210, 13] on input "0918464179" at bounding box center [174, 19] width 180 height 17
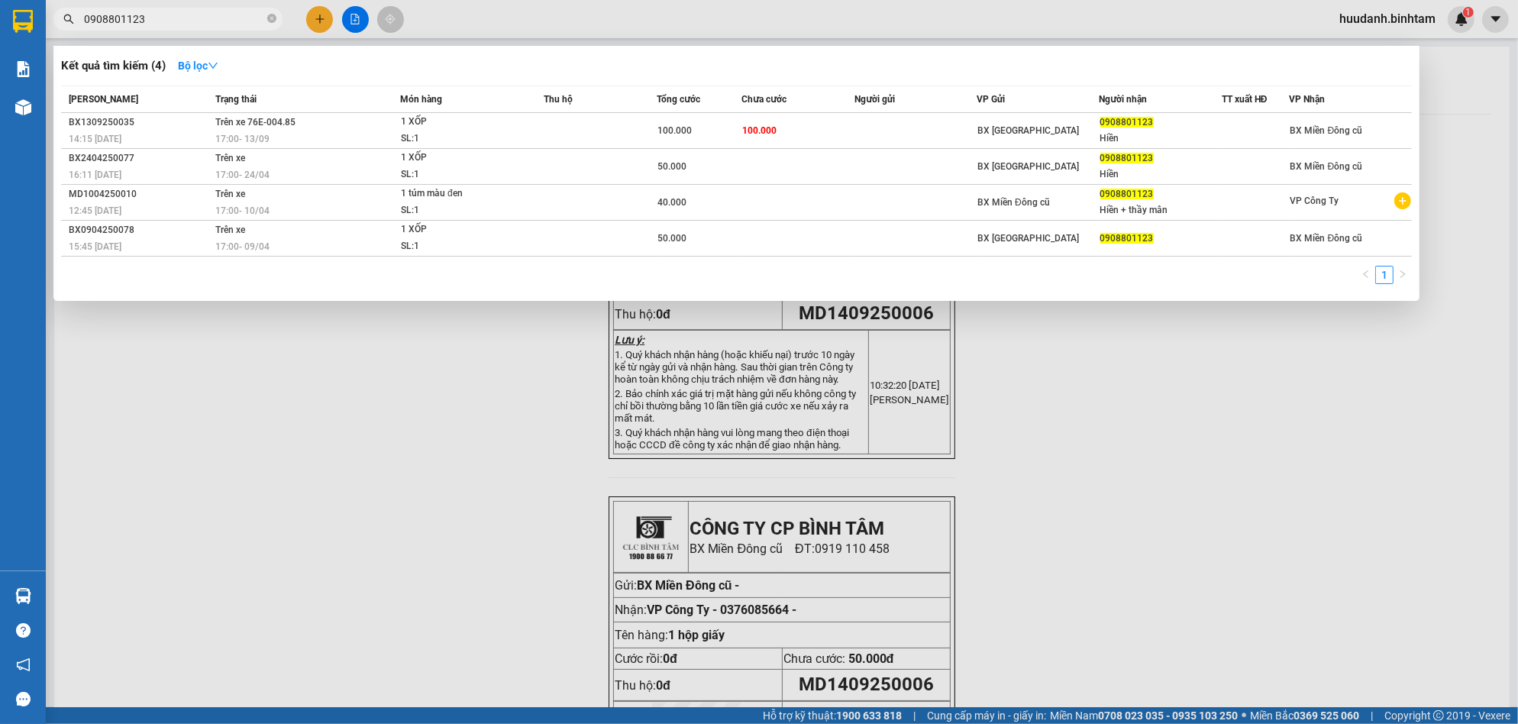
type input "0908801123"
click at [319, 14] on div at bounding box center [759, 362] width 1518 height 724
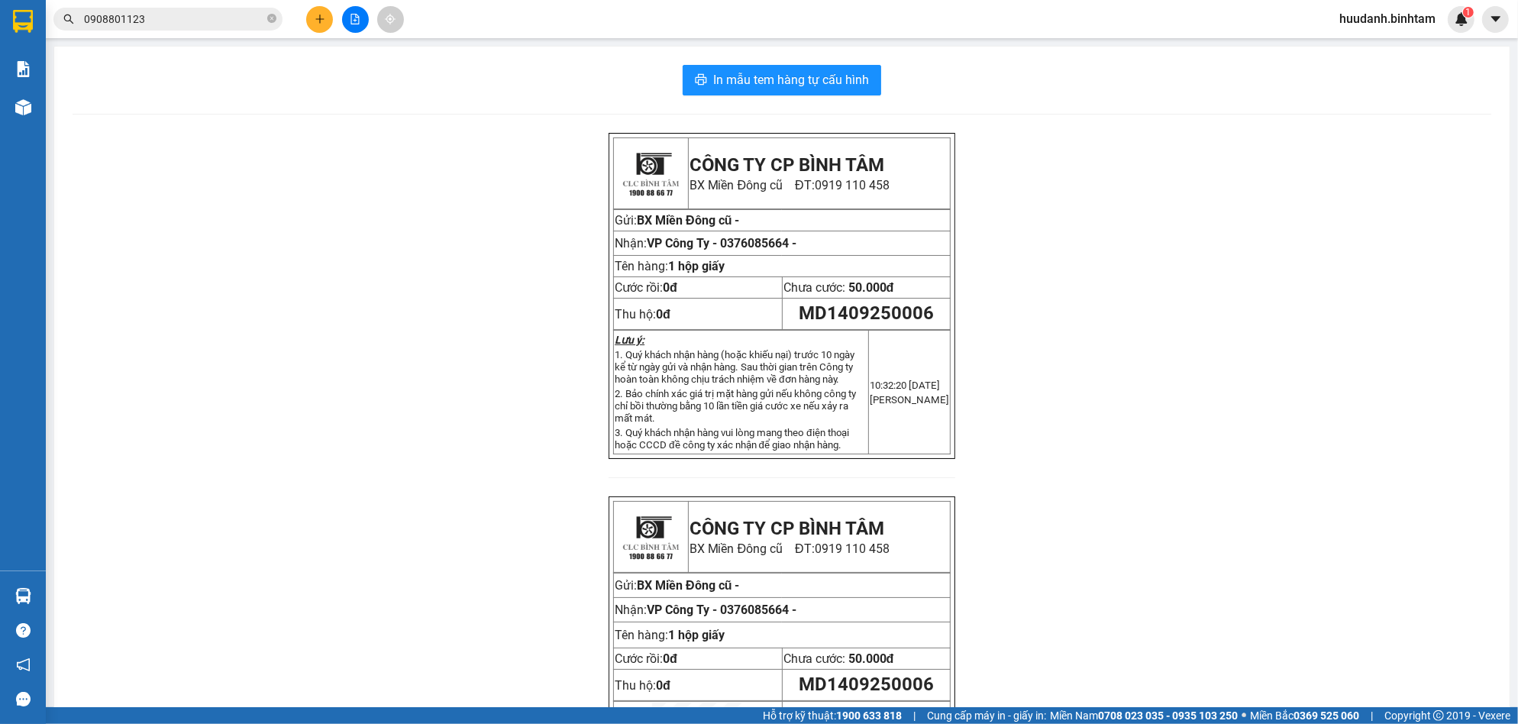
click at [323, 24] on button at bounding box center [319, 19] width 27 height 27
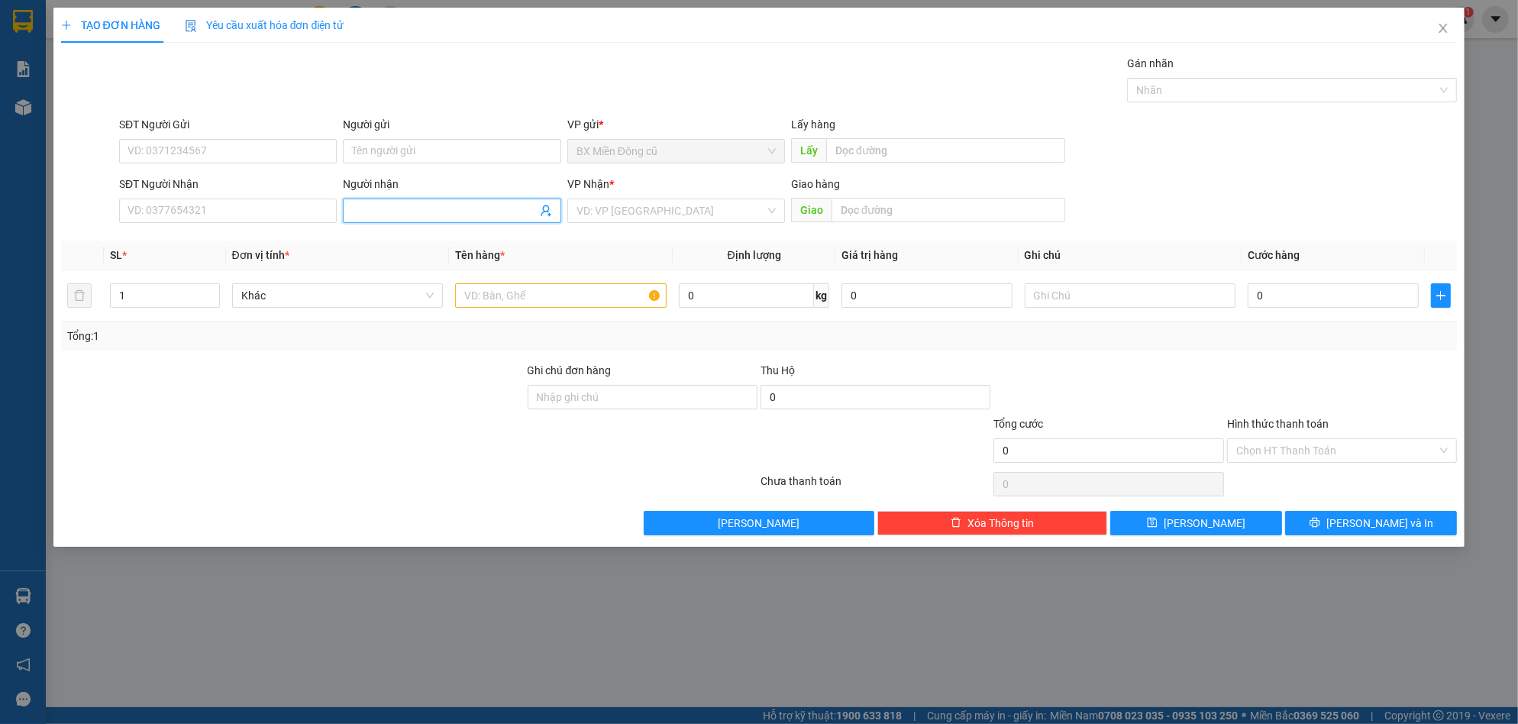
click at [372, 208] on input "Người nhận" at bounding box center [444, 210] width 184 height 17
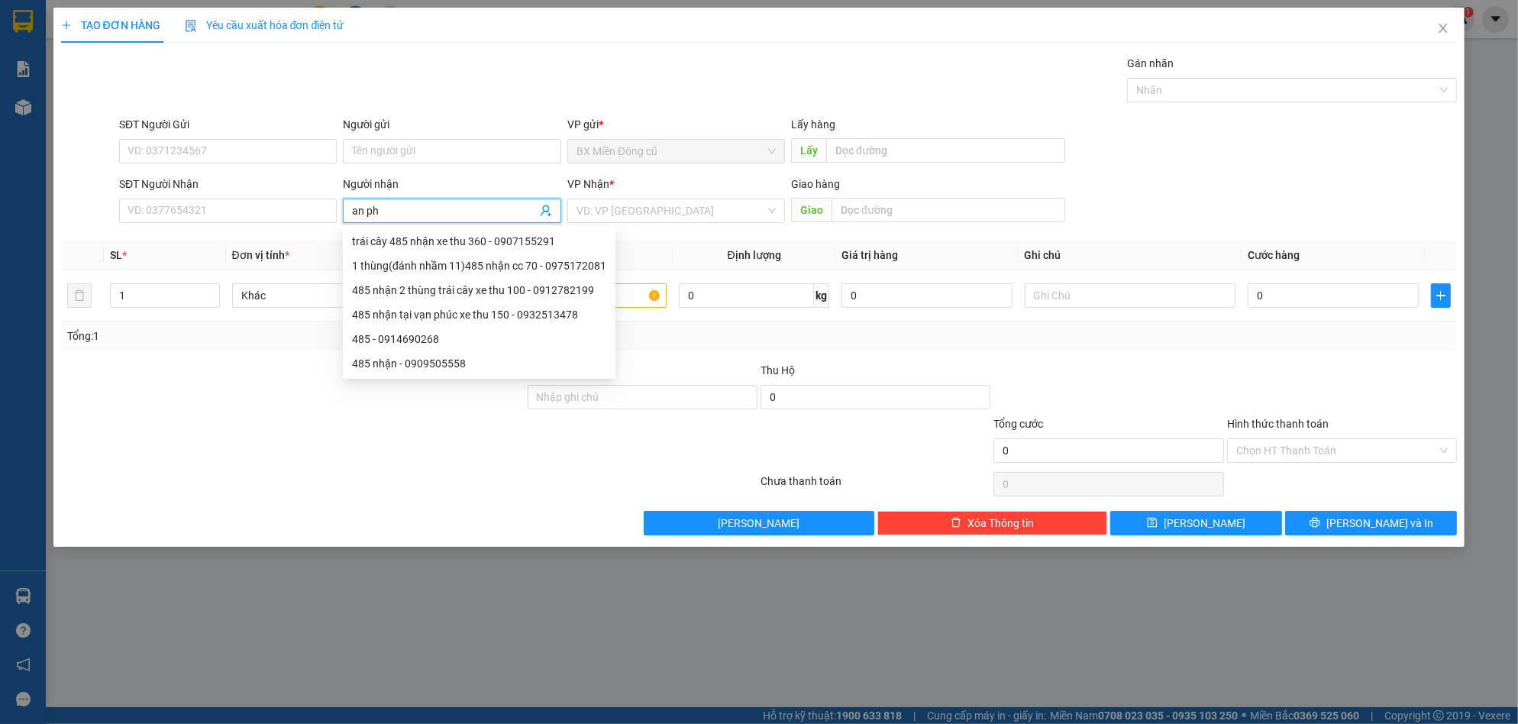
paste input "ú"
type input "an phú"
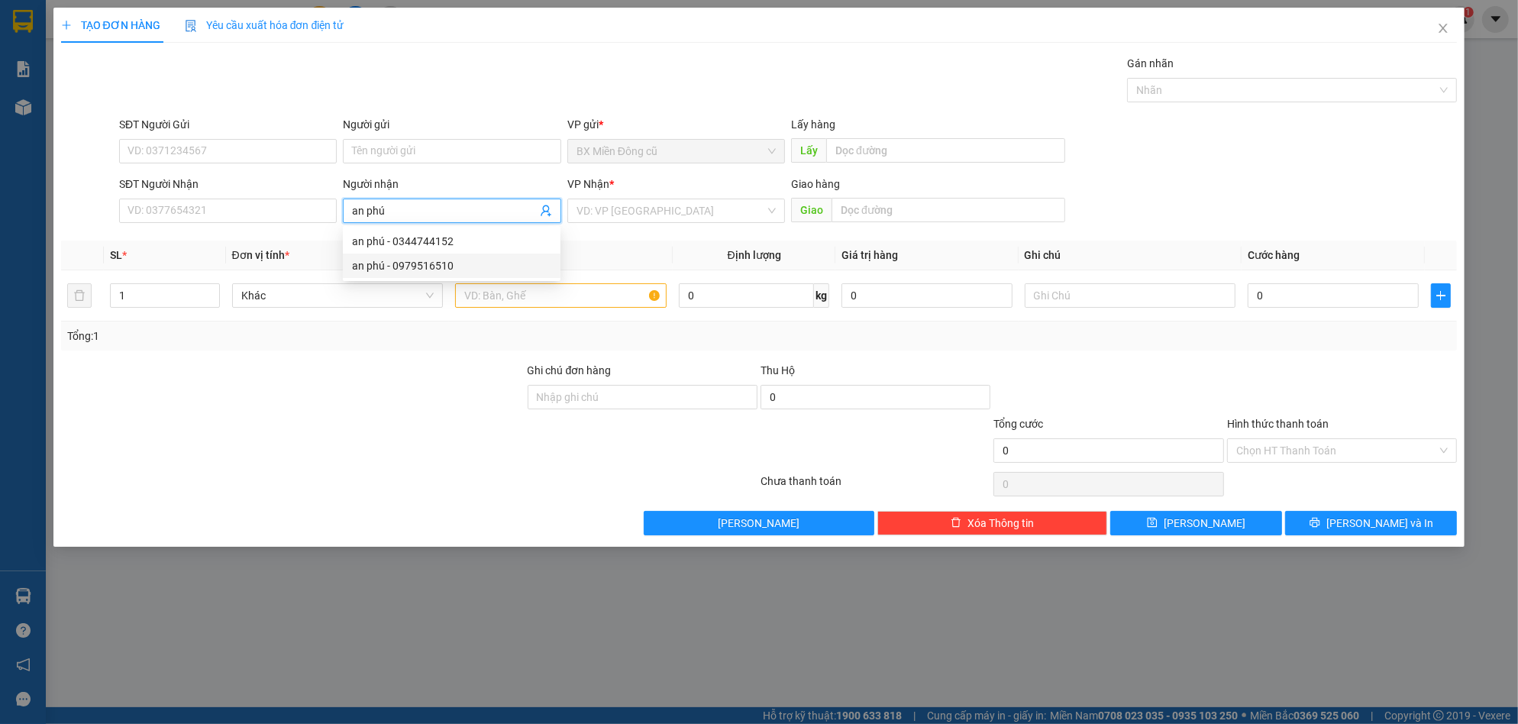
click at [470, 273] on div "an phú - 0979516510" at bounding box center [451, 265] width 199 height 17
type input "0979516510"
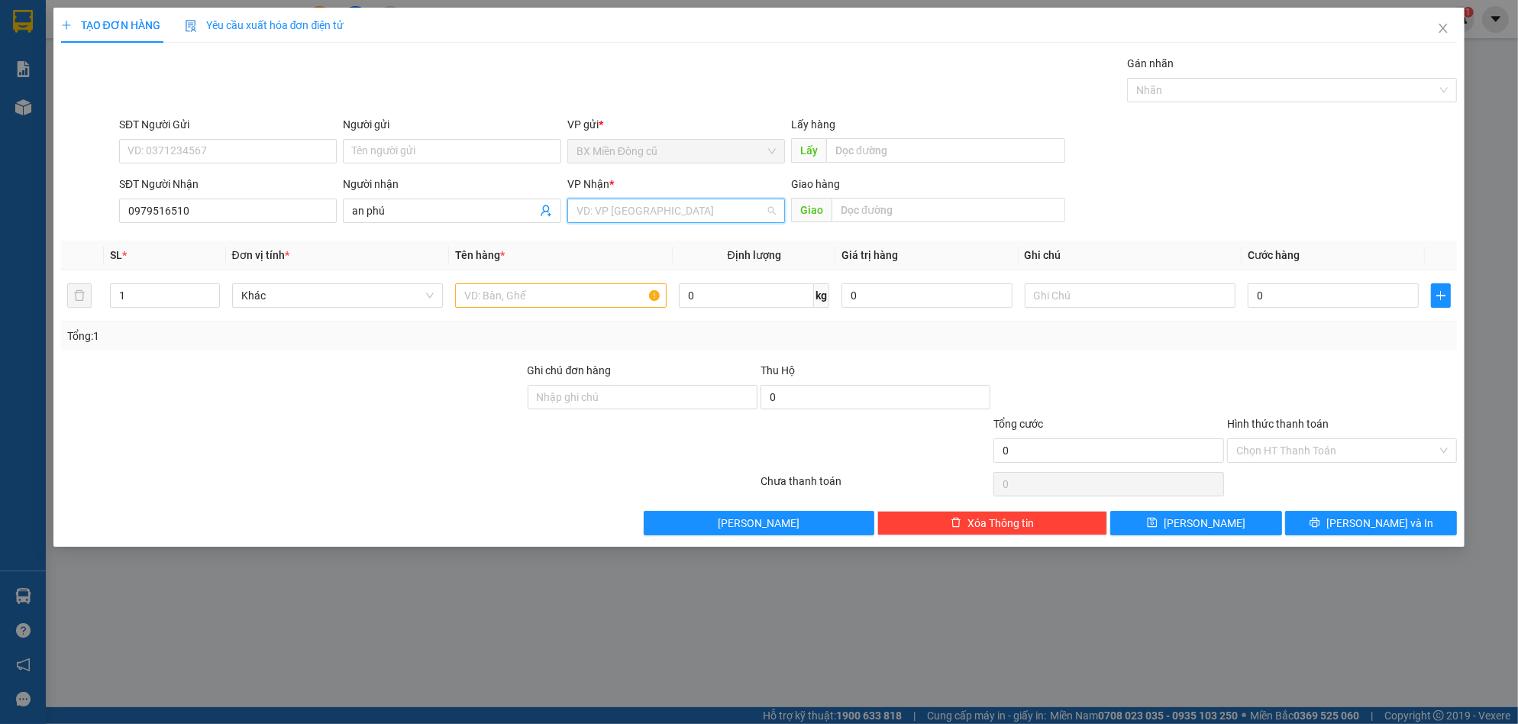
click at [650, 208] on input "search" at bounding box center [671, 210] width 189 height 23
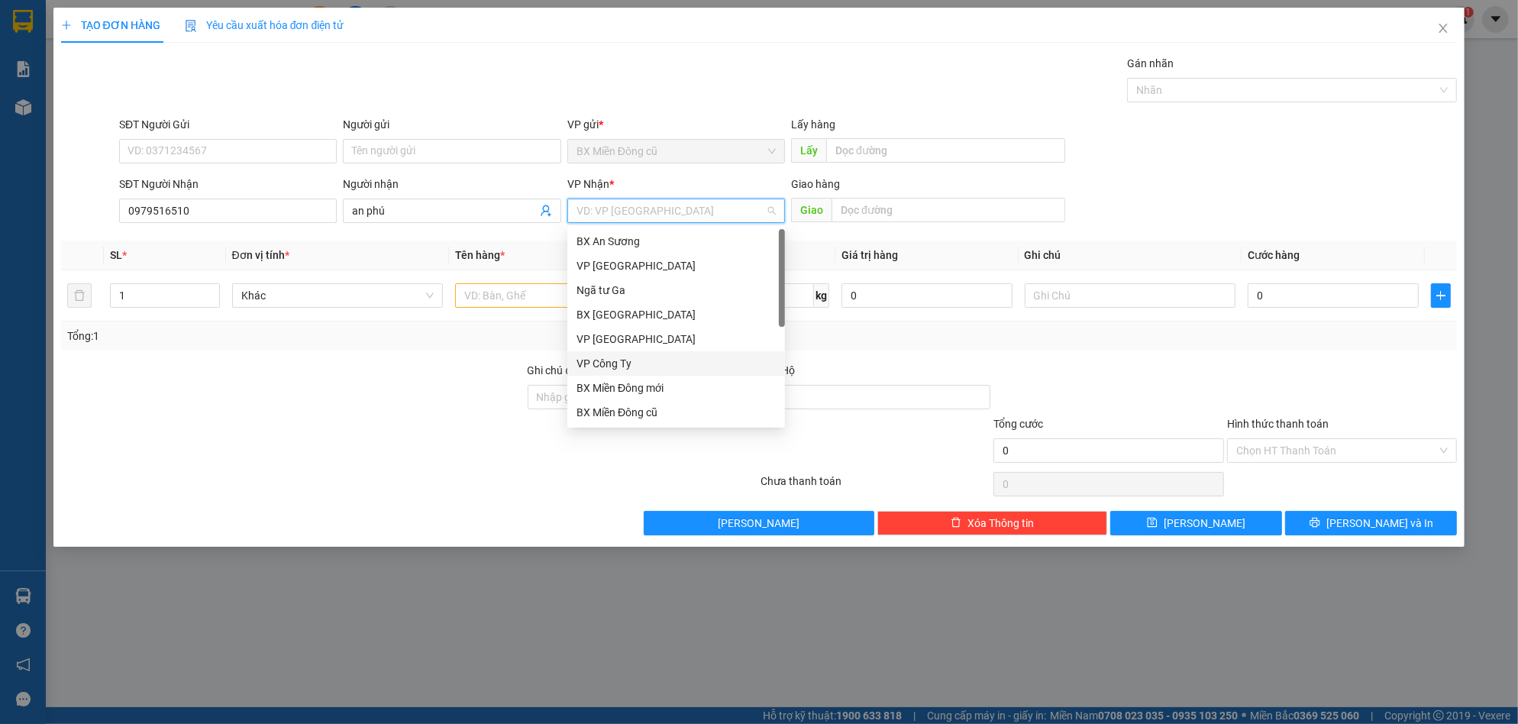
click at [636, 365] on div "VP Công Ty" at bounding box center [676, 363] width 199 height 17
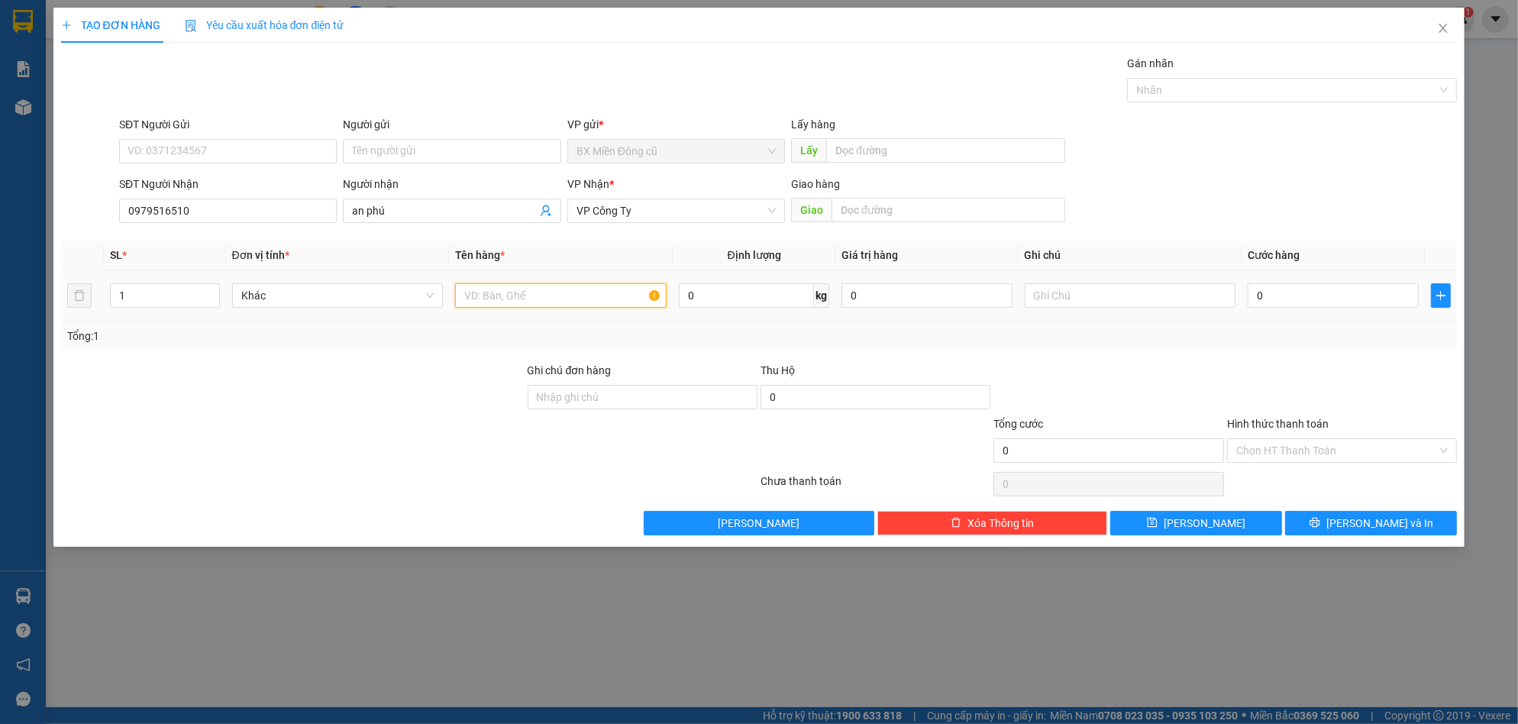
click at [550, 294] on input "text" at bounding box center [561, 295] width 212 height 24
click at [448, 211] on input "an phú" at bounding box center [444, 210] width 184 height 17
type input "an phú"
click at [580, 286] on input "text" at bounding box center [561, 295] width 212 height 24
paste input "ùng"
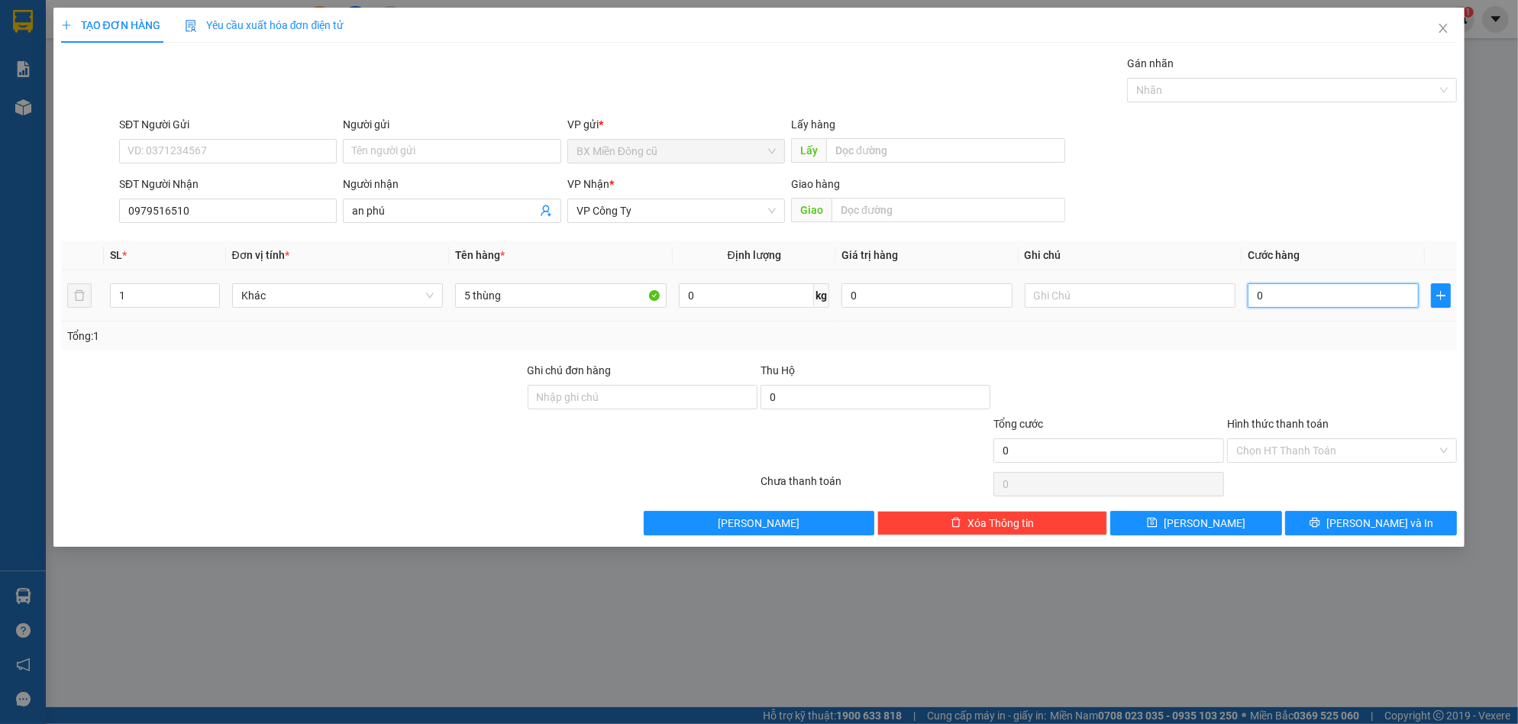
click at [1281, 289] on input "0" at bounding box center [1333, 295] width 171 height 24
drag, startPoint x: 469, startPoint y: 302, endPoint x: 325, endPoint y: 311, distance: 144.6
click at [339, 307] on tr "1 Khác 5 thùng 0 kg 0 0" at bounding box center [759, 295] width 1397 height 51
type input "3 thùng"
click at [1297, 301] on input "0" at bounding box center [1333, 295] width 171 height 24
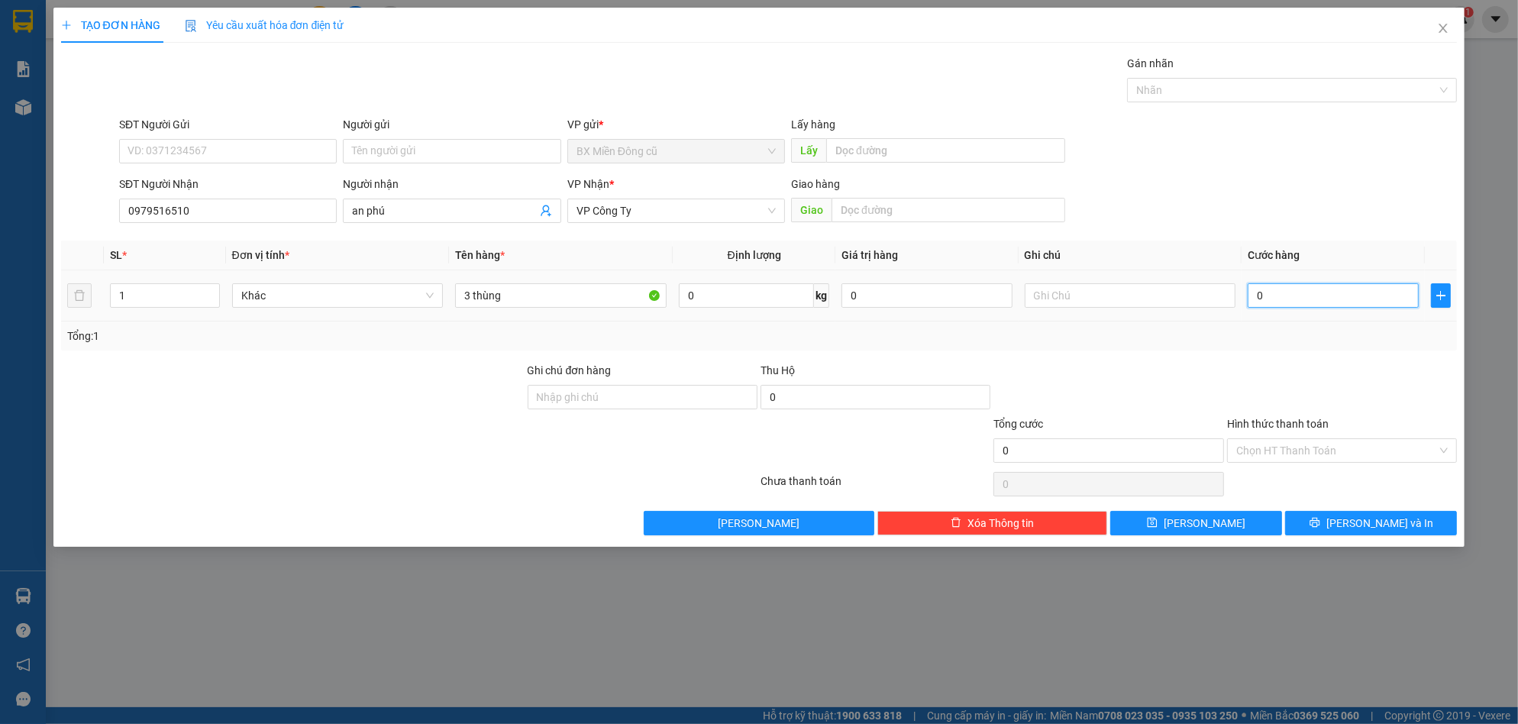
type input "1"
type input "15"
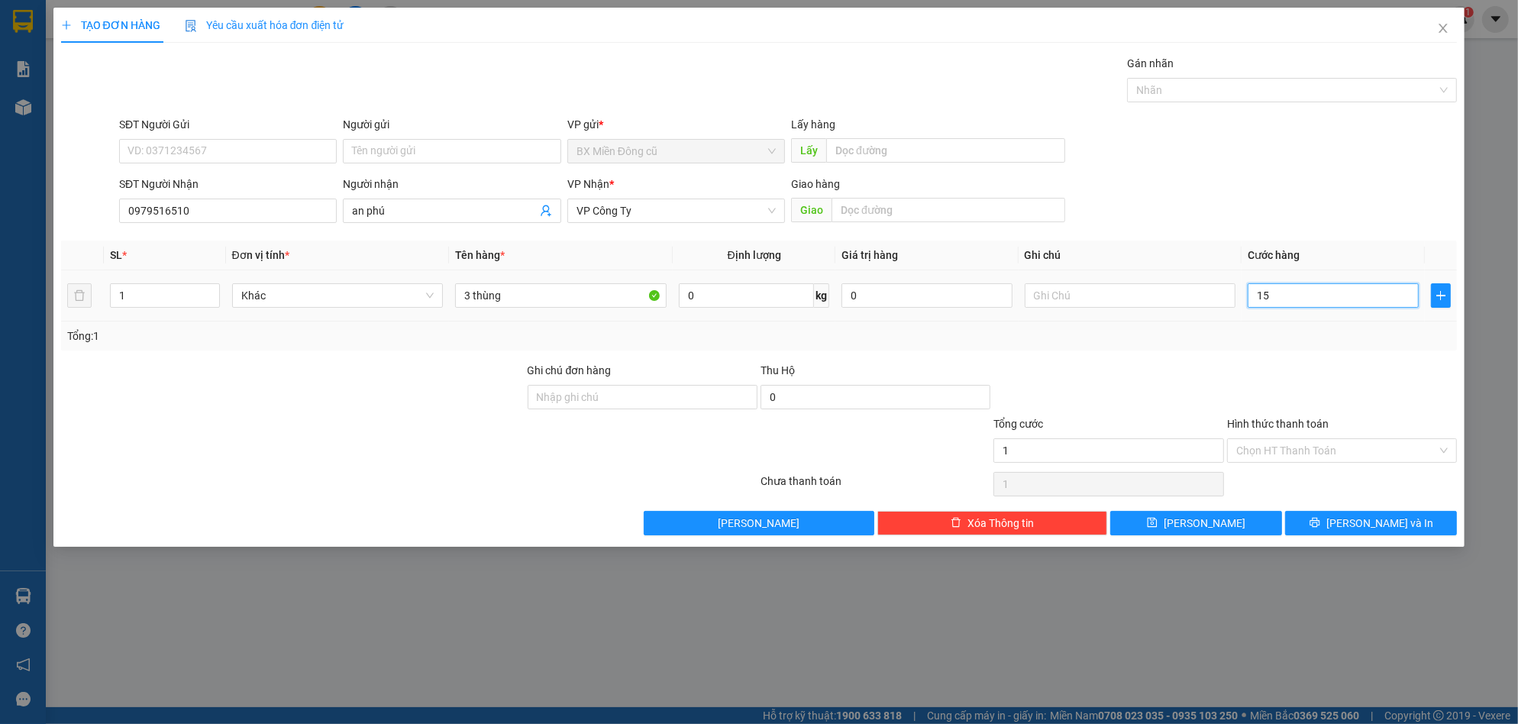
type input "15"
type input "150"
type input "1.500"
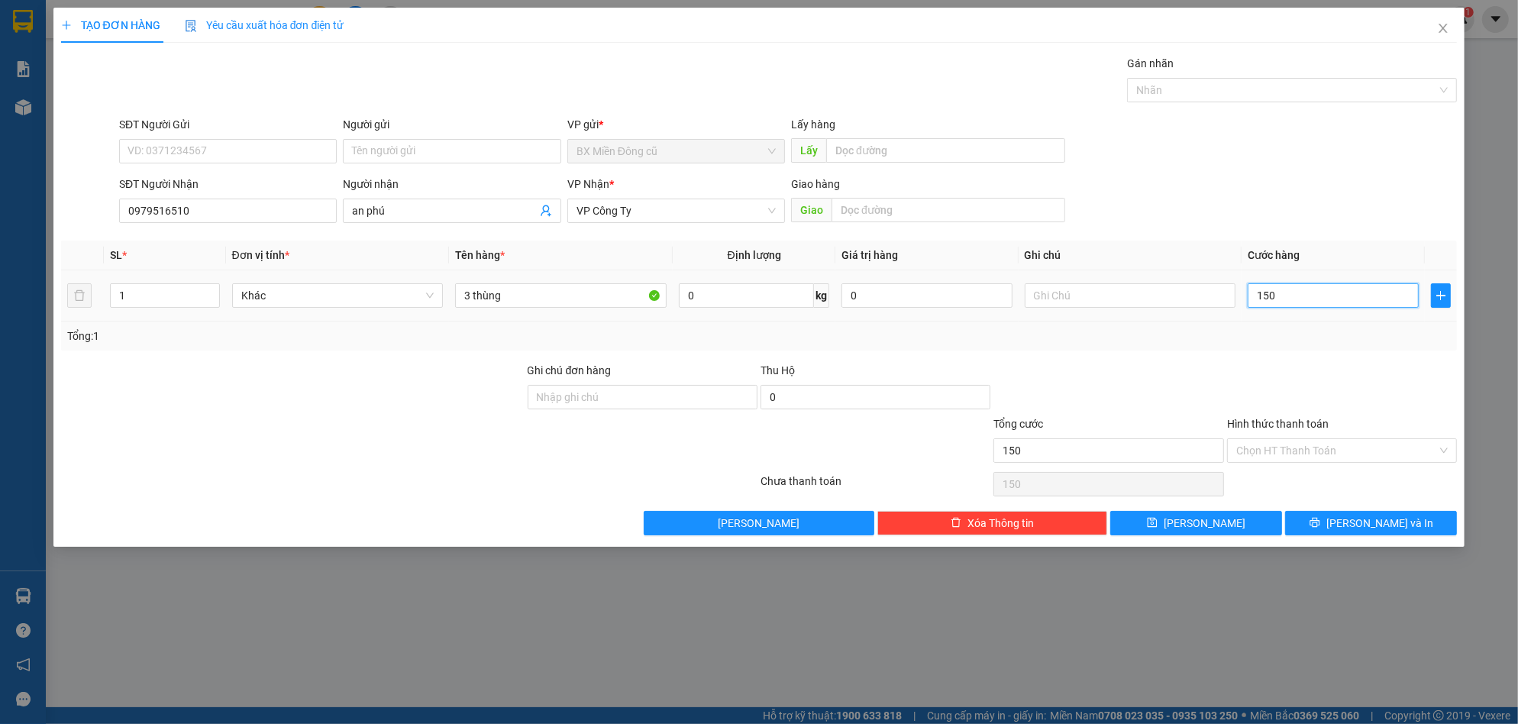
type input "1.500"
type input "15.000"
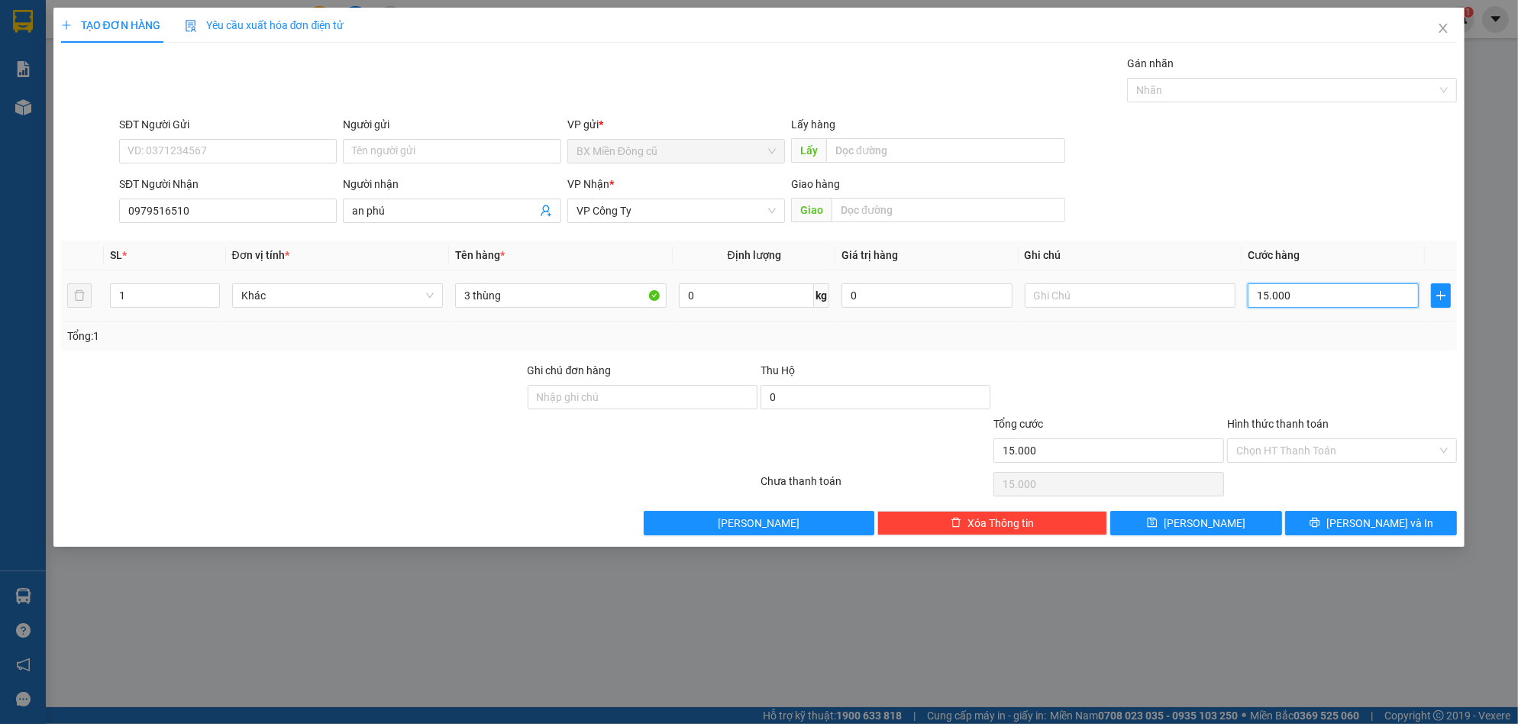
type input "150.000"
click at [1390, 522] on span "Lưu và In" at bounding box center [1380, 523] width 107 height 17
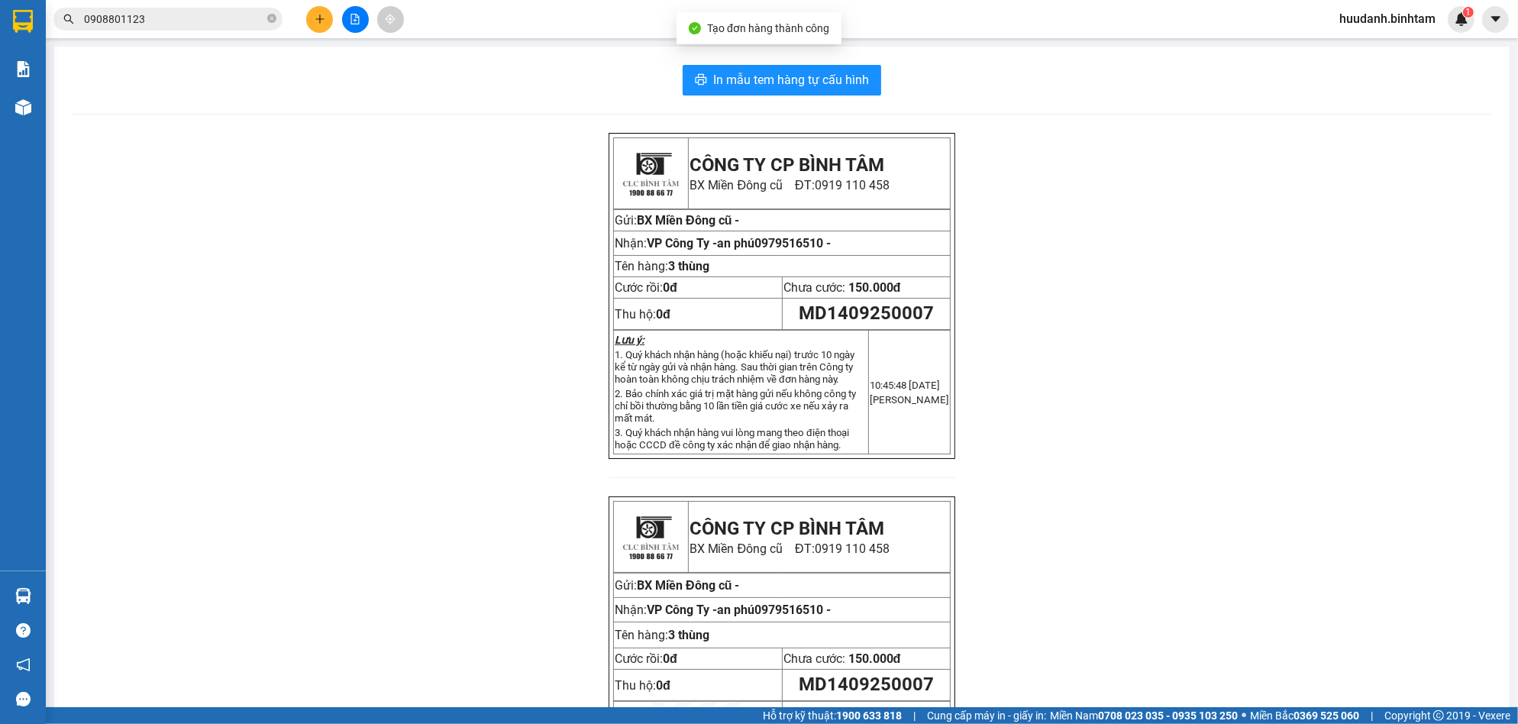
click at [860, 95] on div "In mẫu tem hàng tự cấu hình CÔNG TY CP BÌNH TÂM BX Miền Đông cũ ĐT: 0919 110 45…" at bounding box center [782, 452] width 1456 height 810
click at [861, 73] on span "In mẫu tem hàng tự cấu hình" at bounding box center [791, 79] width 156 height 19
click at [327, 21] on button at bounding box center [319, 19] width 27 height 27
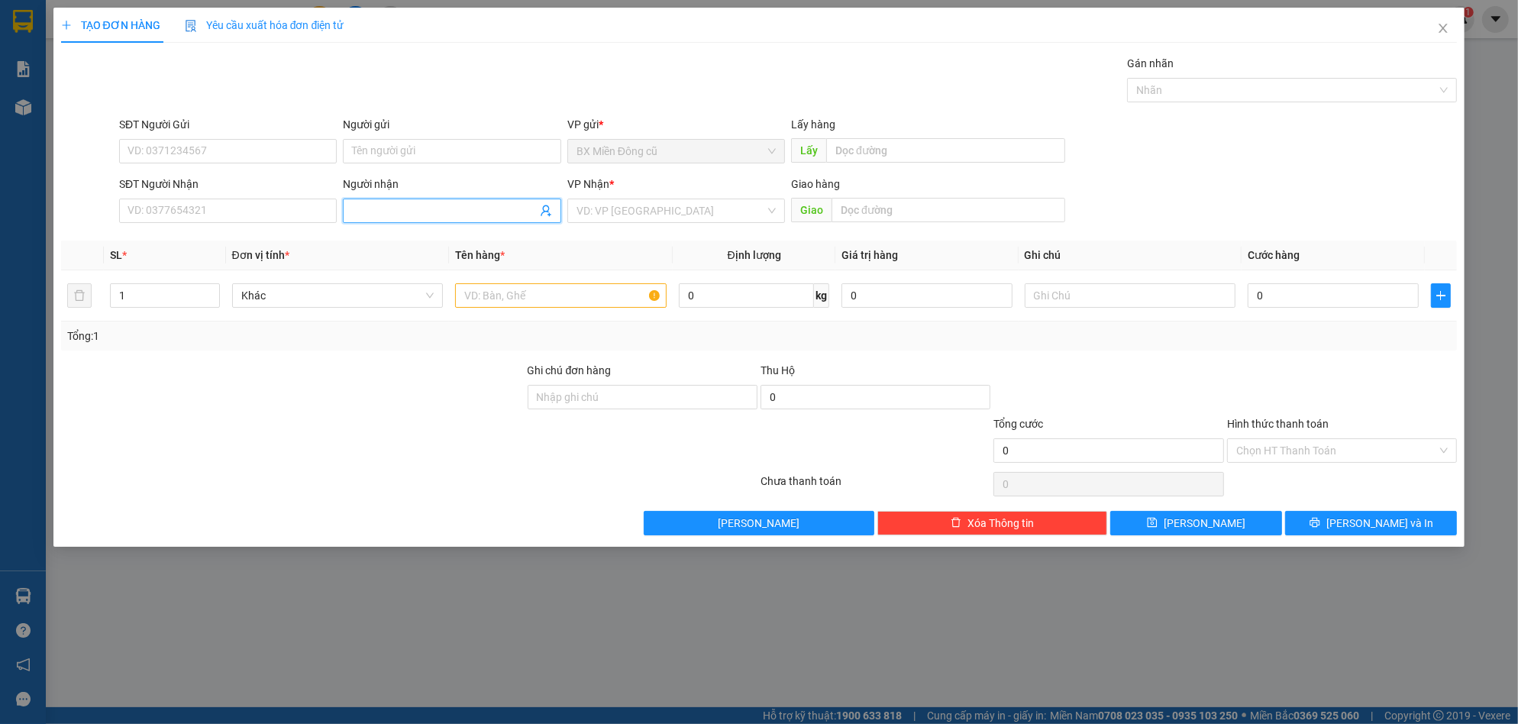
click at [418, 204] on input "Người nhận" at bounding box center [444, 210] width 184 height 17
paste input "ú"
paste input "ản"
click at [469, 215] on input "an phú" at bounding box center [444, 210] width 184 height 17
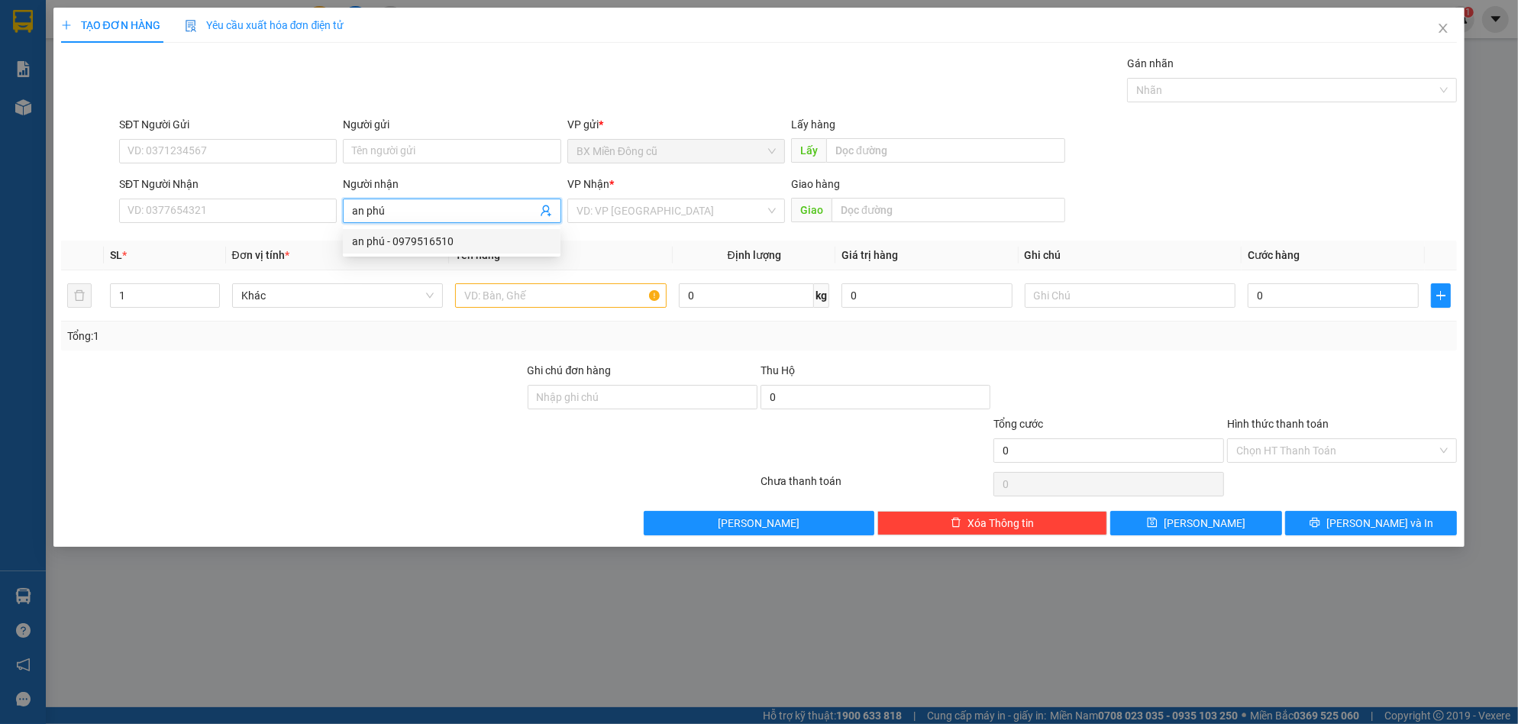
click at [469, 215] on input "an phú" at bounding box center [444, 210] width 184 height 17
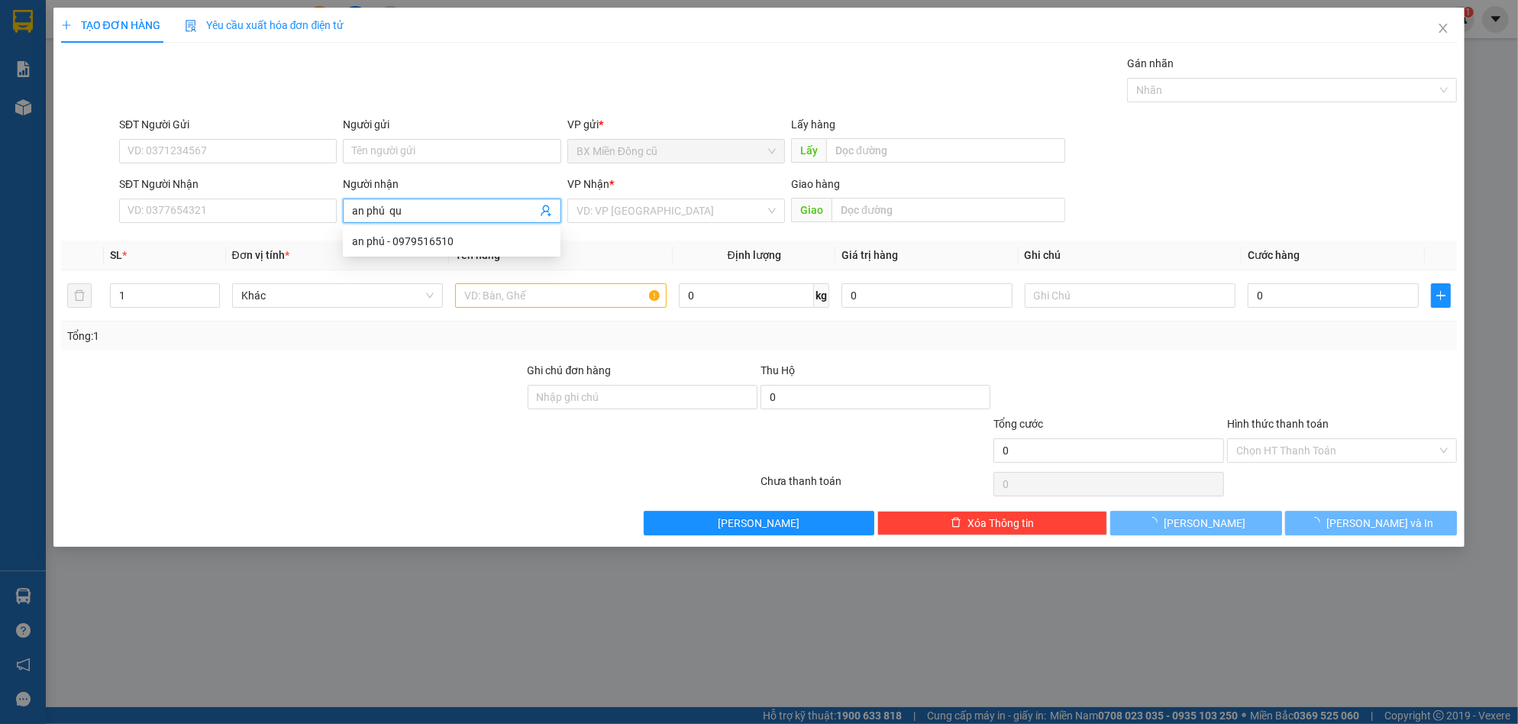
paste input "ảng"
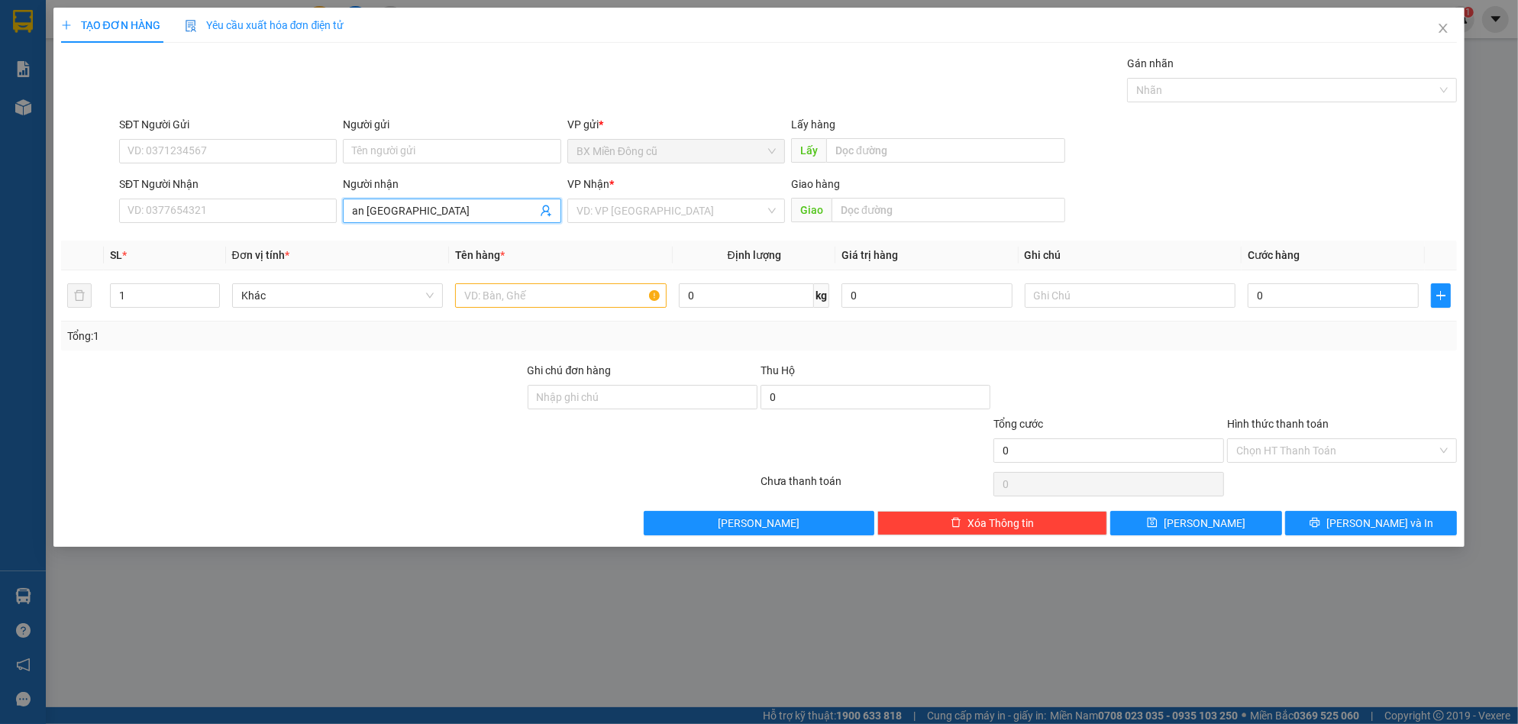
type input "an phú quảng nam"
click at [630, 226] on div "VP Nhận * VD: VP Sài Gòn" at bounding box center [676, 202] width 218 height 53
click at [641, 213] on input "search" at bounding box center [671, 210] width 189 height 23
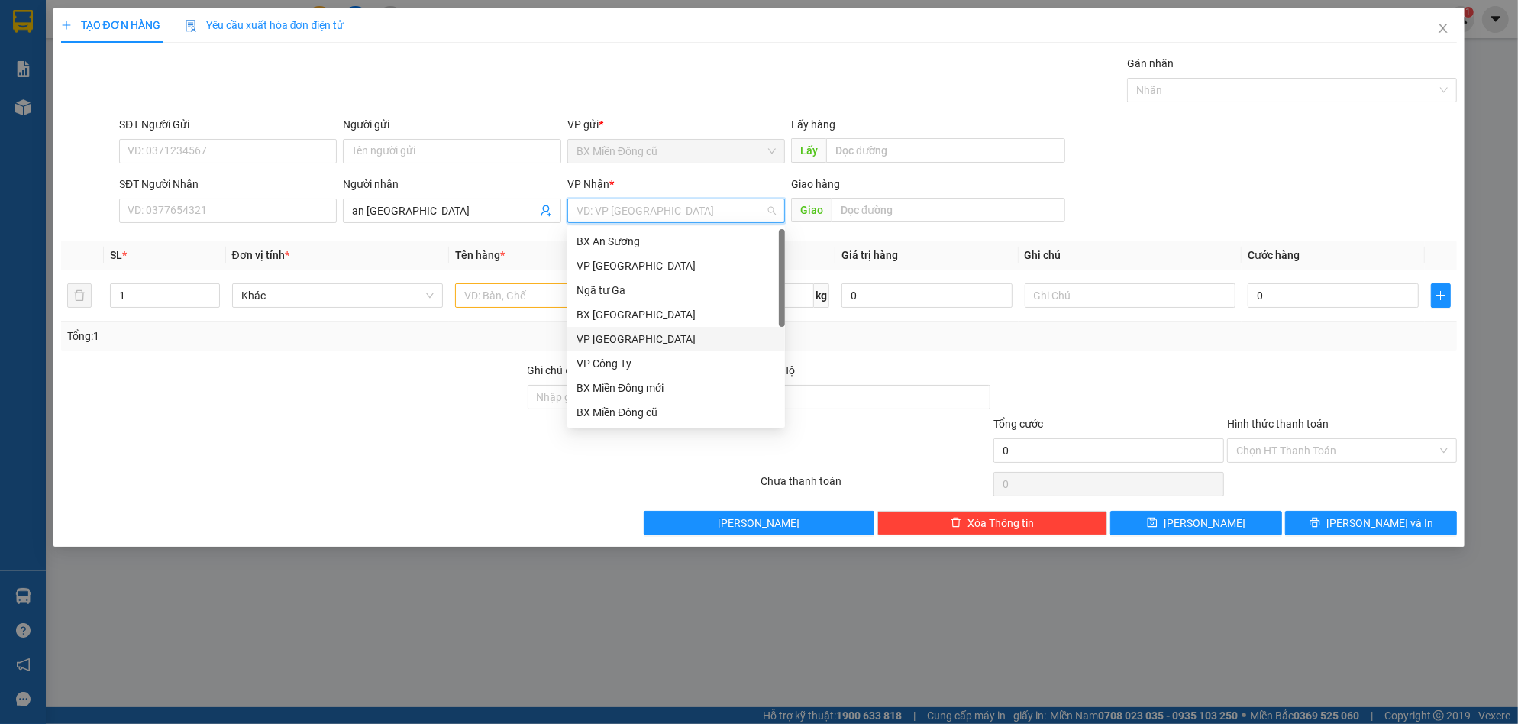
click at [638, 347] on div "VP Hà Nội" at bounding box center [676, 339] width 199 height 17
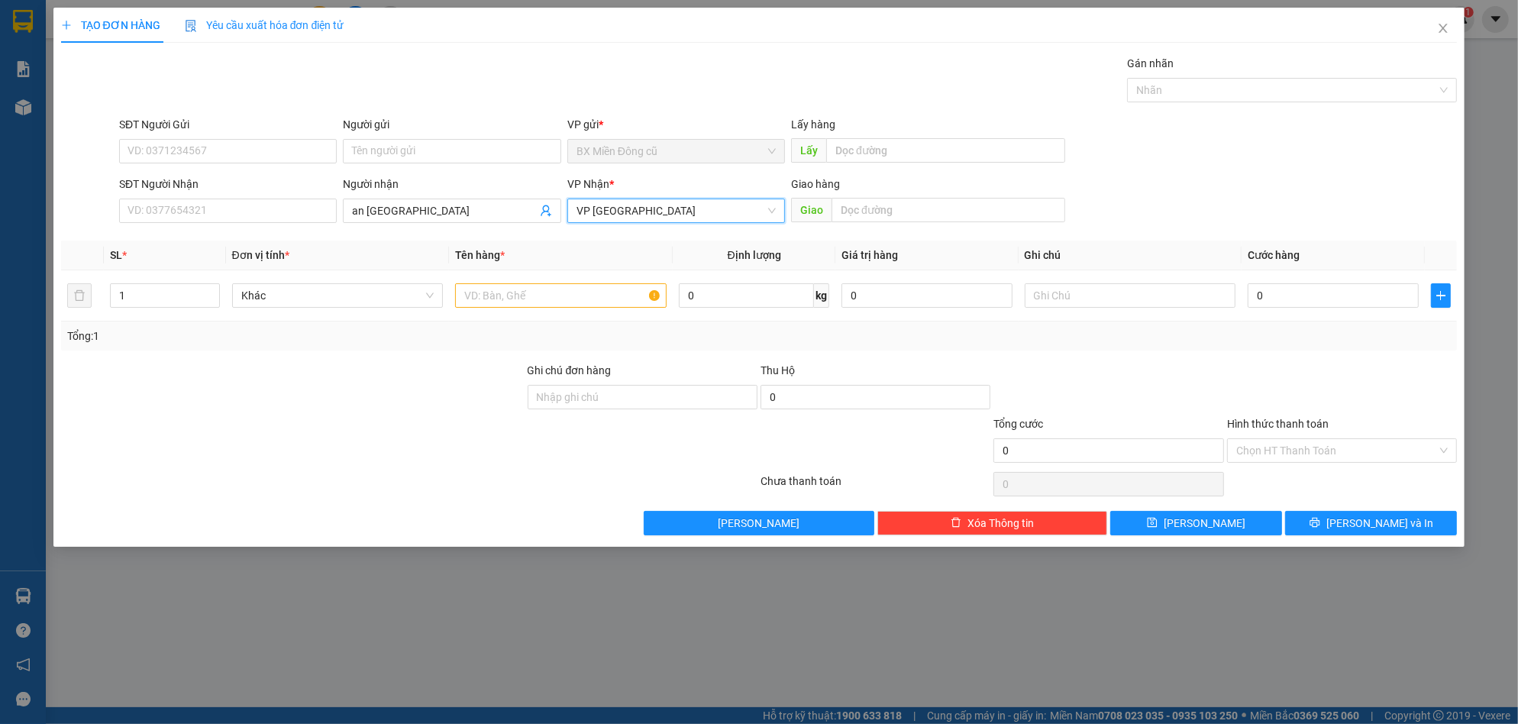
click at [662, 200] on span "VP Hà Nội" at bounding box center [676, 210] width 199 height 23
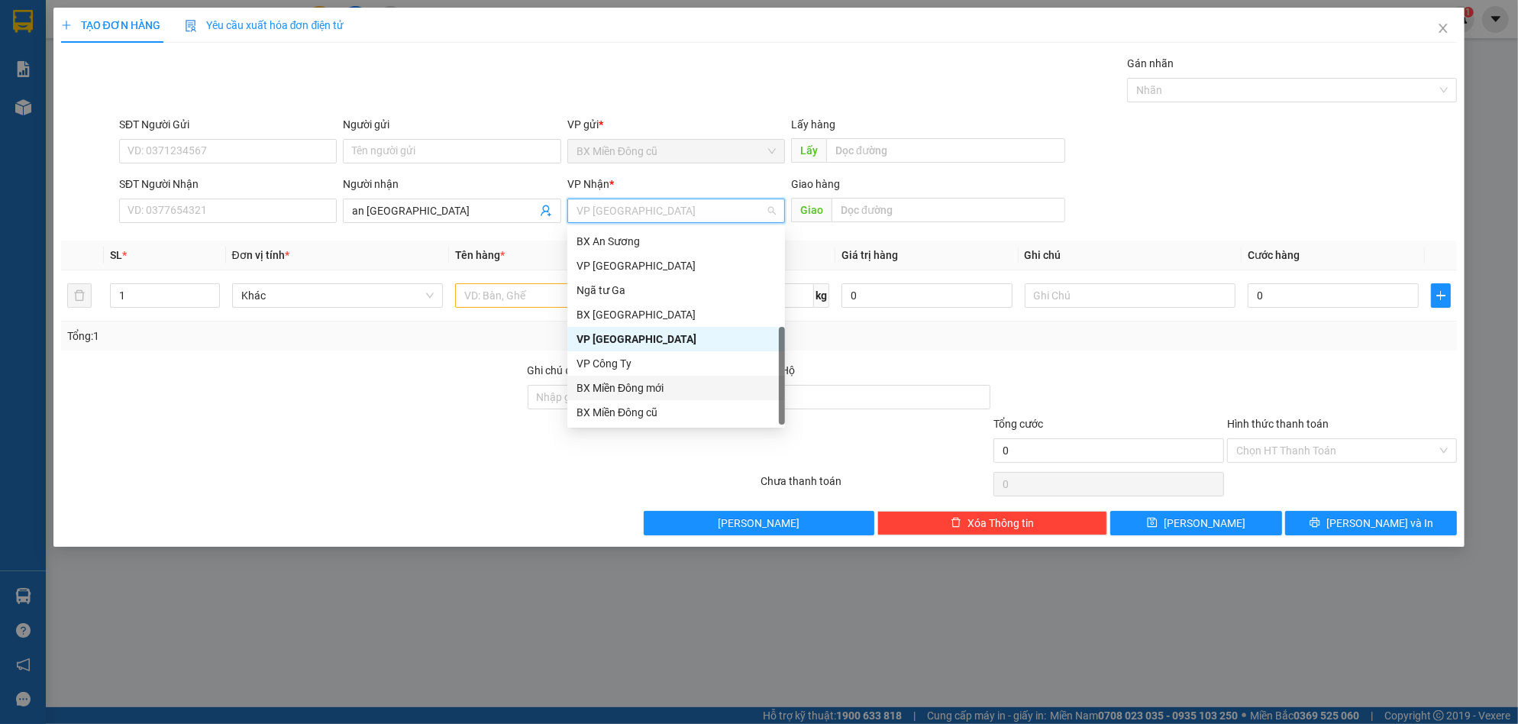
scroll to position [49, 0]
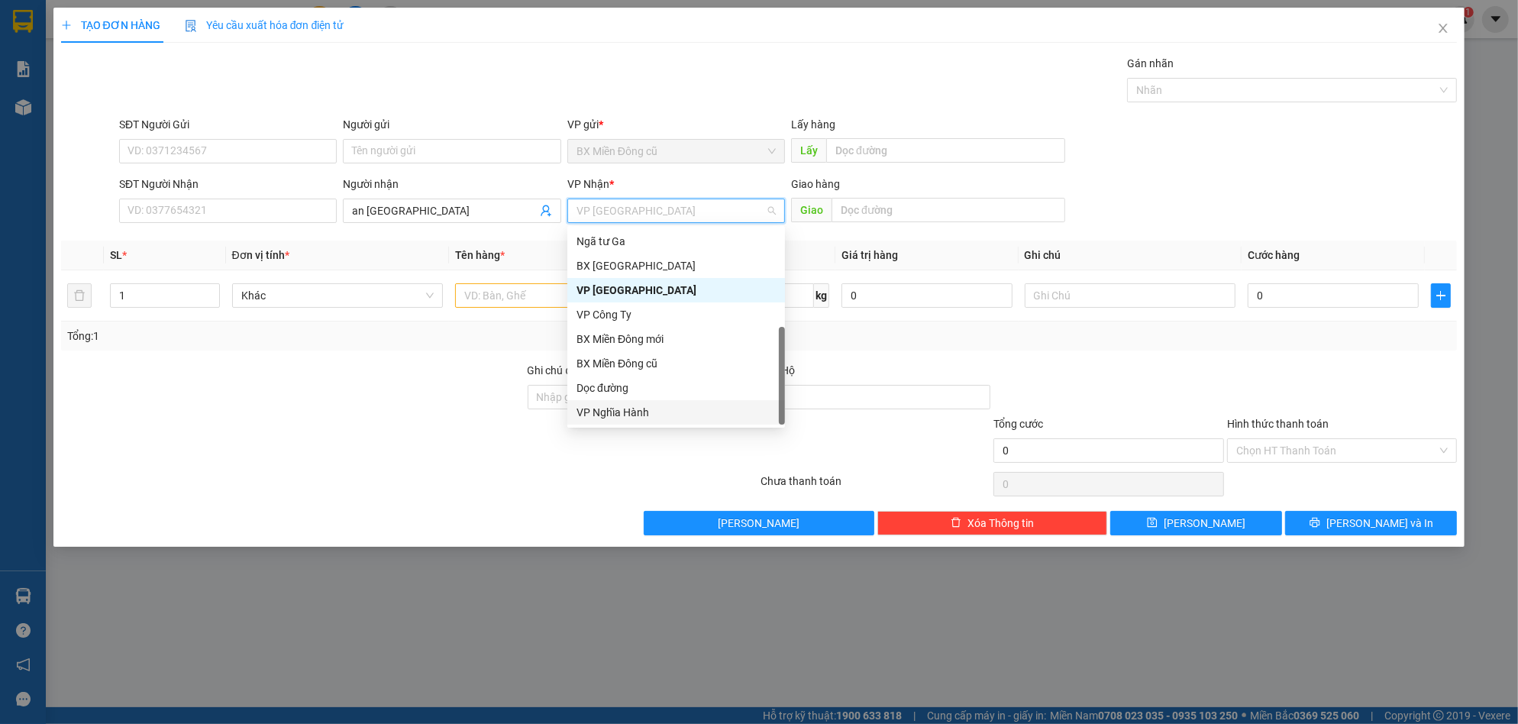
click at [629, 402] on div "VP Nghĩa Hành" at bounding box center [676, 412] width 218 height 24
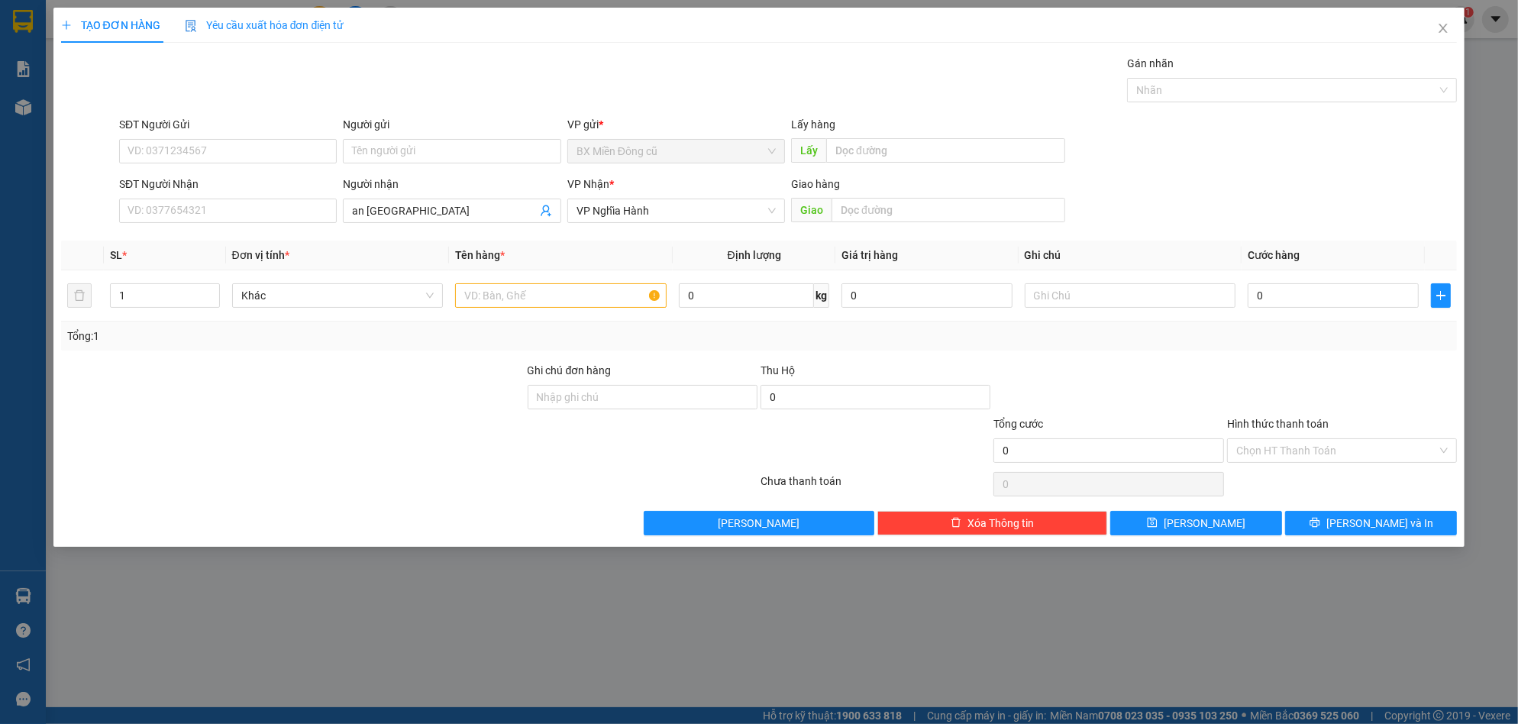
click at [656, 237] on div "Transit Pickup Surcharge Ids Transit Deliver Surcharge Ids Transit Deliver Surc…" at bounding box center [759, 295] width 1397 height 480
click at [677, 205] on span "VP Nghĩa Hành" at bounding box center [676, 210] width 199 height 23
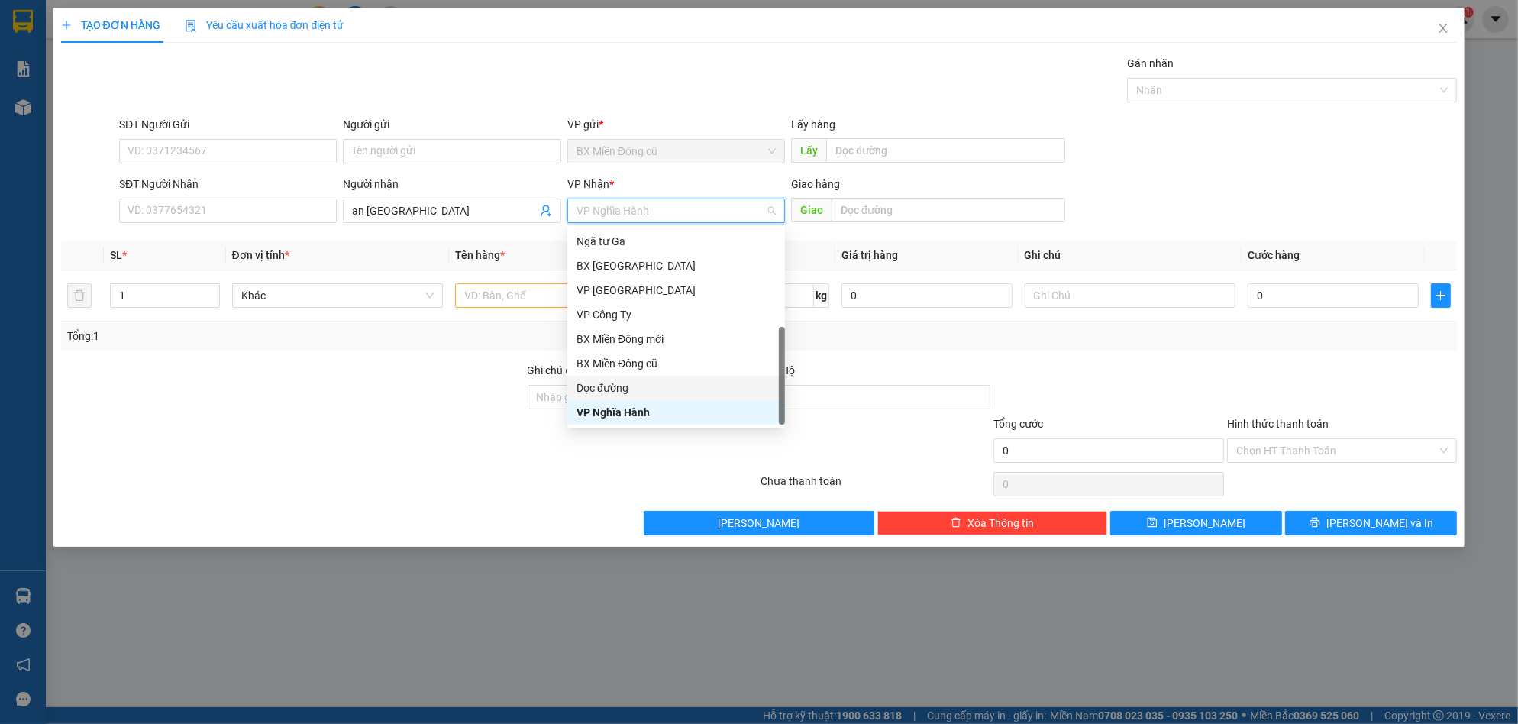
click at [629, 392] on div "Dọc đường" at bounding box center [676, 388] width 199 height 17
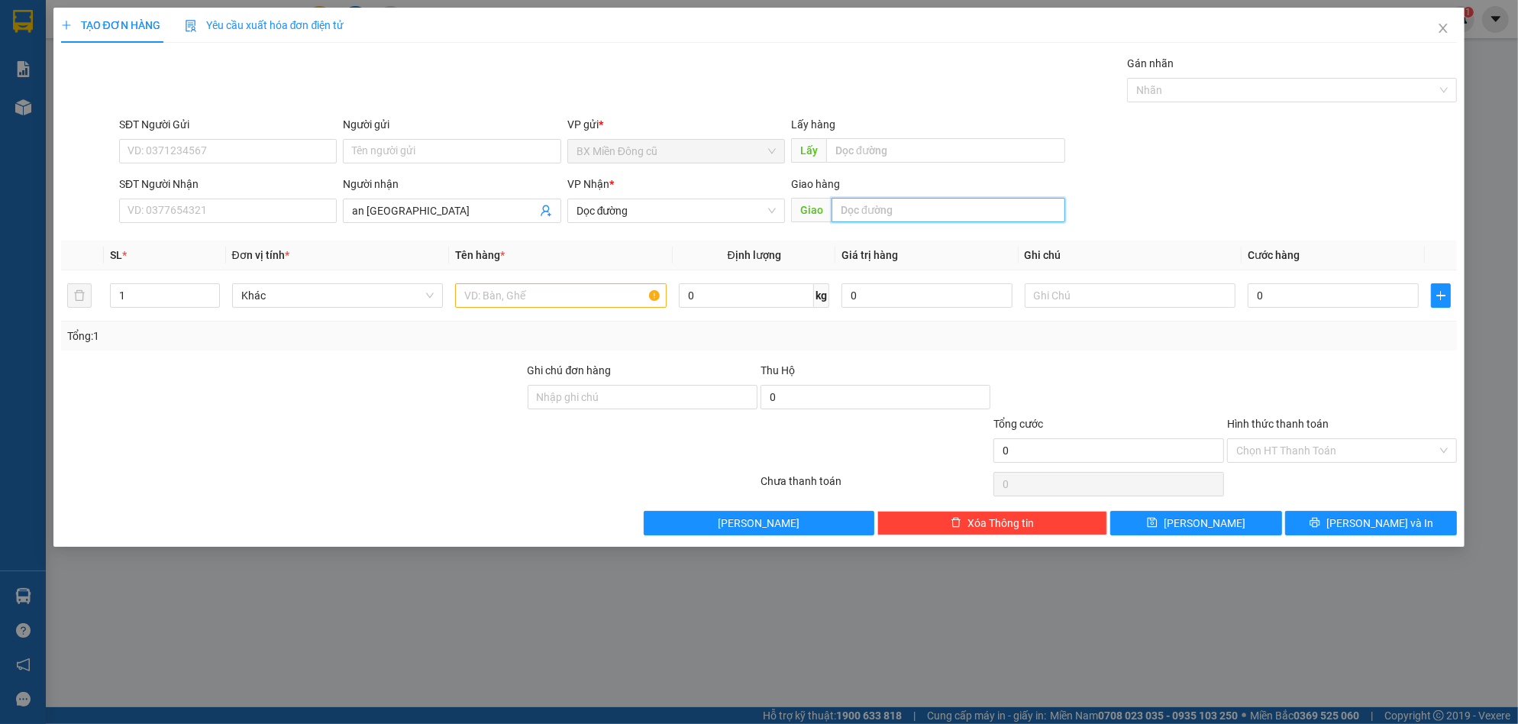
click at [877, 216] on input "text" at bounding box center [949, 210] width 234 height 24
paste input "ản"
type input "quảng nam"
click at [580, 302] on input "text" at bounding box center [561, 295] width 212 height 24
paste input "ùng"
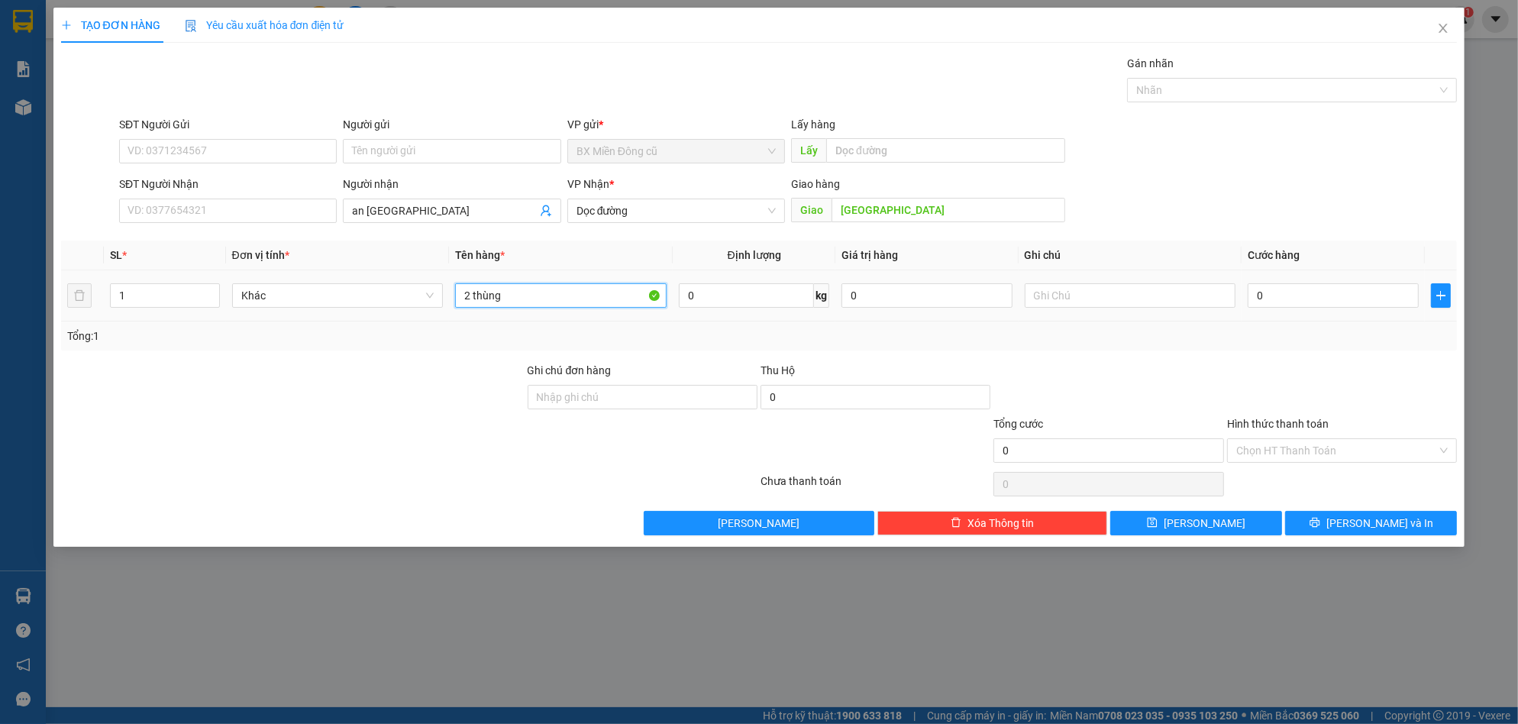
type input "2 thùng"
click at [1317, 309] on div "0" at bounding box center [1333, 295] width 171 height 31
type input "2"
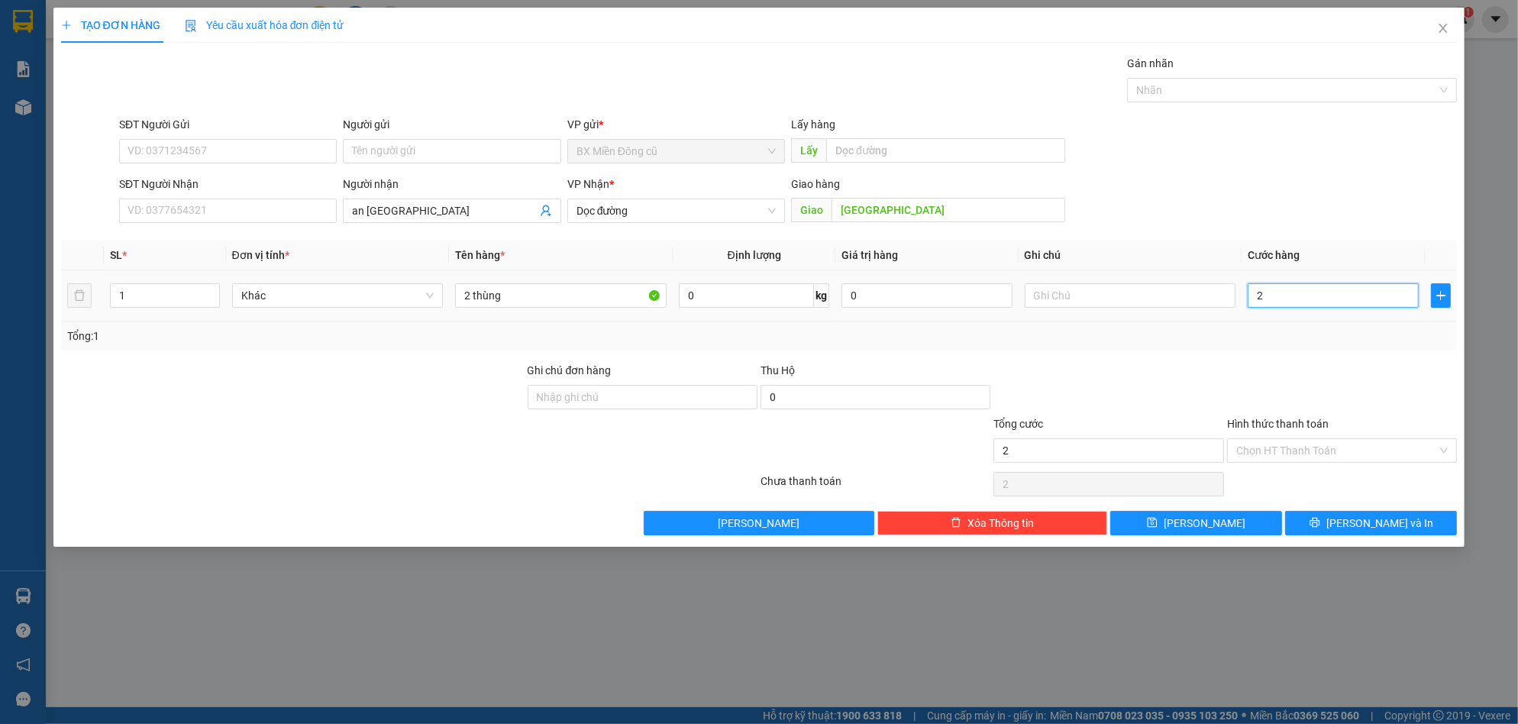
type input "20"
type input "200"
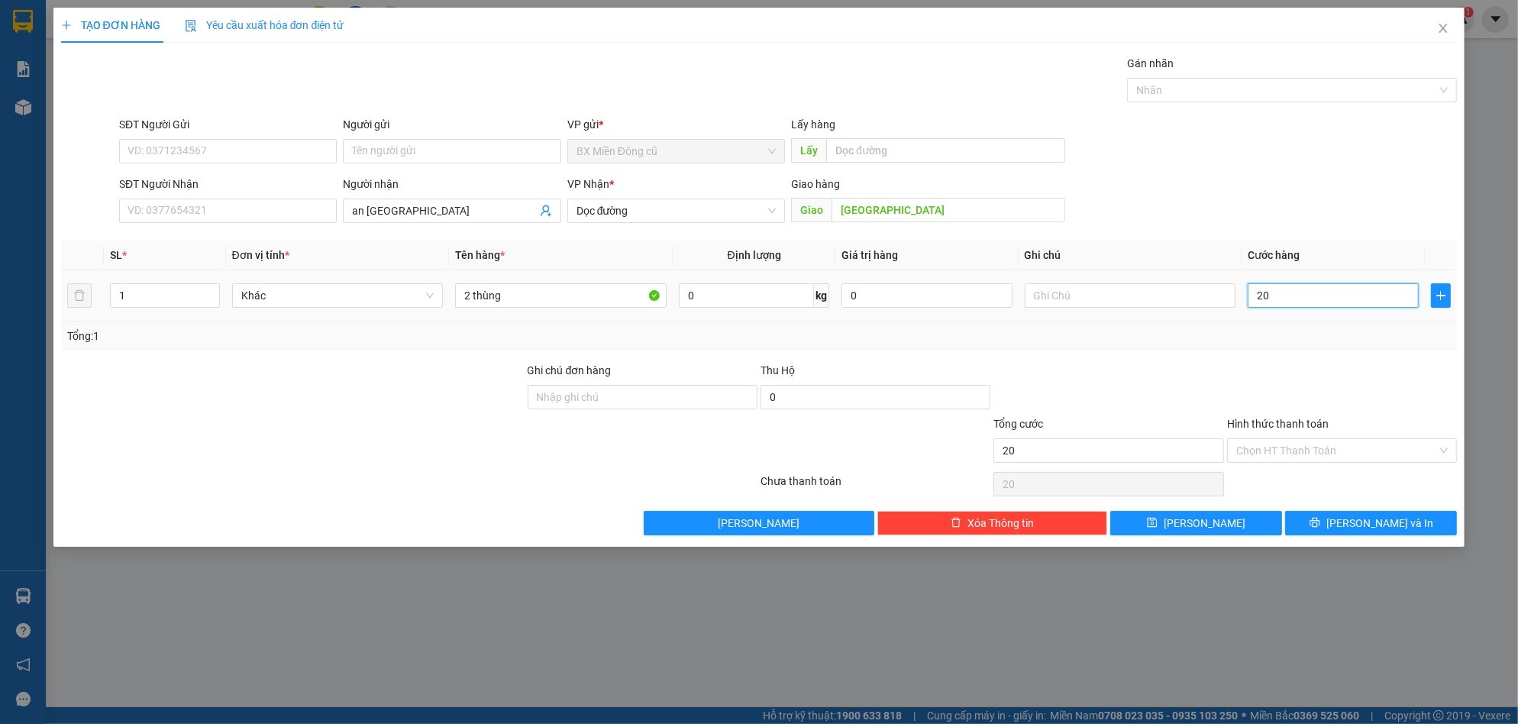
type input "200"
type input "2.000"
type input "20.000"
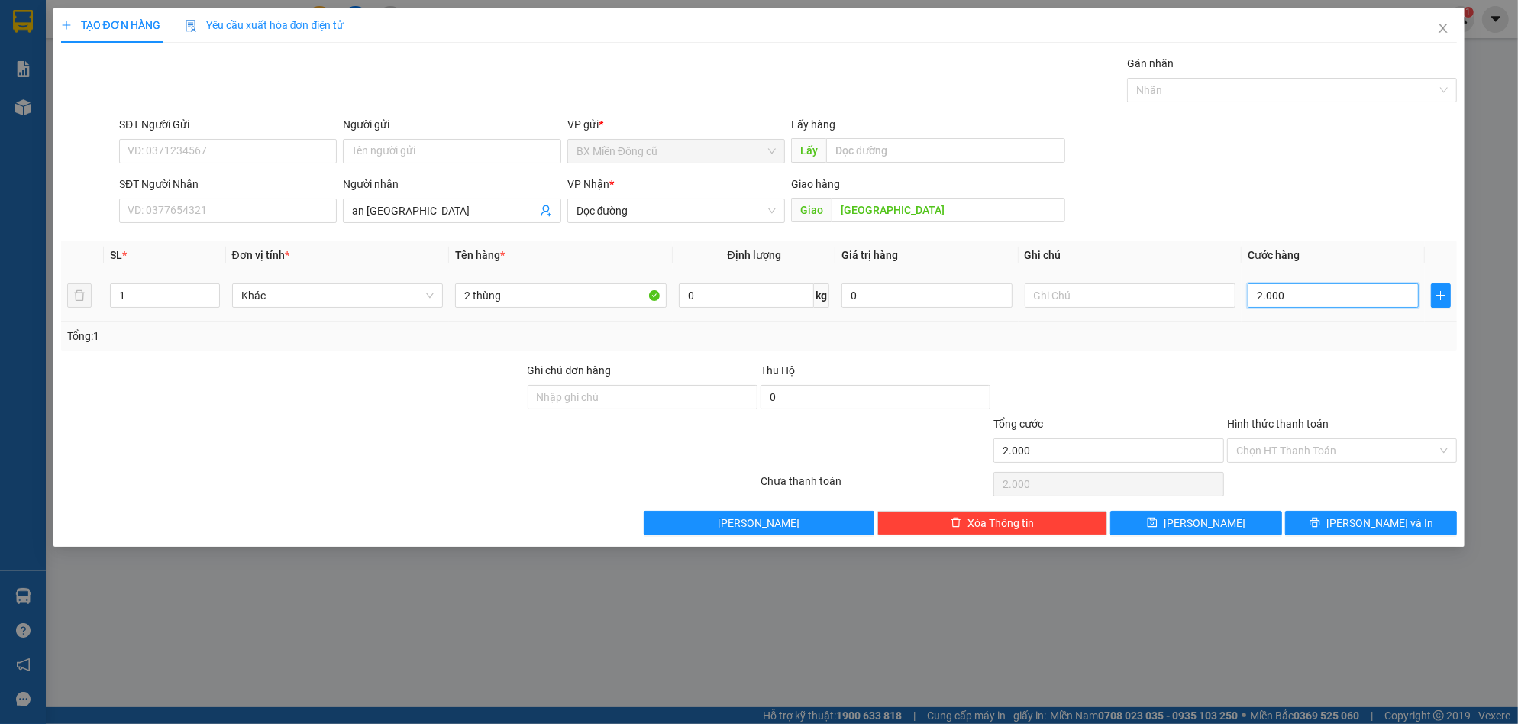
type input "20.000"
type input "200.000"
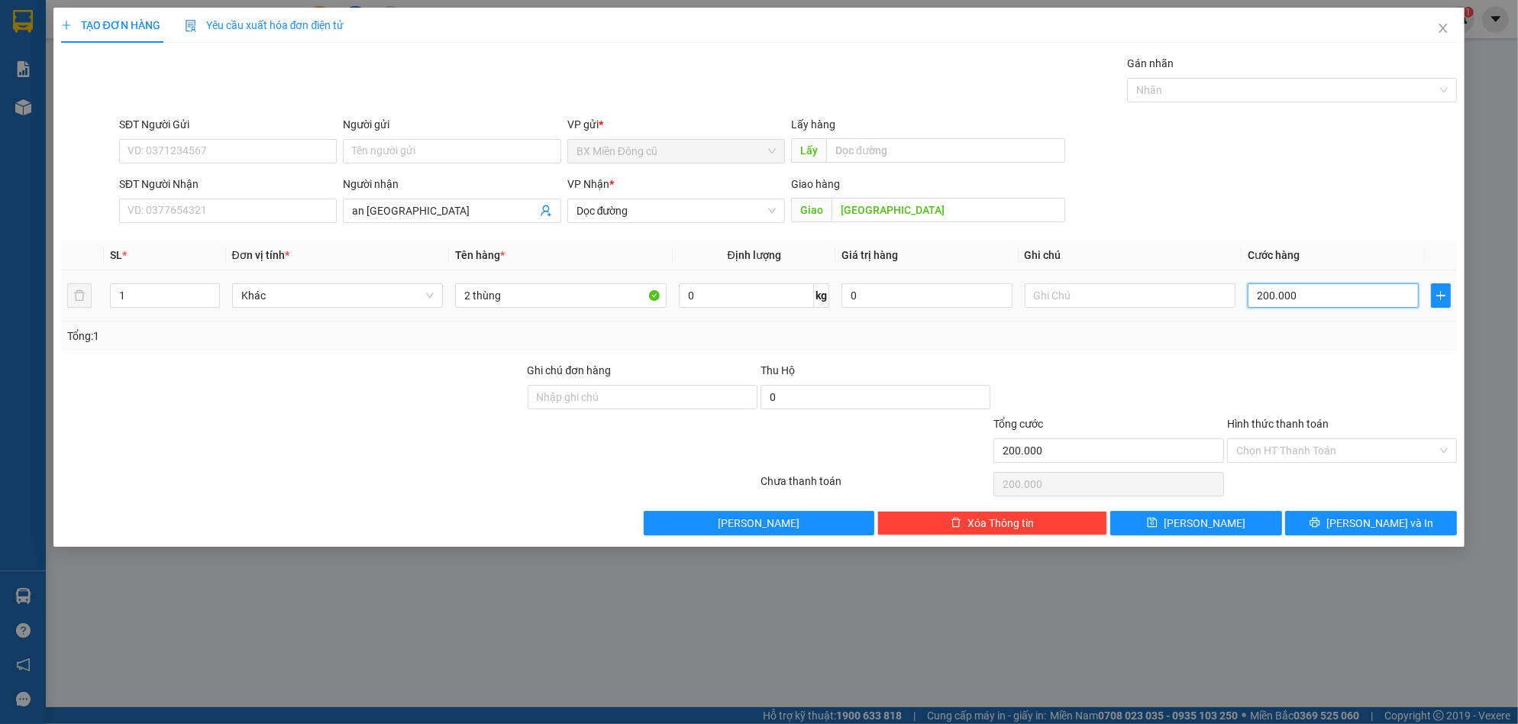
click at [1333, 302] on input "200.000" at bounding box center [1333, 295] width 171 height 24
type input "2.000.001"
click at [1332, 302] on input "2.000.001" at bounding box center [1333, 295] width 171 height 24
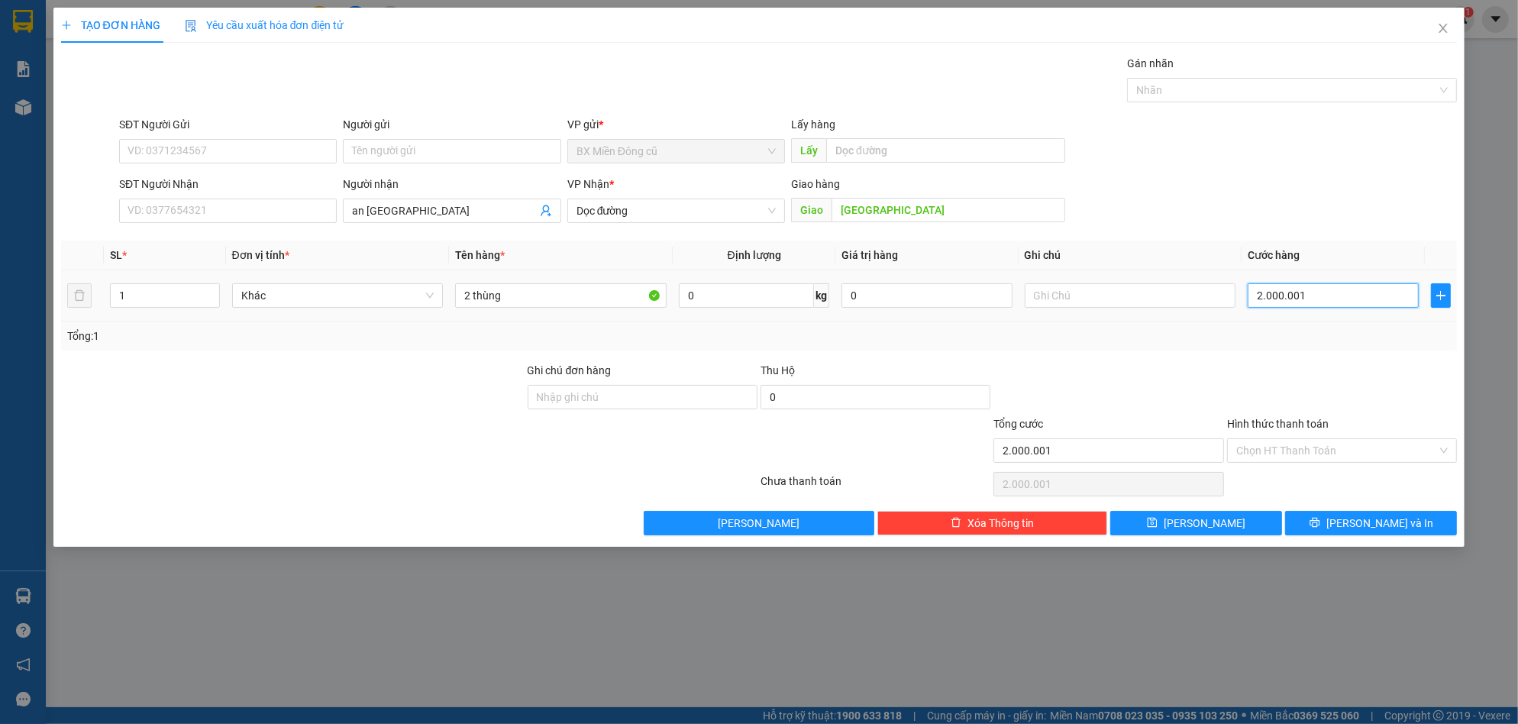
click at [1332, 302] on input "2.000.001" at bounding box center [1333, 295] width 171 height 24
type input "1"
type input "15"
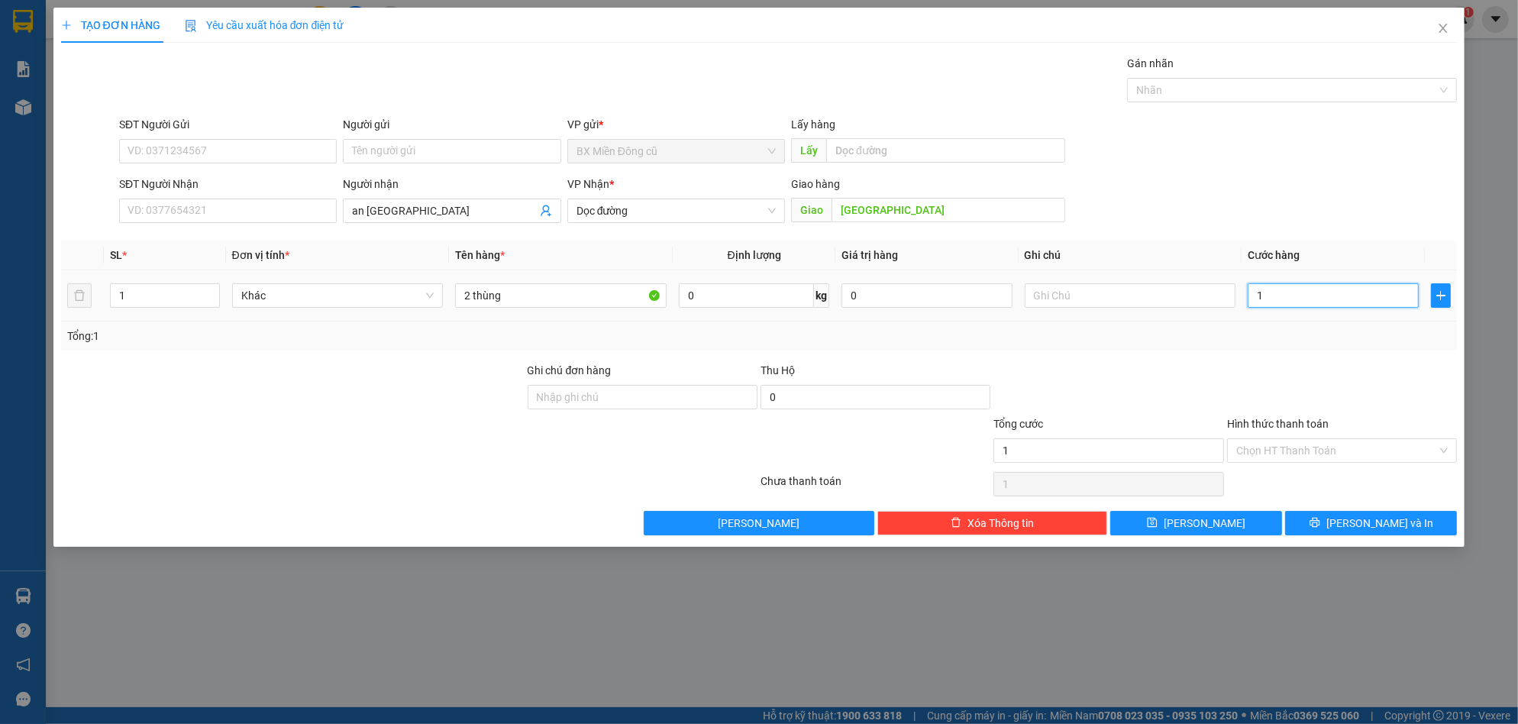
type input "15"
type input "150"
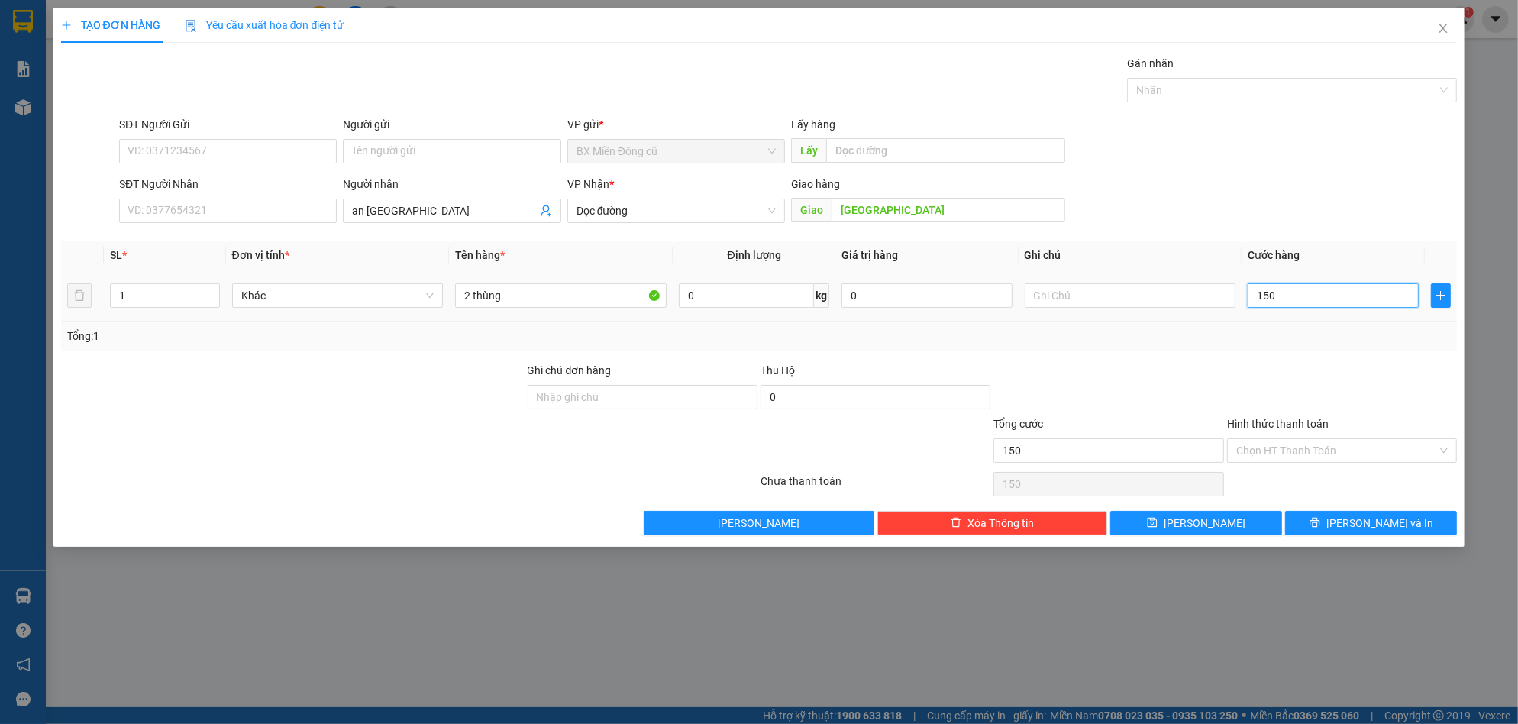
type input "1.500"
type input "15.000"
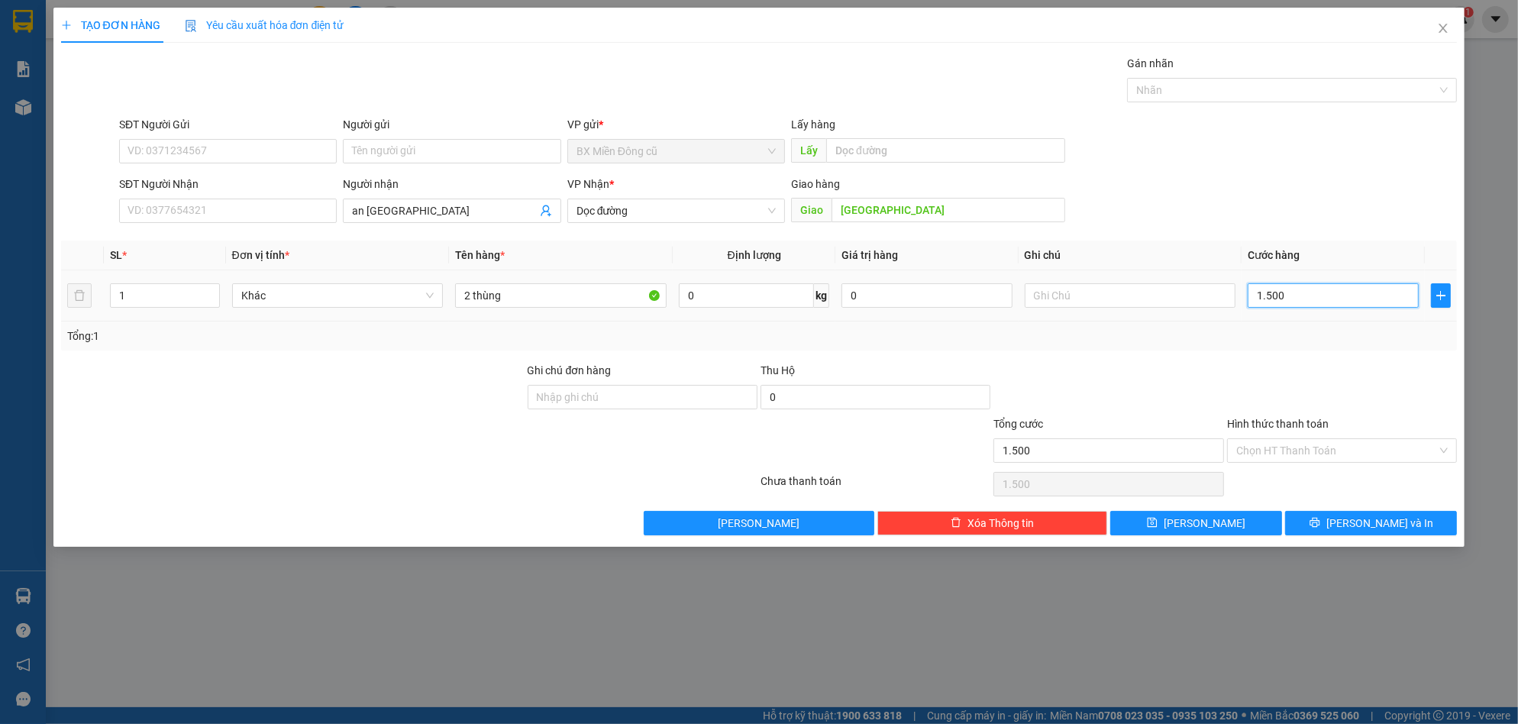
type input "15.000"
type input "150.000"
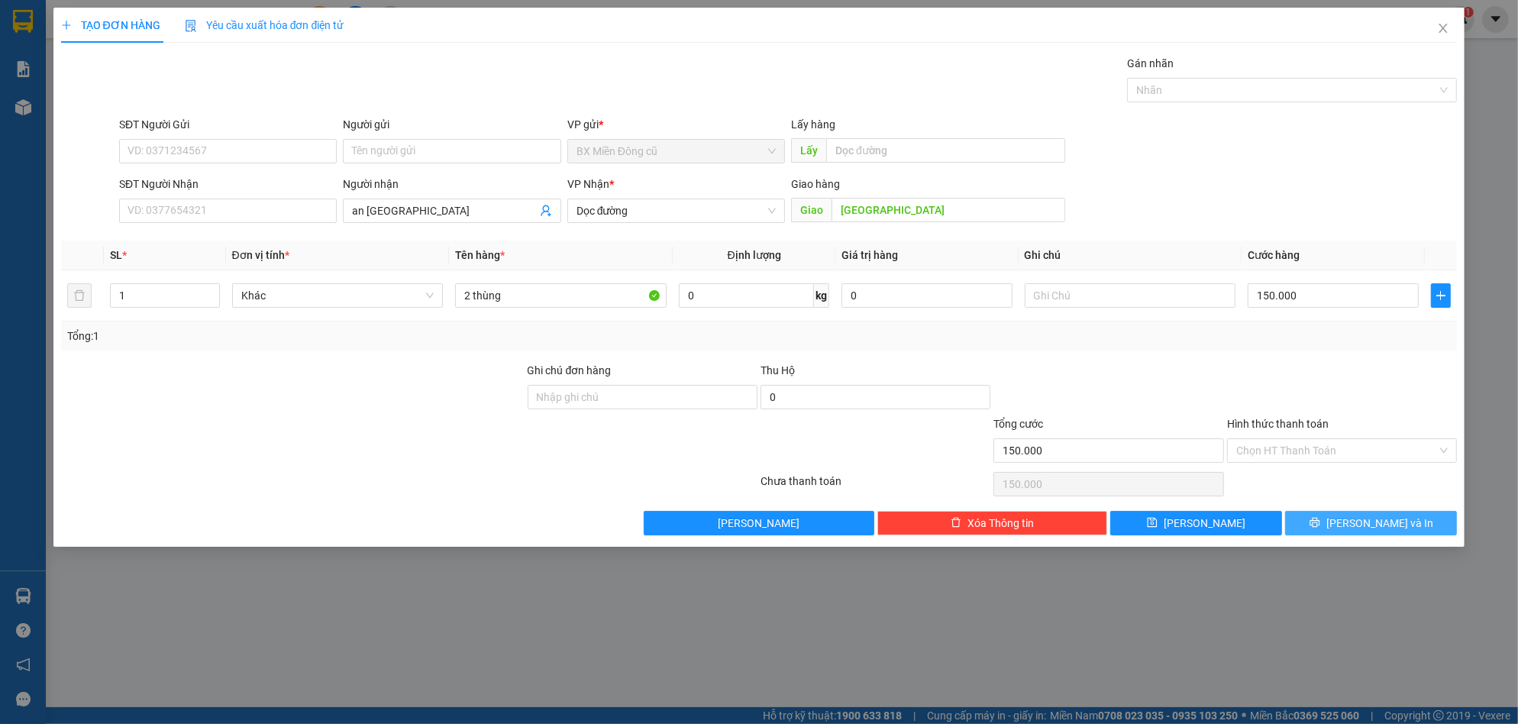
click at [1372, 532] on span "Lưu và In" at bounding box center [1380, 523] width 107 height 17
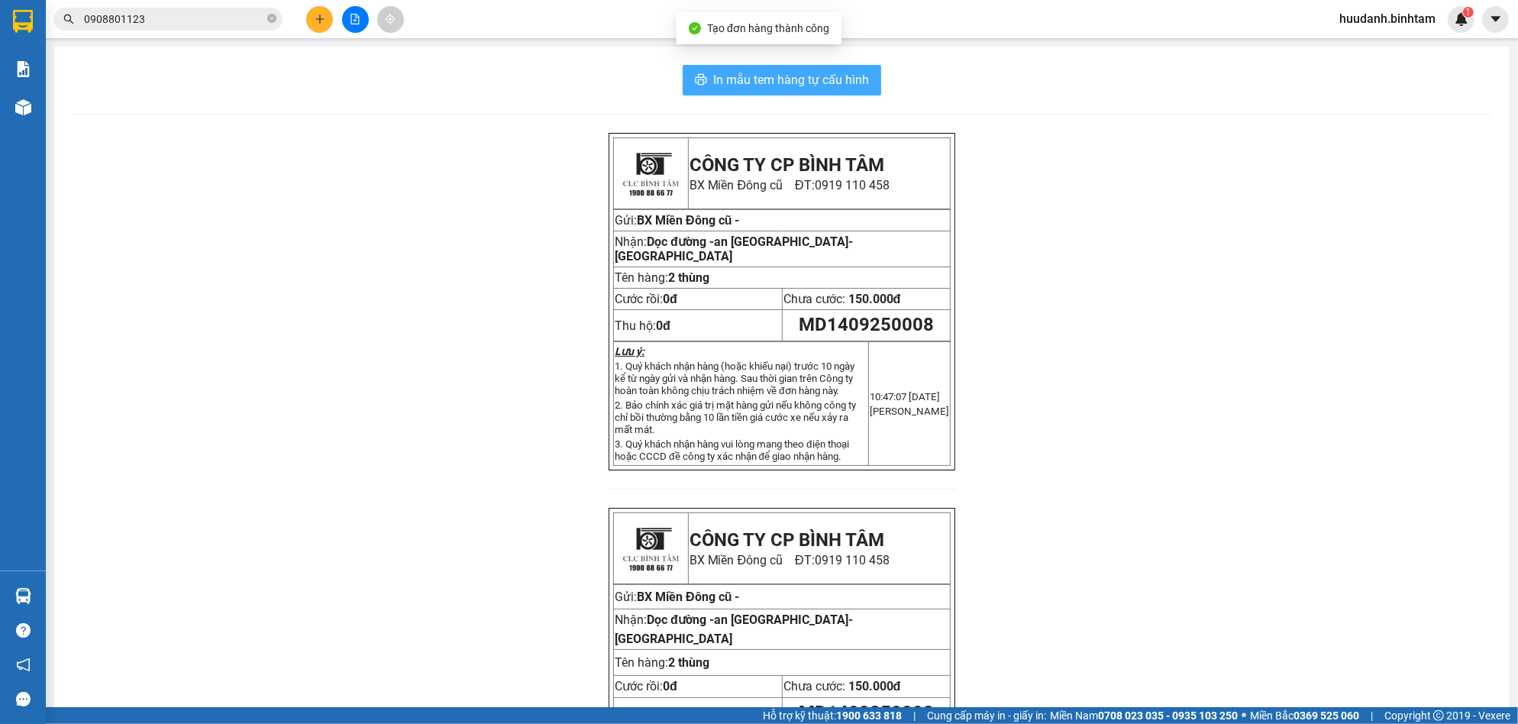
click at [826, 78] on span "In mẫu tem hàng tự cấu hình" at bounding box center [791, 79] width 156 height 19
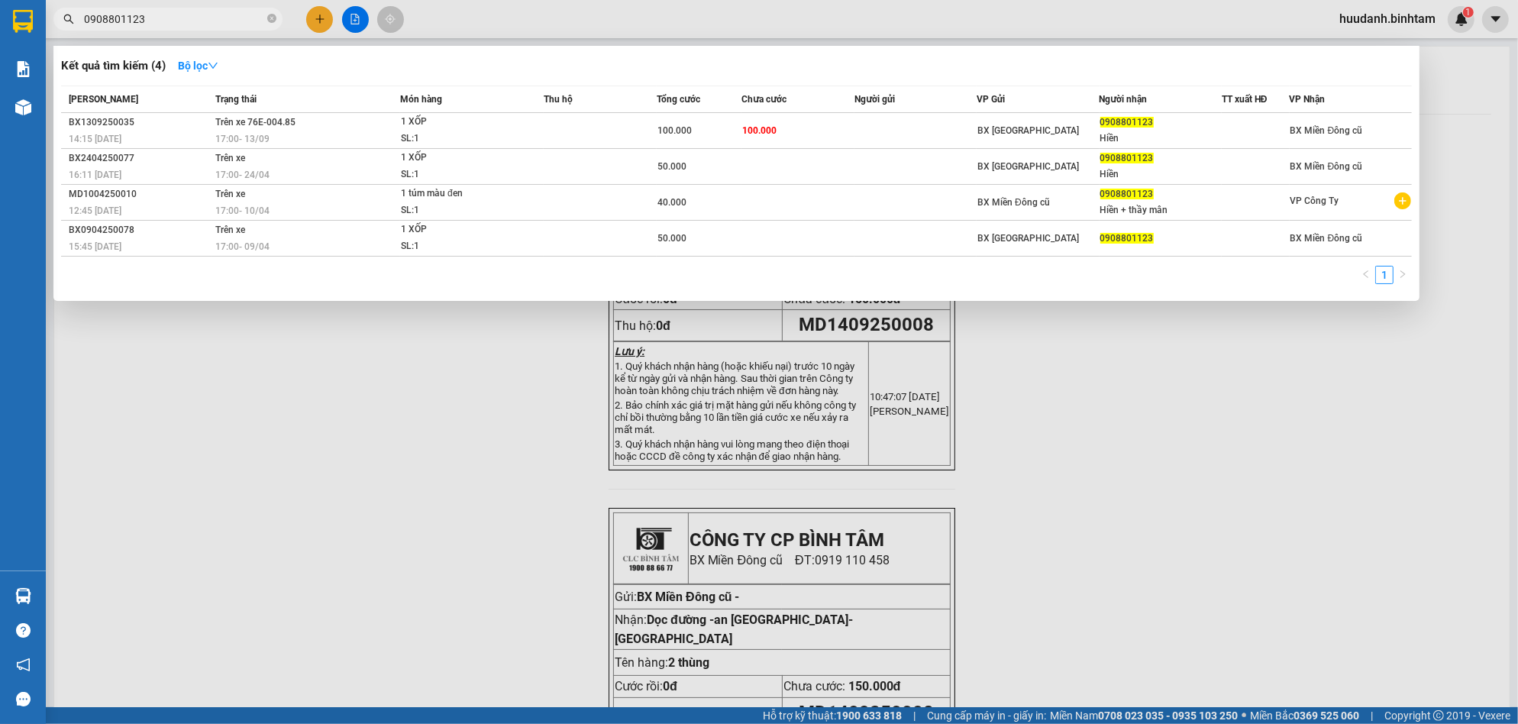
click at [153, 24] on input "0908801123" at bounding box center [174, 19] width 180 height 17
click at [153, 23] on input "0908801123" at bounding box center [174, 19] width 180 height 17
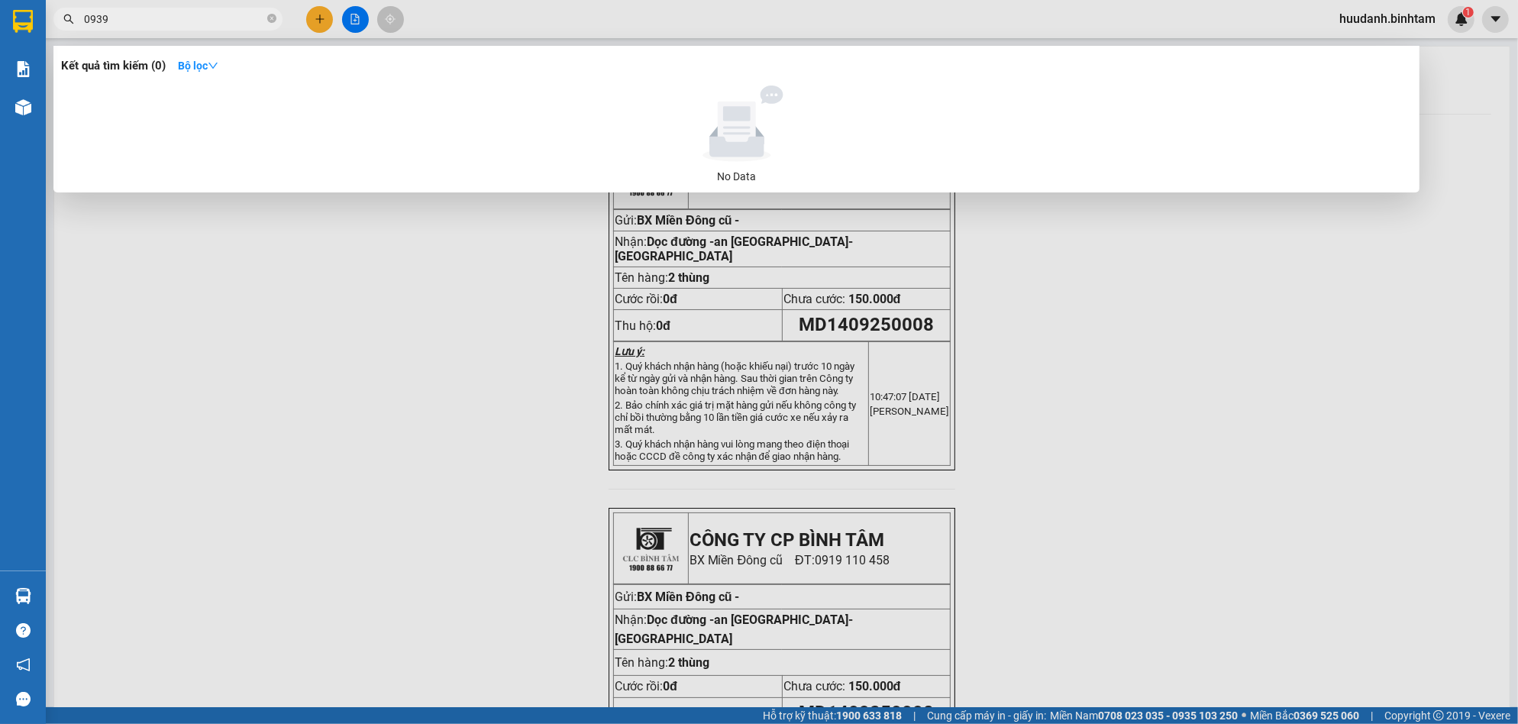
type input "0939"
click at [310, 19] on div at bounding box center [759, 362] width 1518 height 724
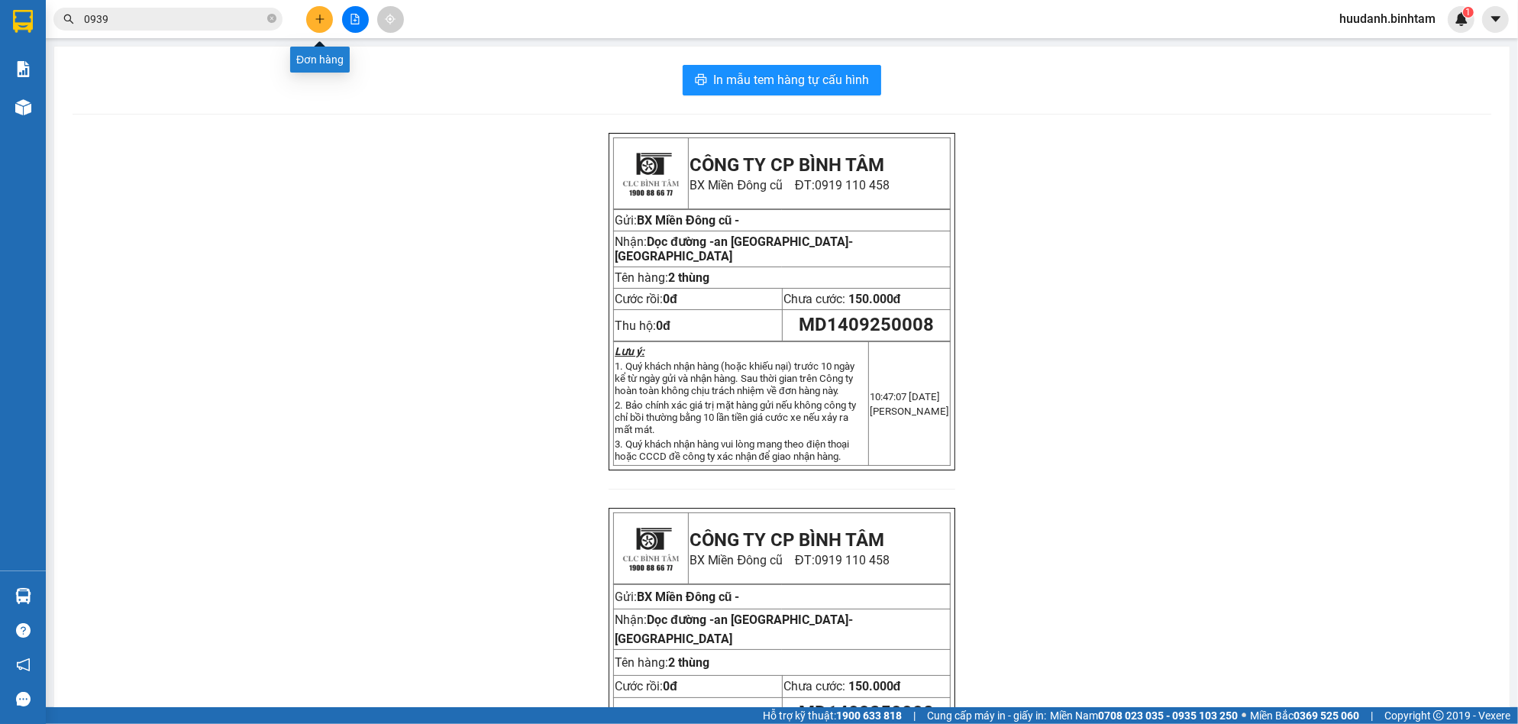
click at [325, 22] on button at bounding box center [319, 19] width 27 height 27
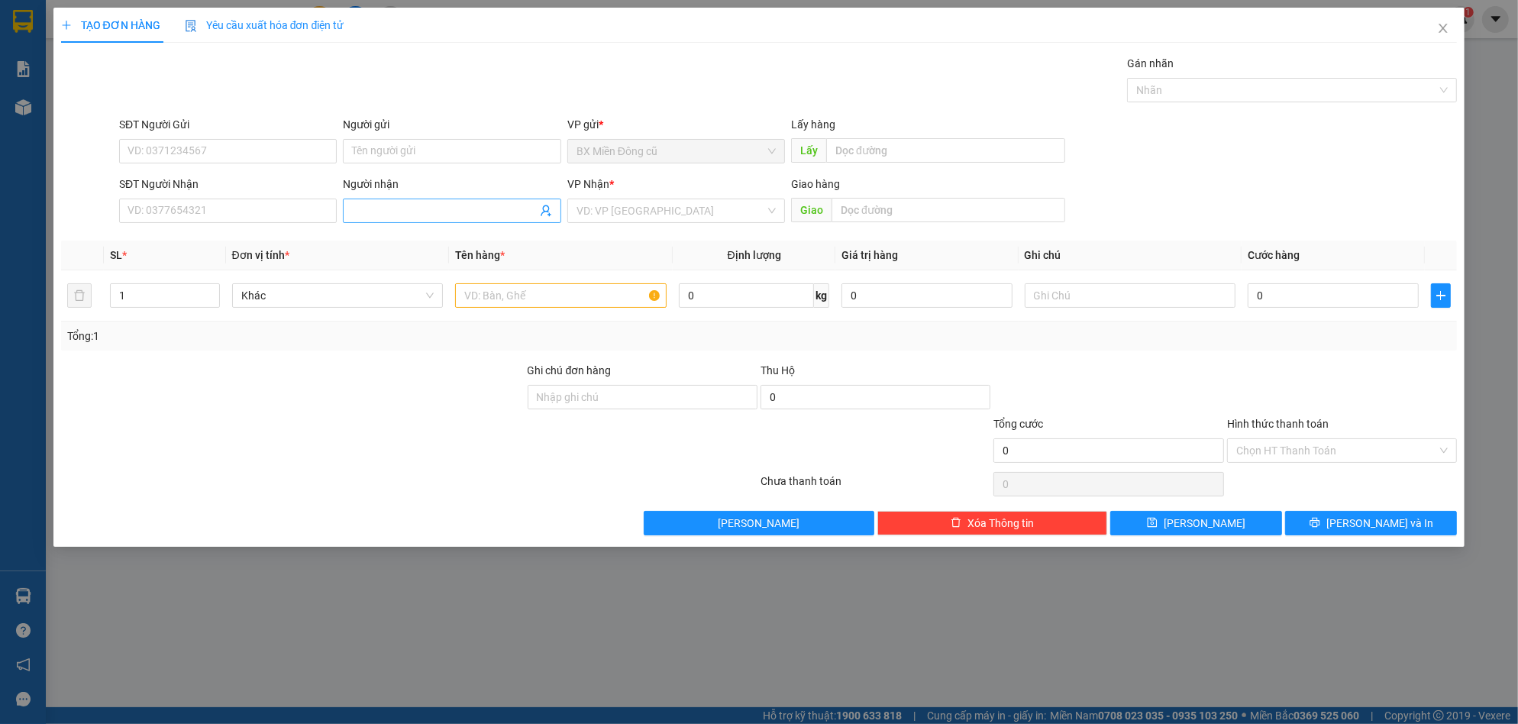
click at [444, 206] on input "Người nhận" at bounding box center [444, 210] width 184 height 17
type input "lan 152"
click at [654, 216] on input "search" at bounding box center [671, 210] width 189 height 23
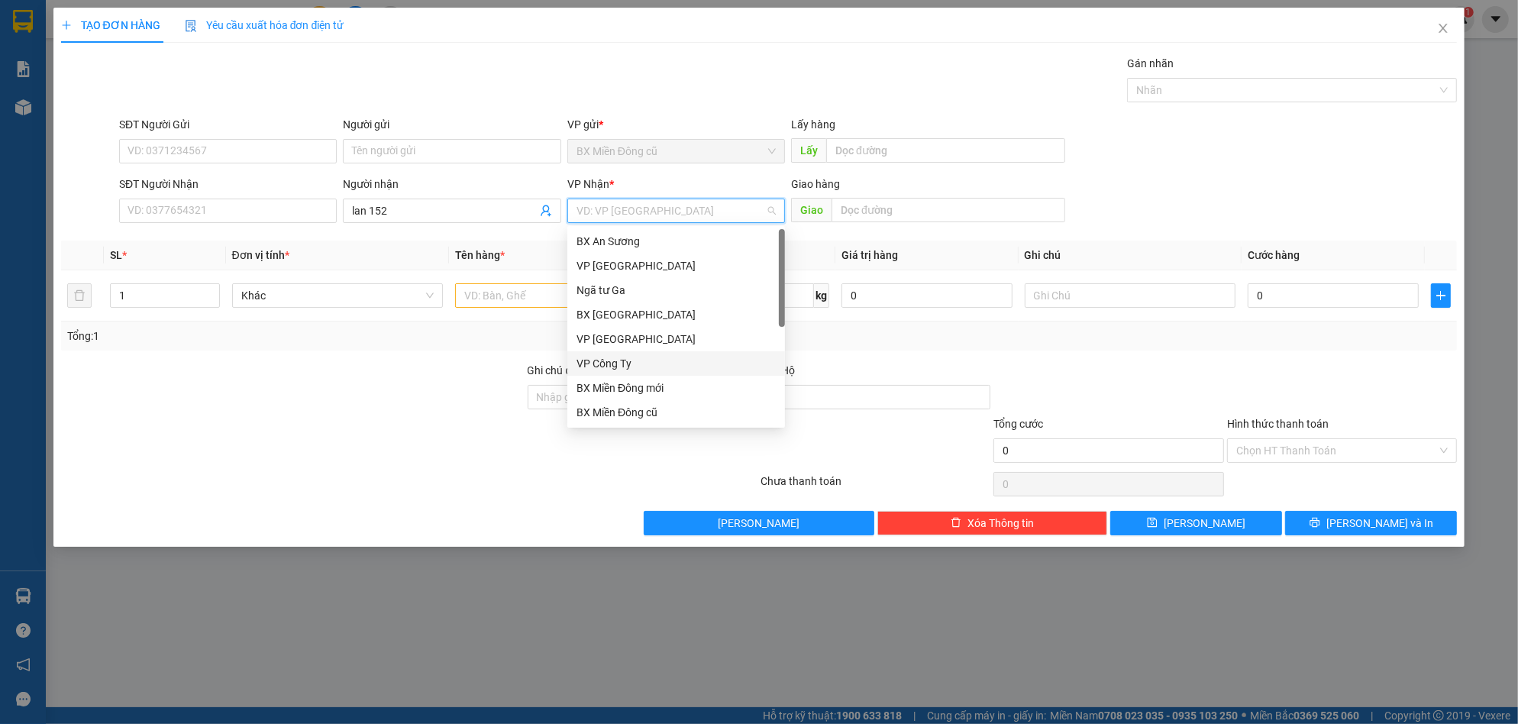
click at [642, 367] on div "VP Công Ty" at bounding box center [676, 363] width 199 height 17
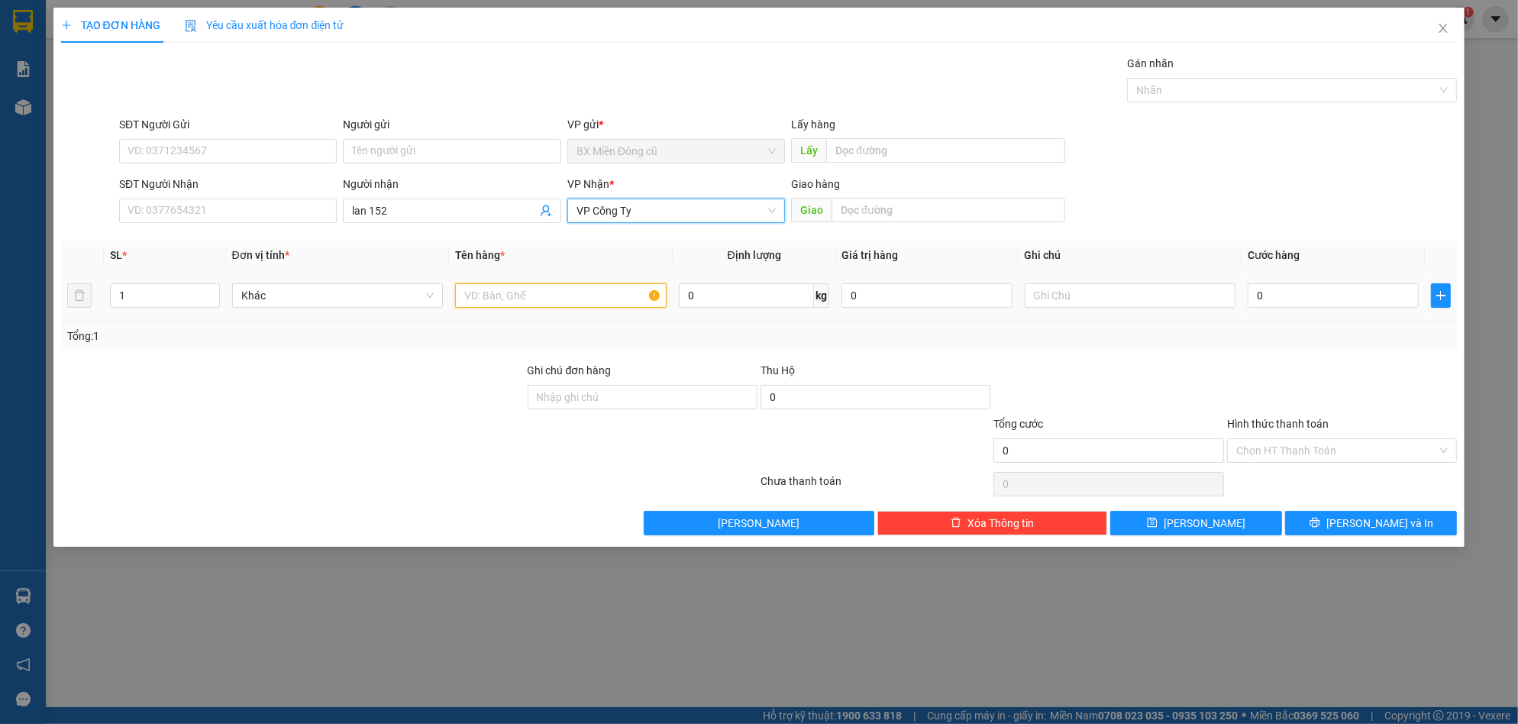
click at [538, 303] on input "text" at bounding box center [561, 295] width 212 height 24
paste input "ỉ"
paste input "inr"
paste input "ện"
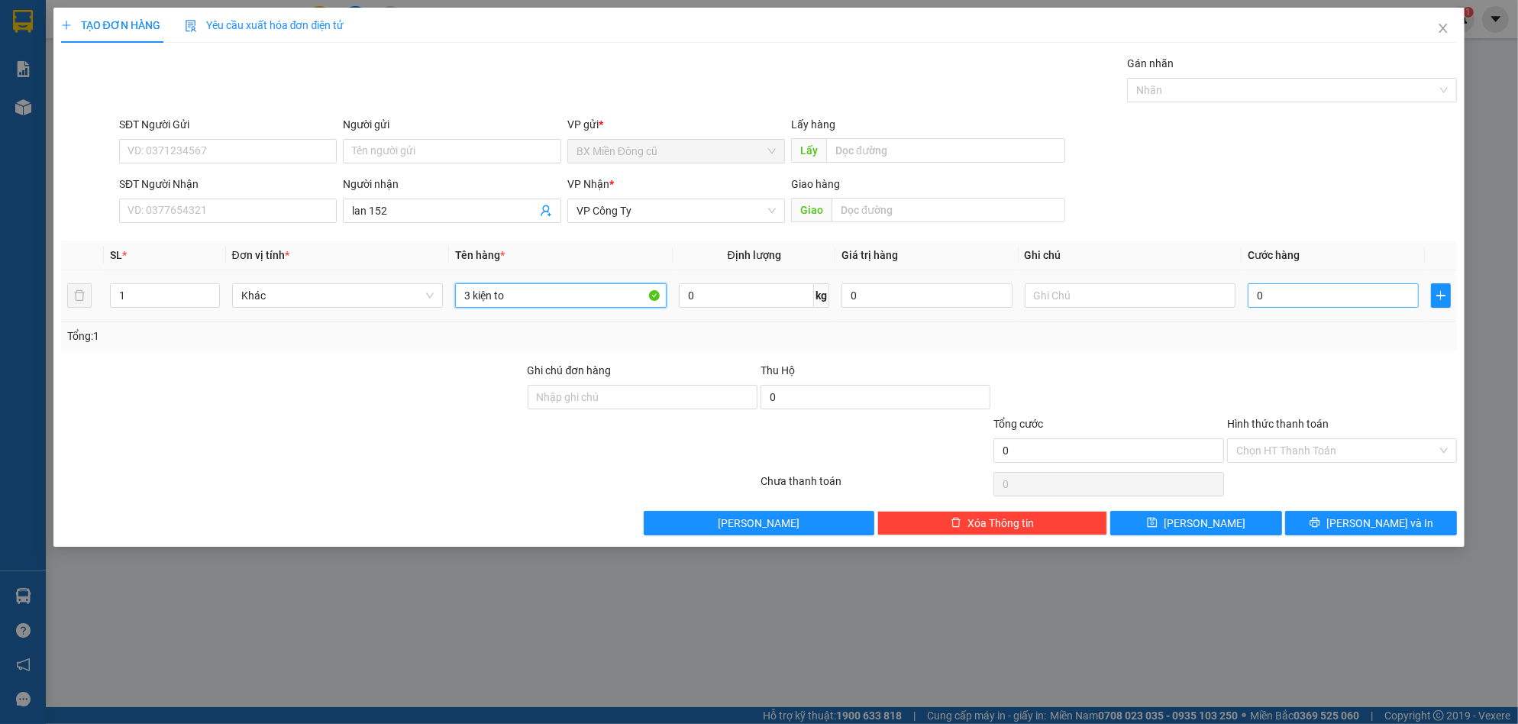
type input "3 kiện to"
click at [1301, 295] on input "0" at bounding box center [1333, 295] width 171 height 24
type input "3"
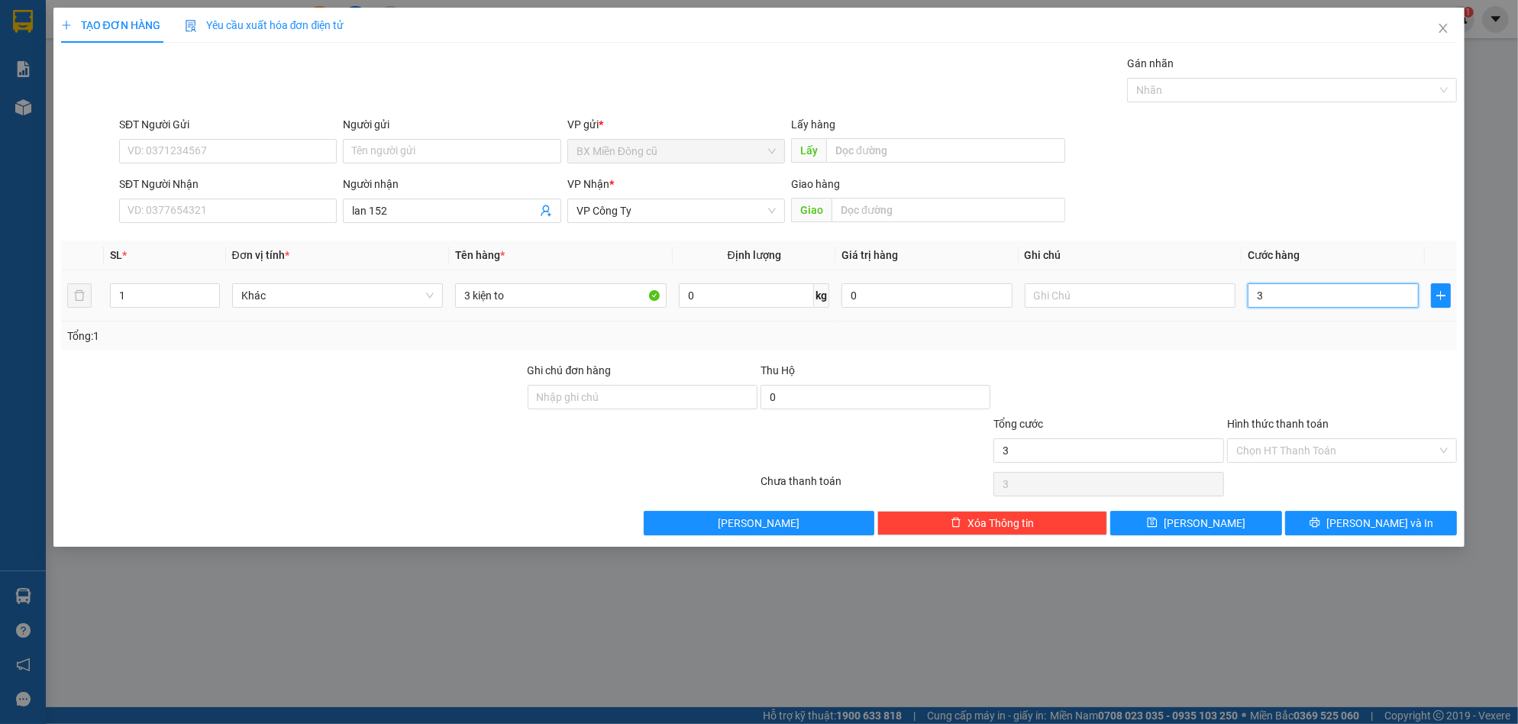
type input "35"
click at [1339, 530] on button "Lưu và In" at bounding box center [1371, 523] width 172 height 24
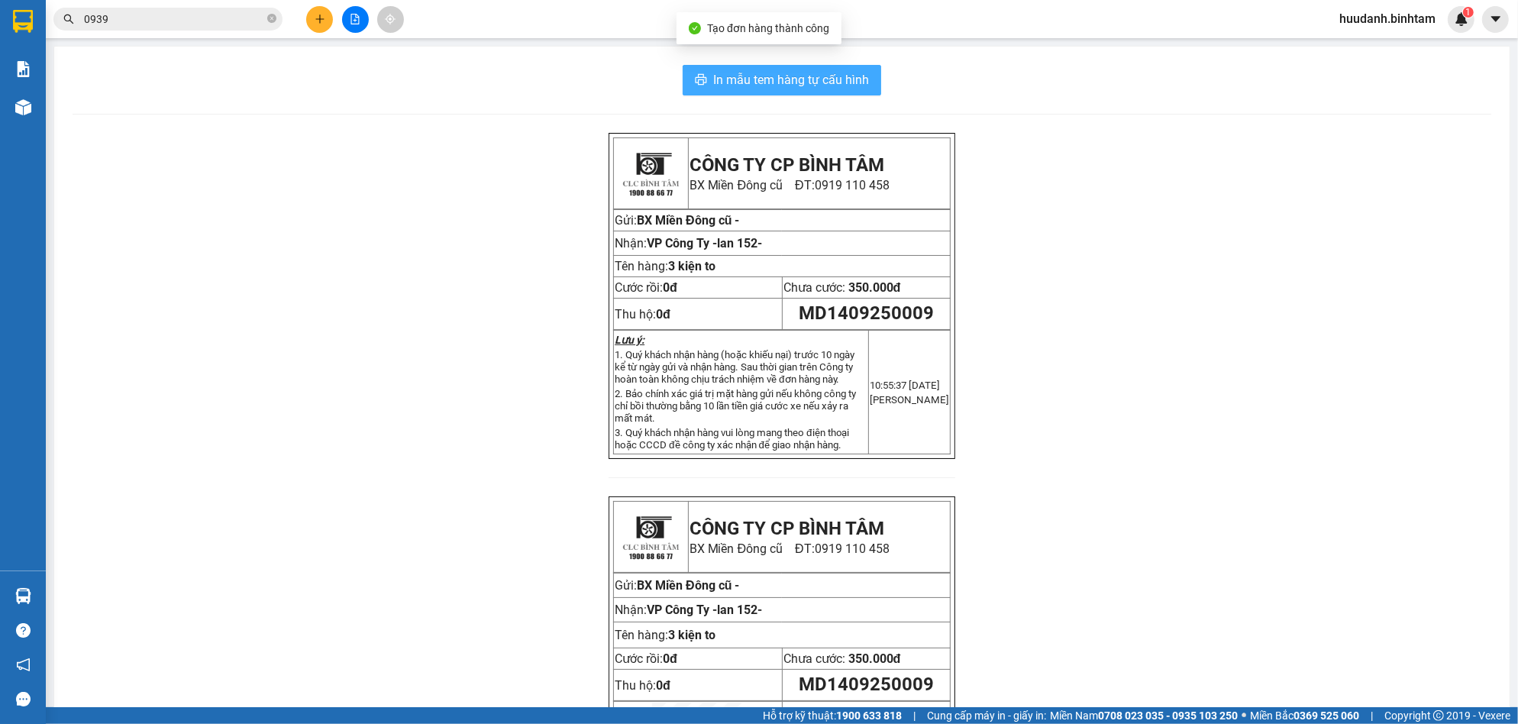
click at [732, 92] on button "In mẫu tem hàng tự cấu hình" at bounding box center [782, 80] width 199 height 31
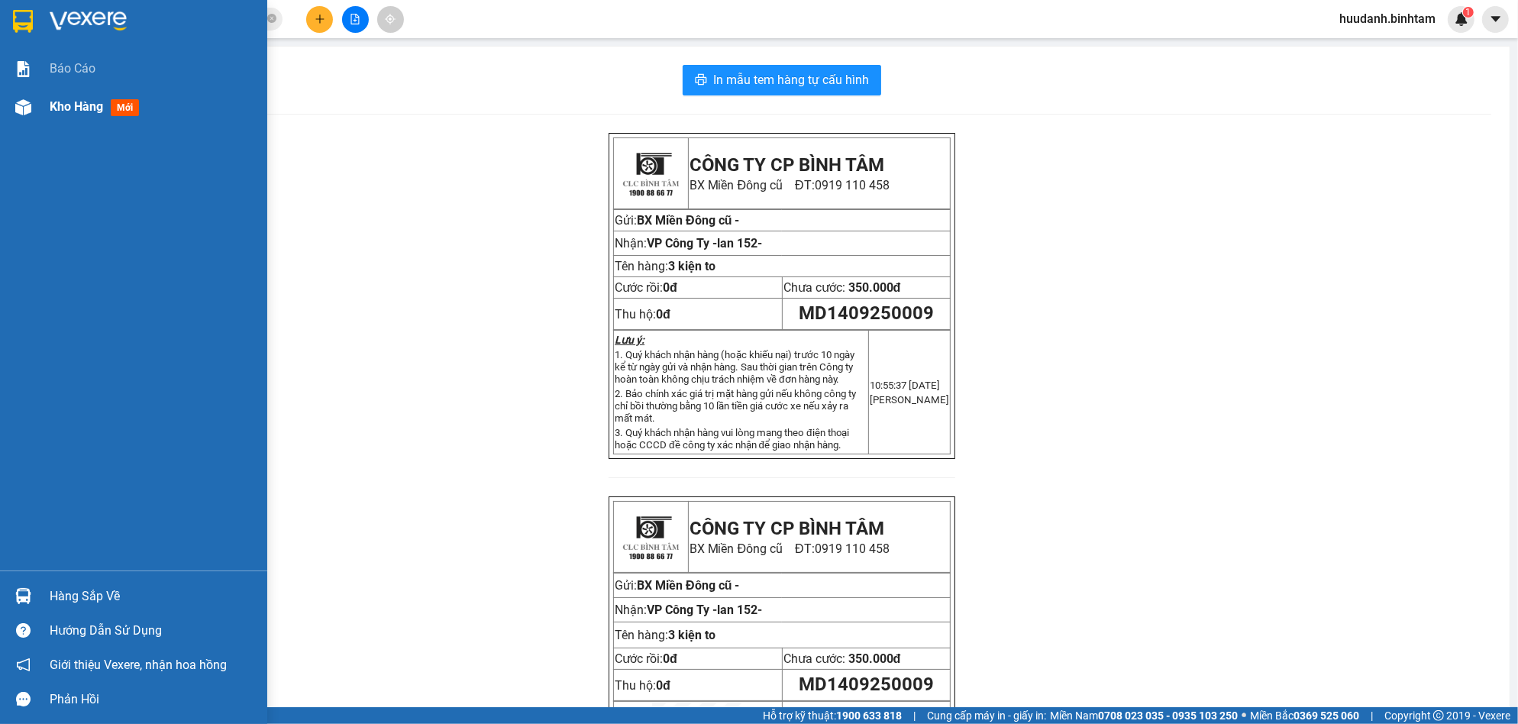
click at [84, 106] on span "Kho hàng" at bounding box center [76, 106] width 53 height 15
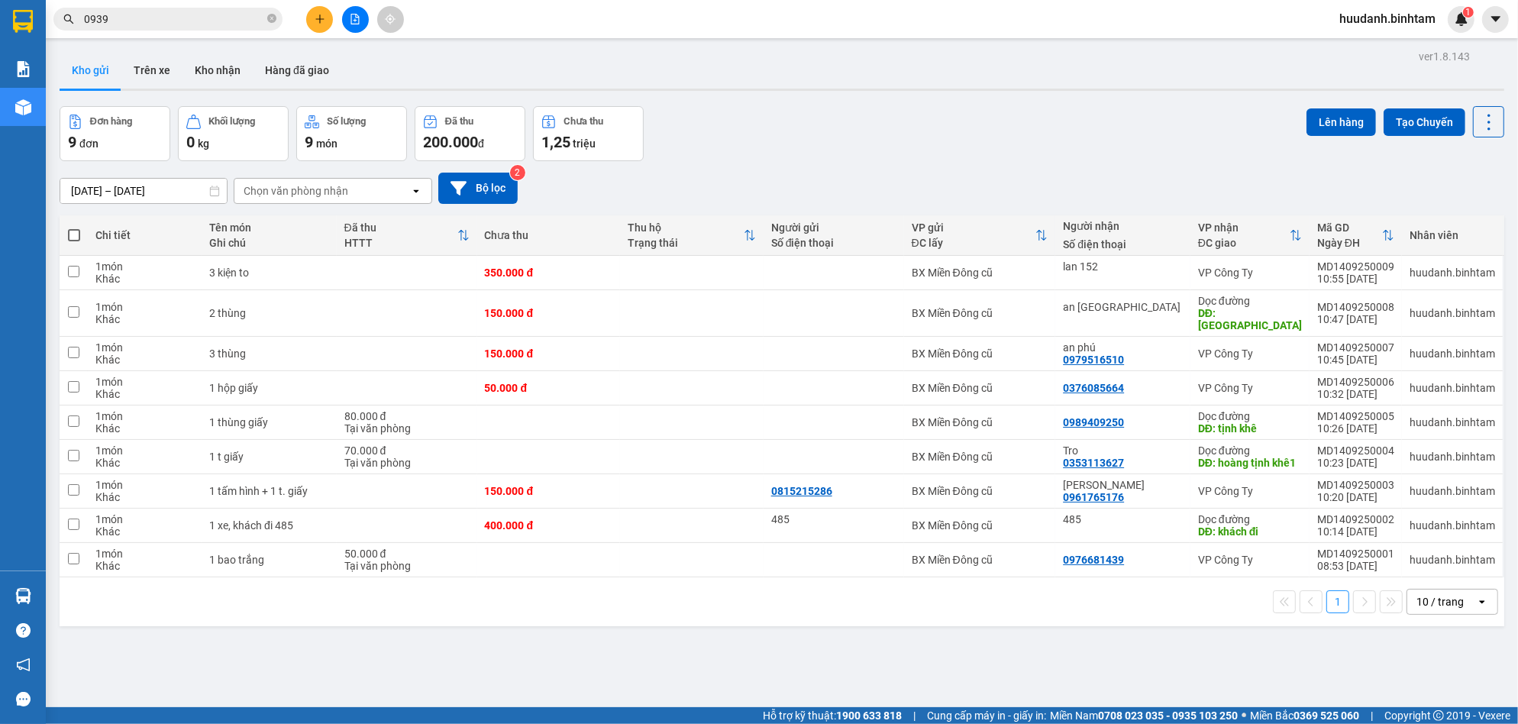
click at [1417, 599] on div "10 / trang" at bounding box center [1440, 601] width 47 height 15
click at [1449, 520] on span "50 / trang" at bounding box center [1426, 514] width 49 height 15
